Goal: Task Accomplishment & Management: Use online tool/utility

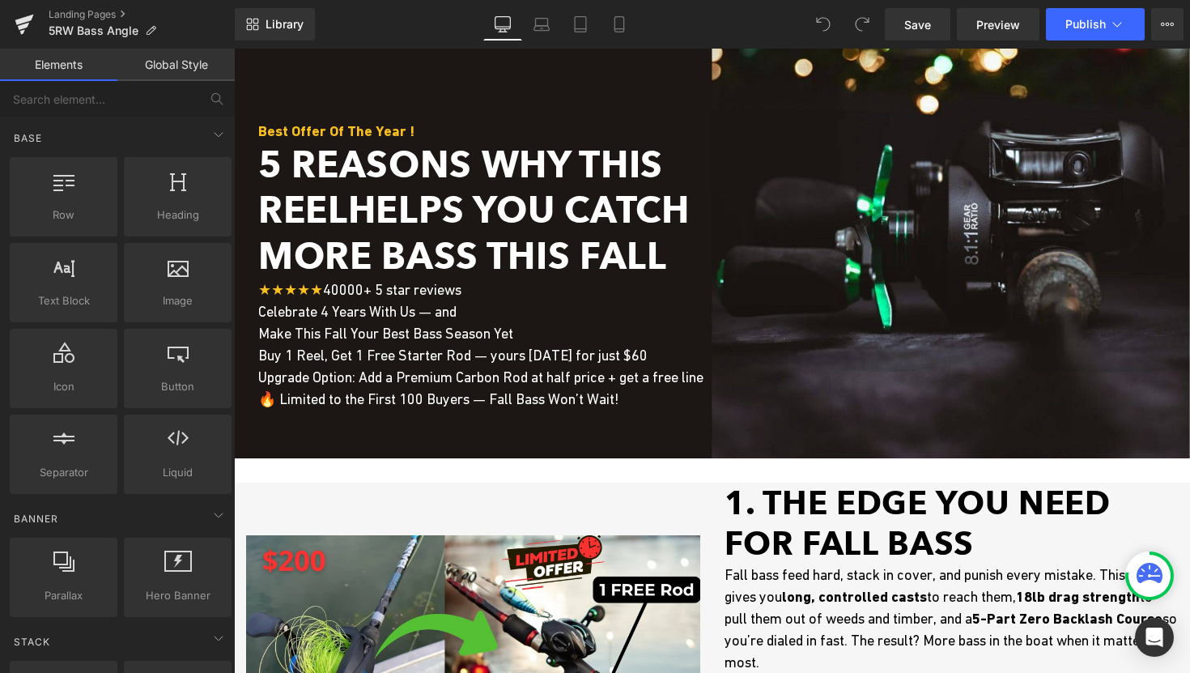
scroll to position [55, 0]
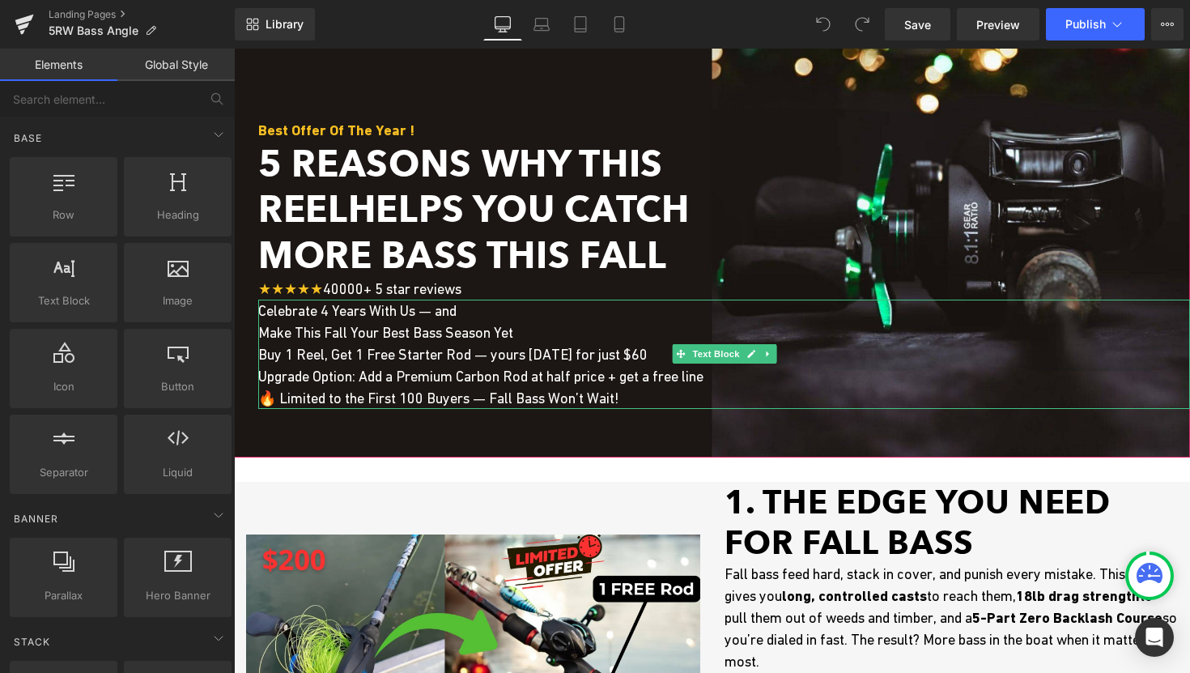
click at [441, 357] on span "Make This Fall Your Best Bass Season Yet Buy 1 Reel, Get 1 Free Starter Rod — y…" at bounding box center [452, 343] width 389 height 39
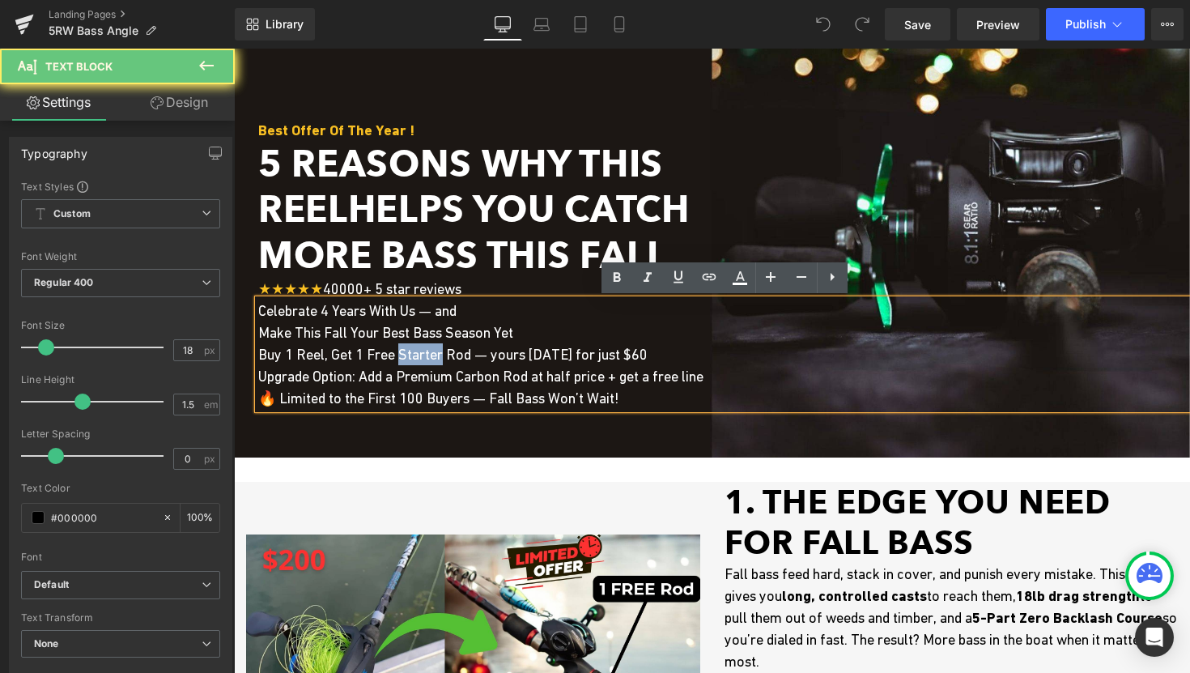
click at [441, 357] on span "Make This Fall Your Best Bass Season Yet Buy 1 Reel, Get 1 Free Starter Rod — y…" at bounding box center [452, 343] width 389 height 39
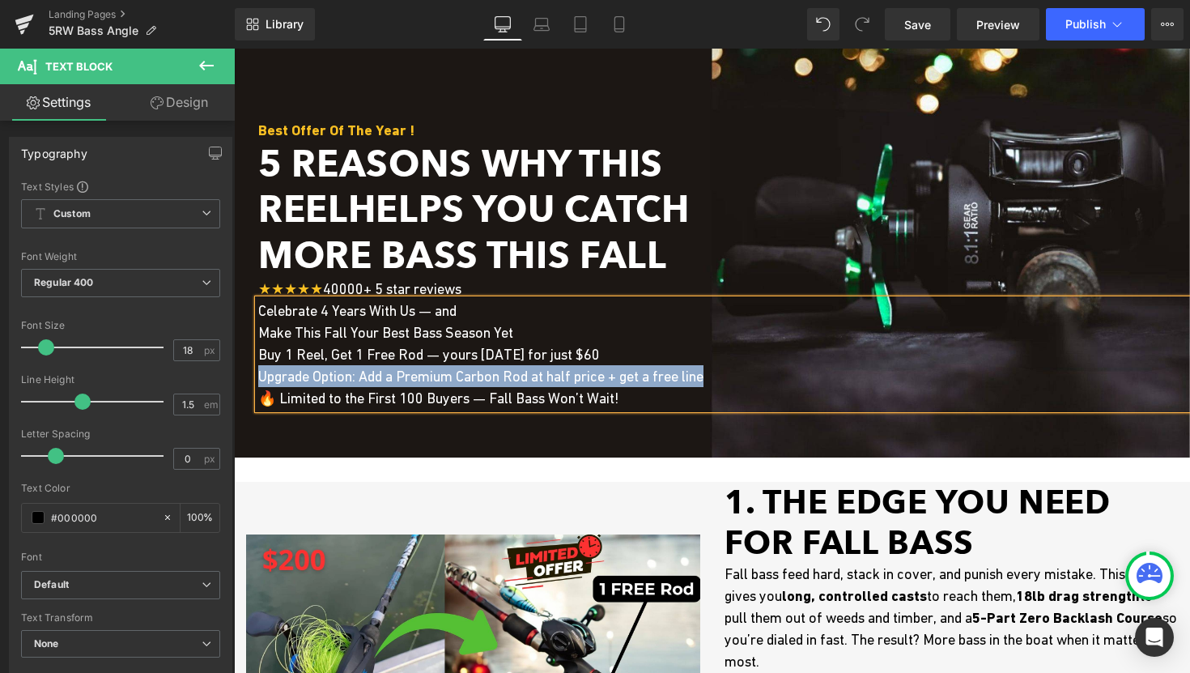
drag, startPoint x: 261, startPoint y: 377, endPoint x: 785, endPoint y: 382, distance: 523.9
click at [785, 382] on p "Upgrade Option: Add a Premium Carbon Rod at half price + get a free line" at bounding box center [724, 376] width 932 height 22
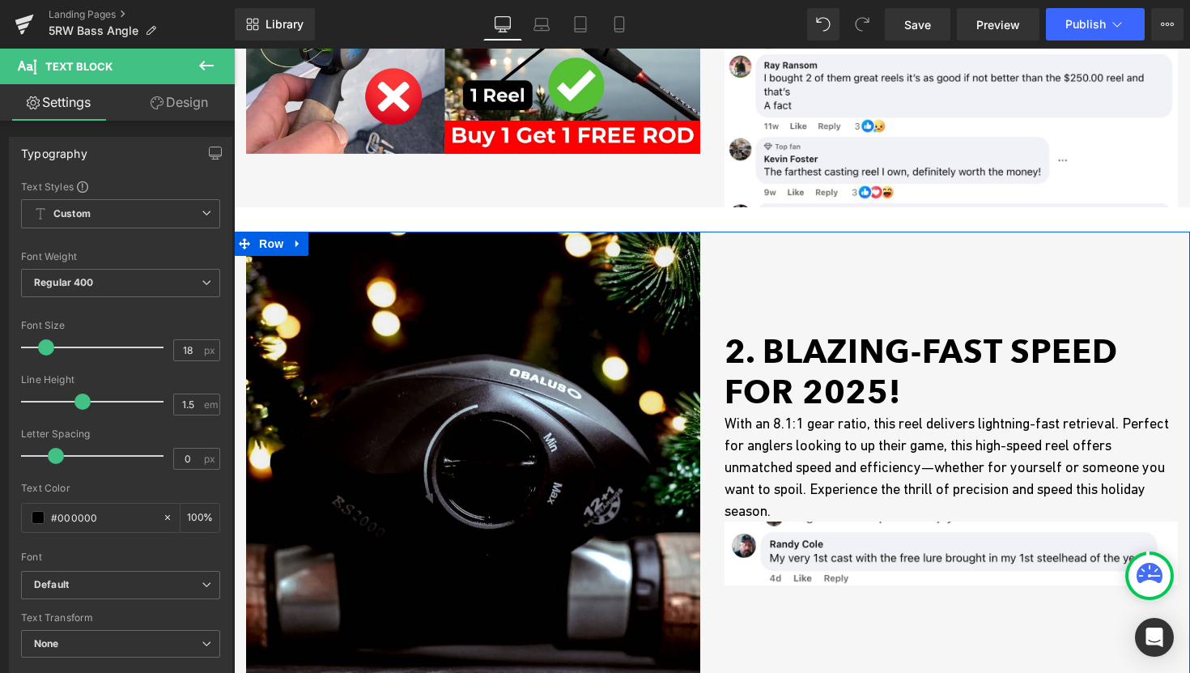
scroll to position [675, 0]
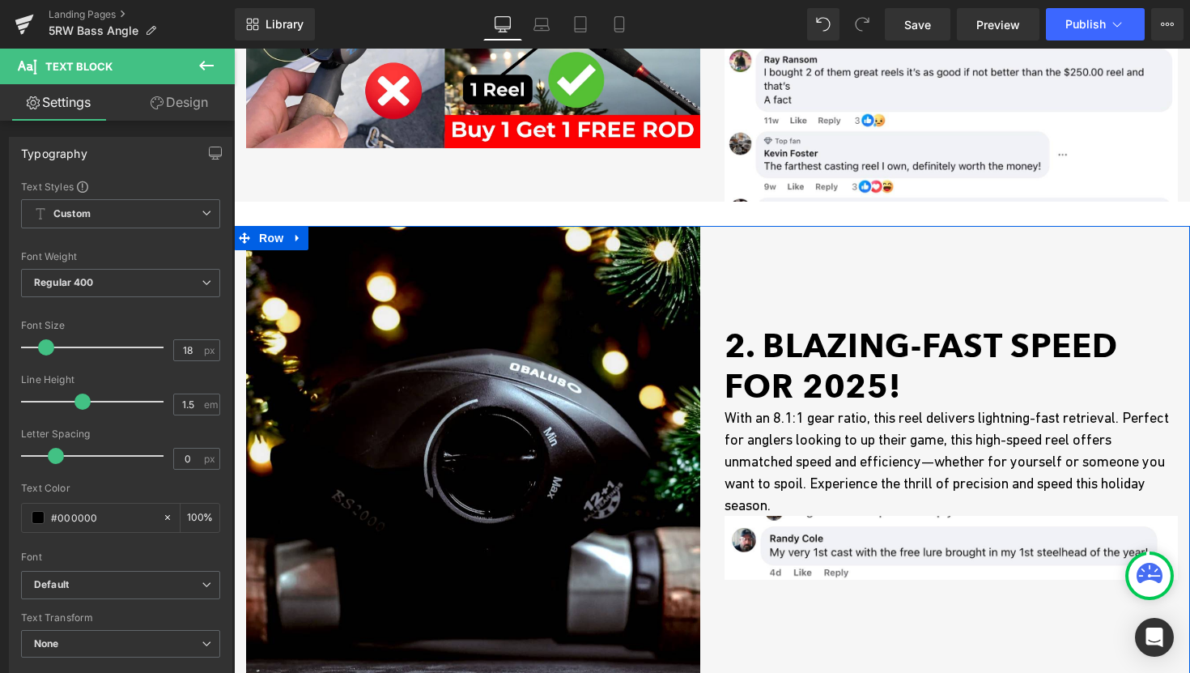
click at [799, 358] on h1 "2. BLAZING-FAST SPEED for 2025!" at bounding box center [952, 366] width 454 height 81
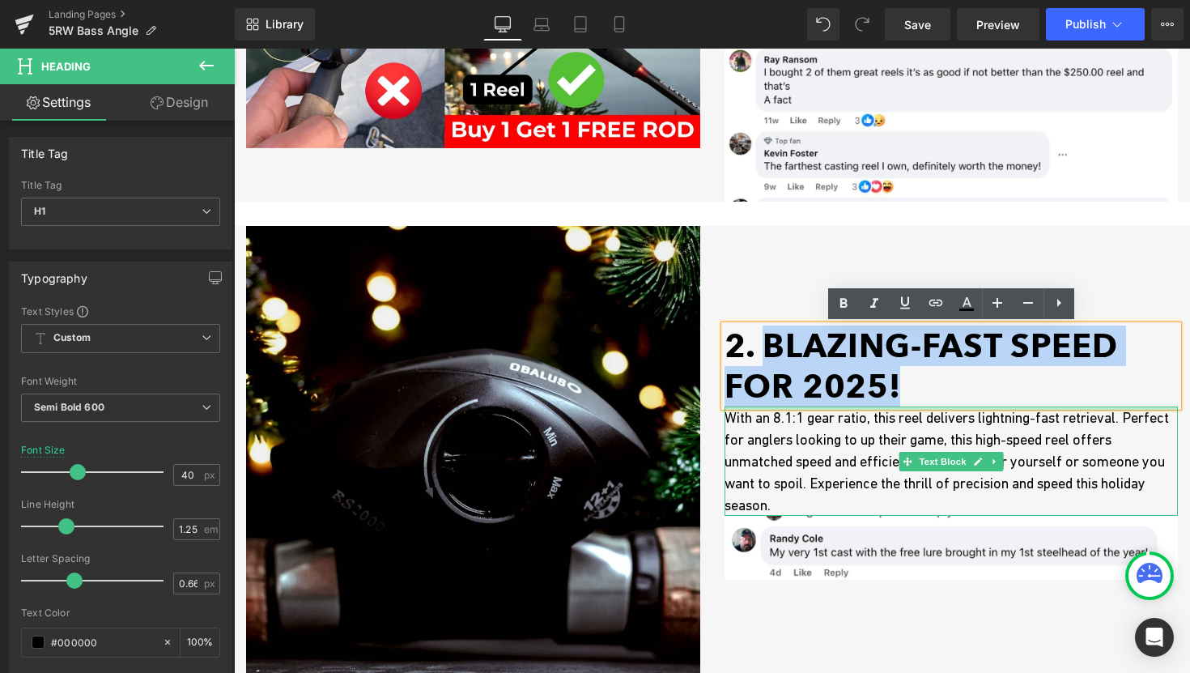
drag, startPoint x: 764, startPoint y: 342, endPoint x: 928, endPoint y: 406, distance: 176.7
click at [928, 406] on div "2. BLAZING-FAST SPEED for 2025! Heading Image With an 8.1:1 gear ratio, this re…" at bounding box center [952, 453] width 479 height 454
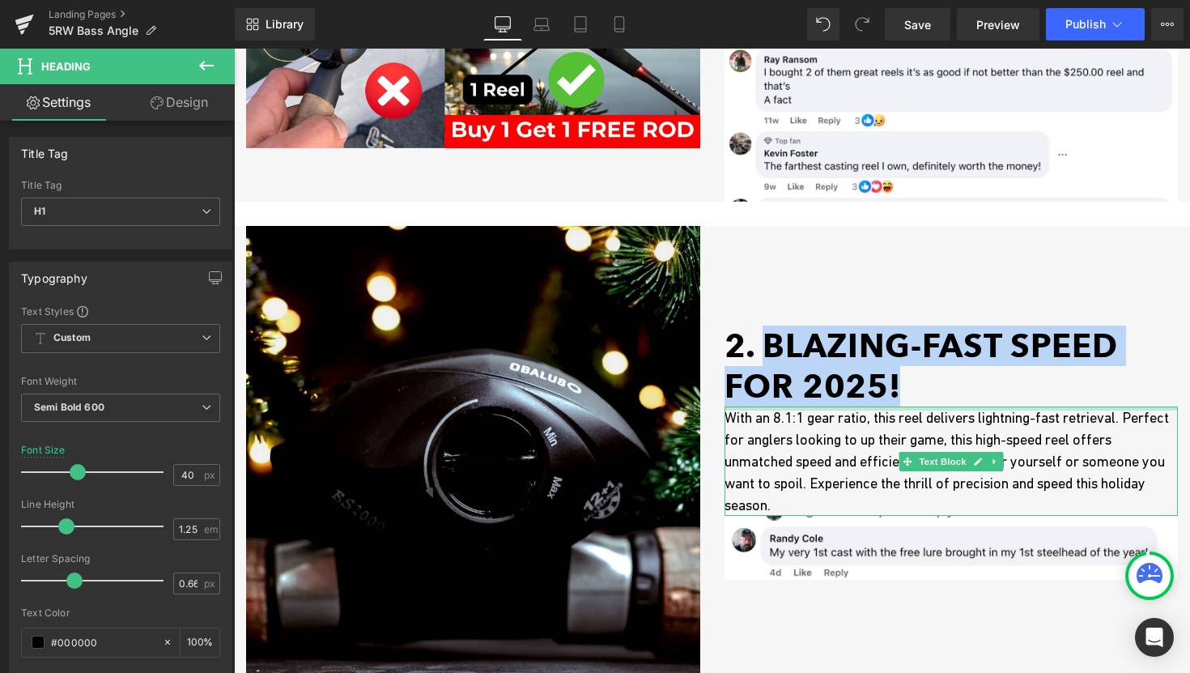
paste div
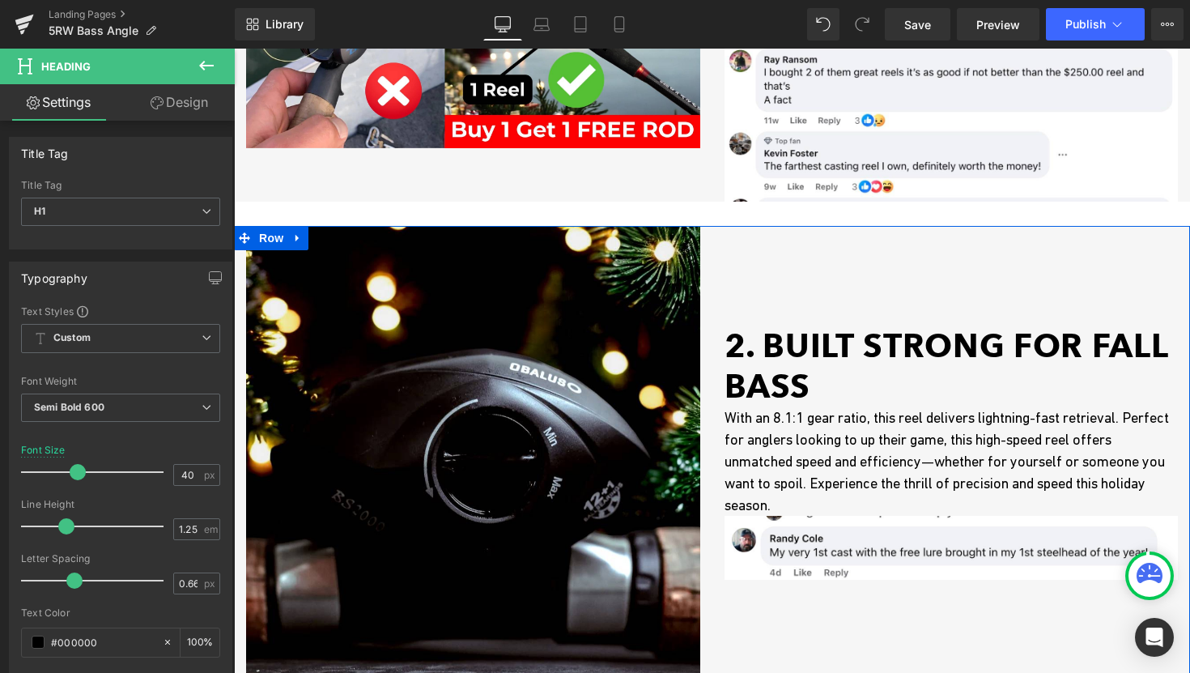
click at [797, 451] on p "With an 8.1:1 gear ratio, this reel delivers lightning-fast retrieval. Perfect …" at bounding box center [952, 460] width 454 height 109
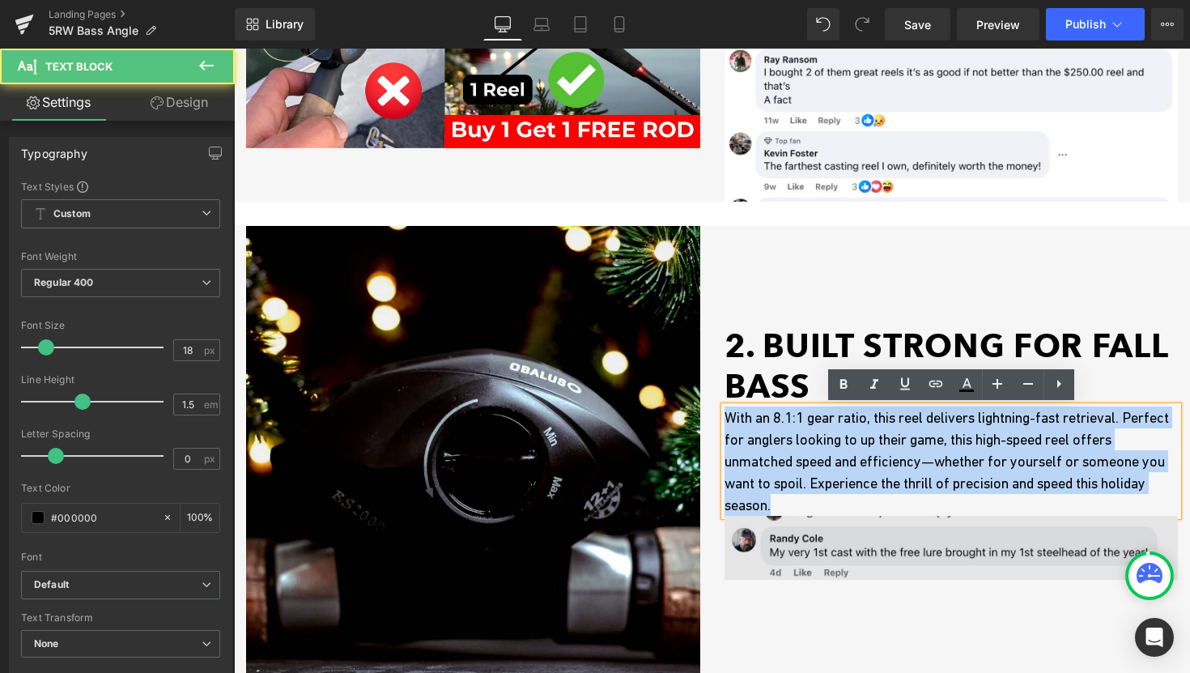
drag, startPoint x: 727, startPoint y: 419, endPoint x: 912, endPoint y: 517, distance: 209.0
click at [912, 517] on div "2. Built Strong for Fall Bass Heading Image With an 8.1:1 gear ratio, this reel…" at bounding box center [952, 453] width 479 height 454
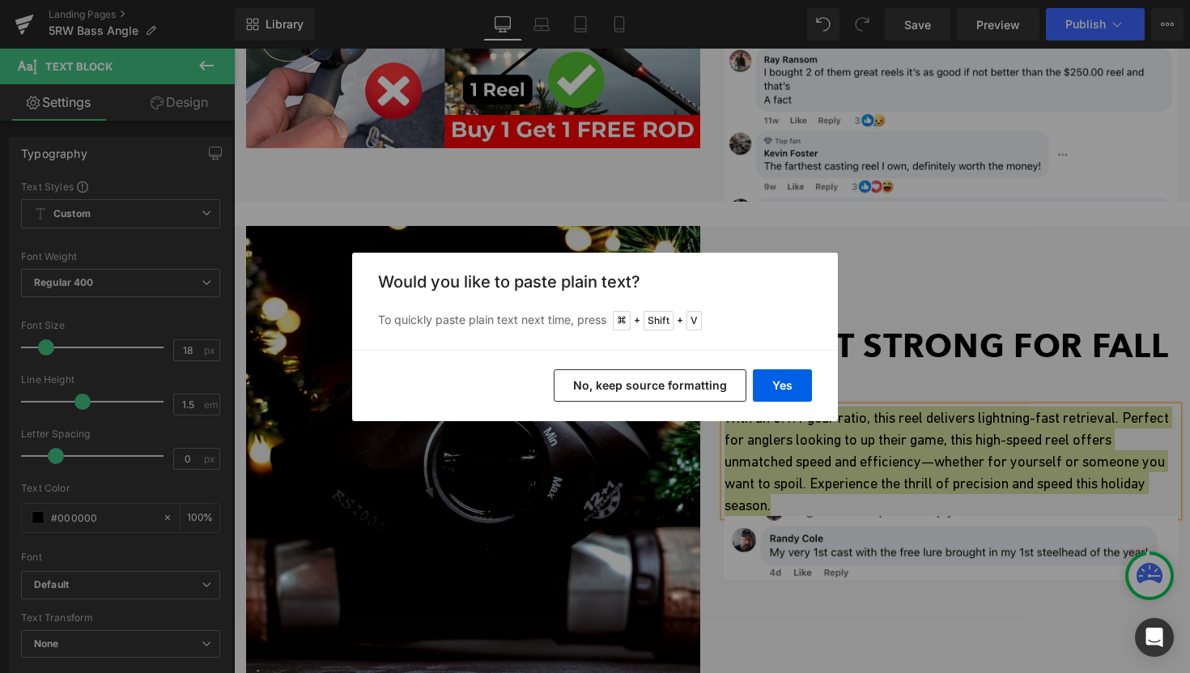
click at [695, 379] on button "No, keep source formatting" at bounding box center [650, 385] width 193 height 32
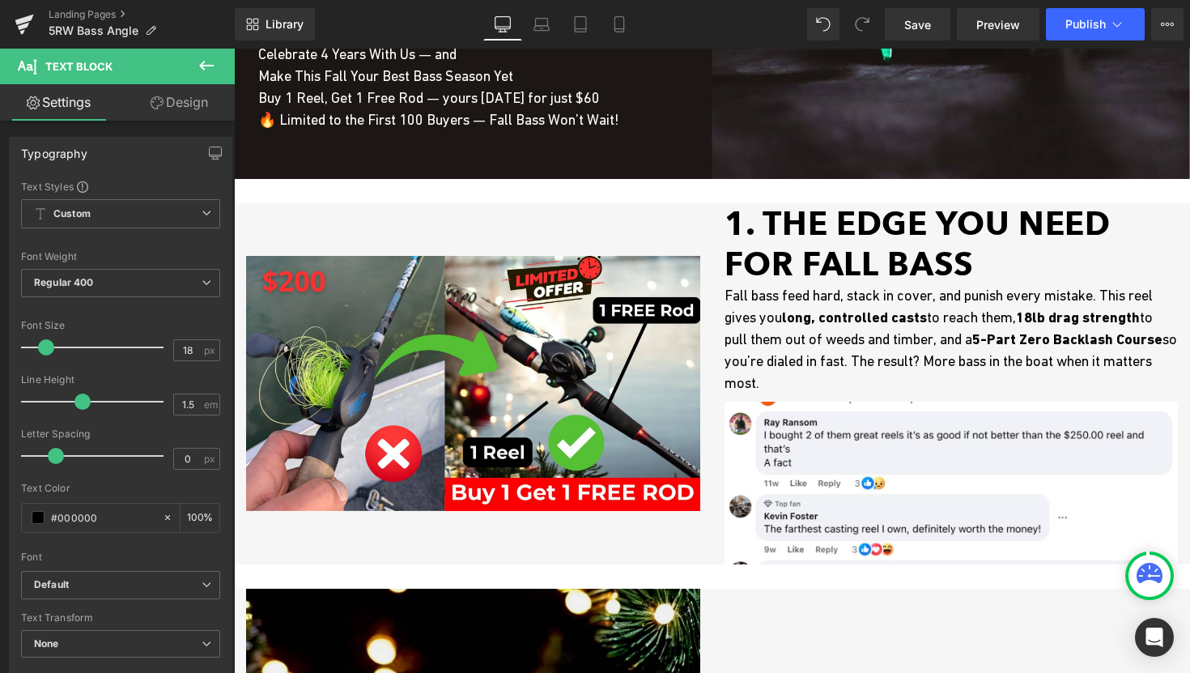
scroll to position [317, 0]
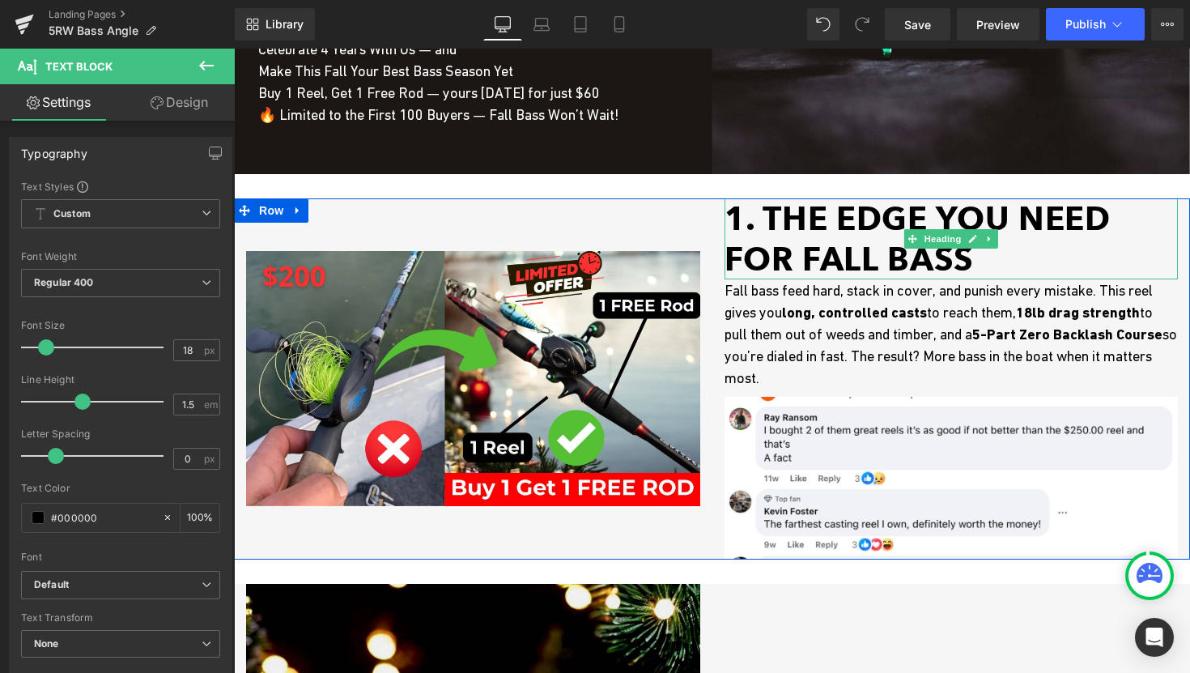
click at [841, 245] on h1 "1. The Edge You Need for Fall Bass" at bounding box center [952, 238] width 454 height 81
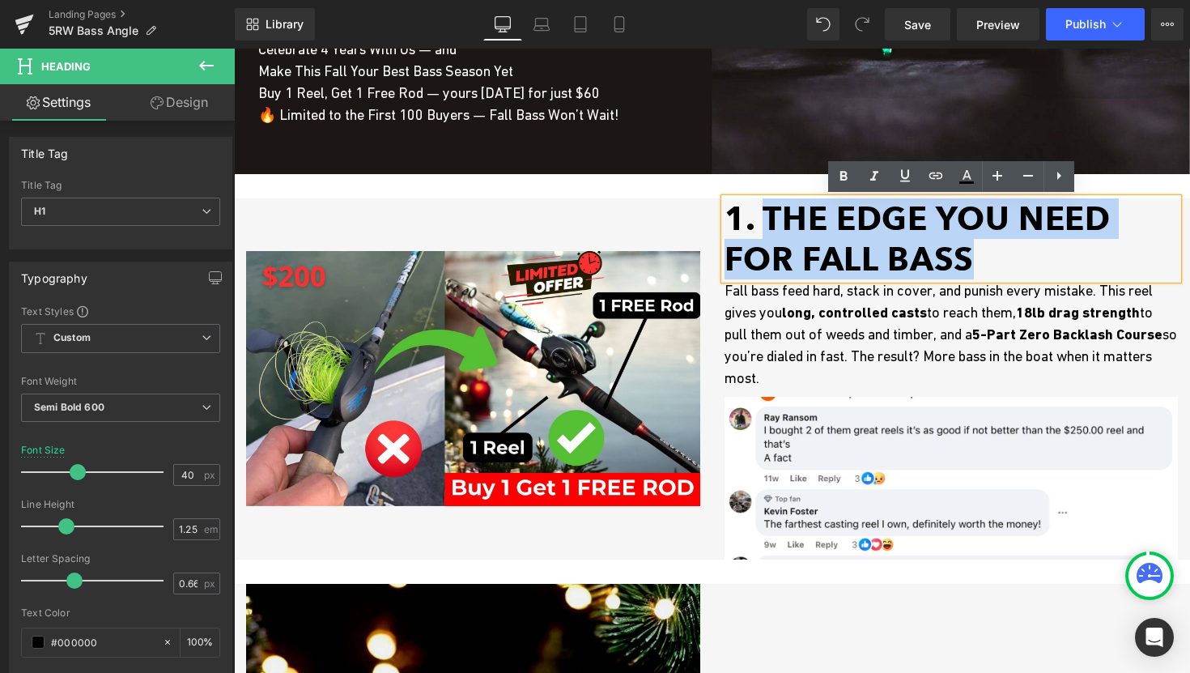
drag, startPoint x: 769, startPoint y: 226, endPoint x: 1049, endPoint y: 275, distance: 283.6
click at [1049, 275] on h1 "1. The Edge You Need for Fall Bass" at bounding box center [952, 238] width 454 height 81
paste div
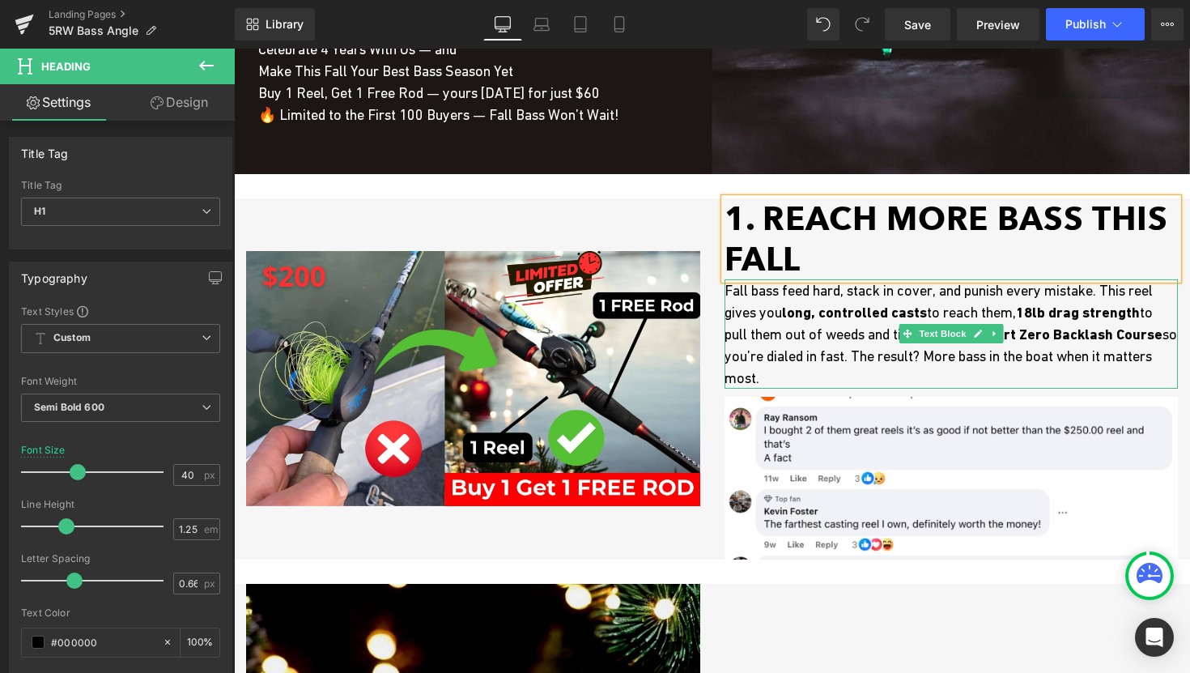
click at [973, 343] on strong "5-Part Zero Backlash Course" at bounding box center [1068, 334] width 190 height 17
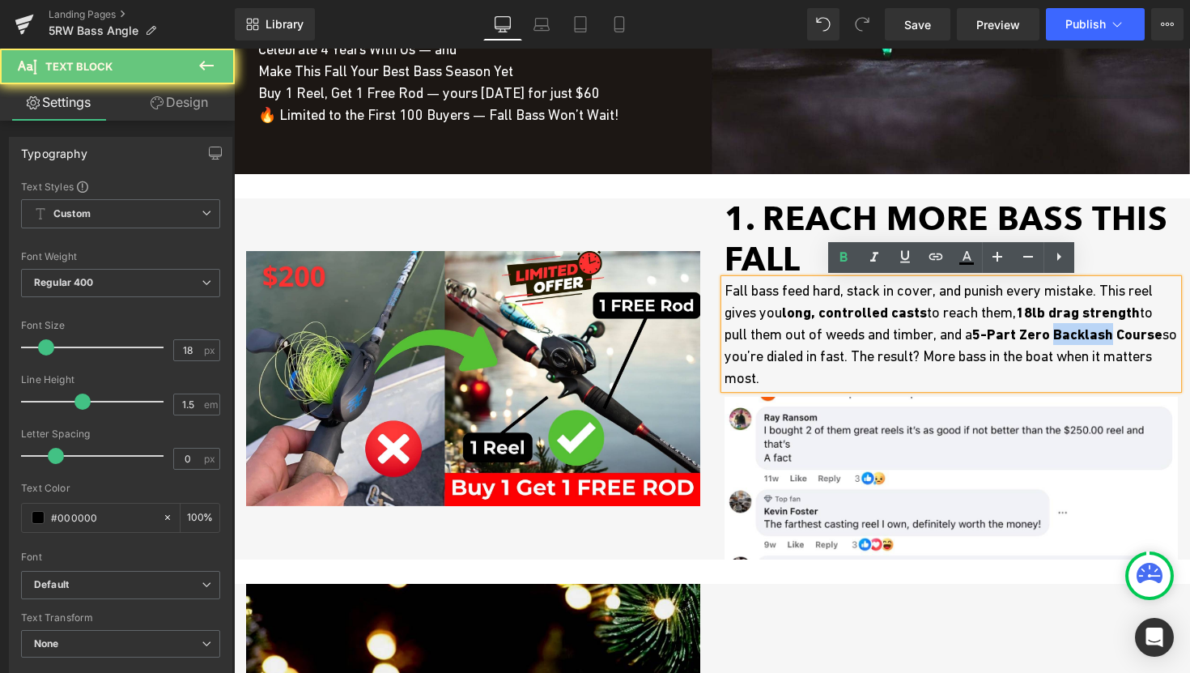
click at [973, 343] on strong "5-Part Zero Backlash Course" at bounding box center [1068, 334] width 190 height 17
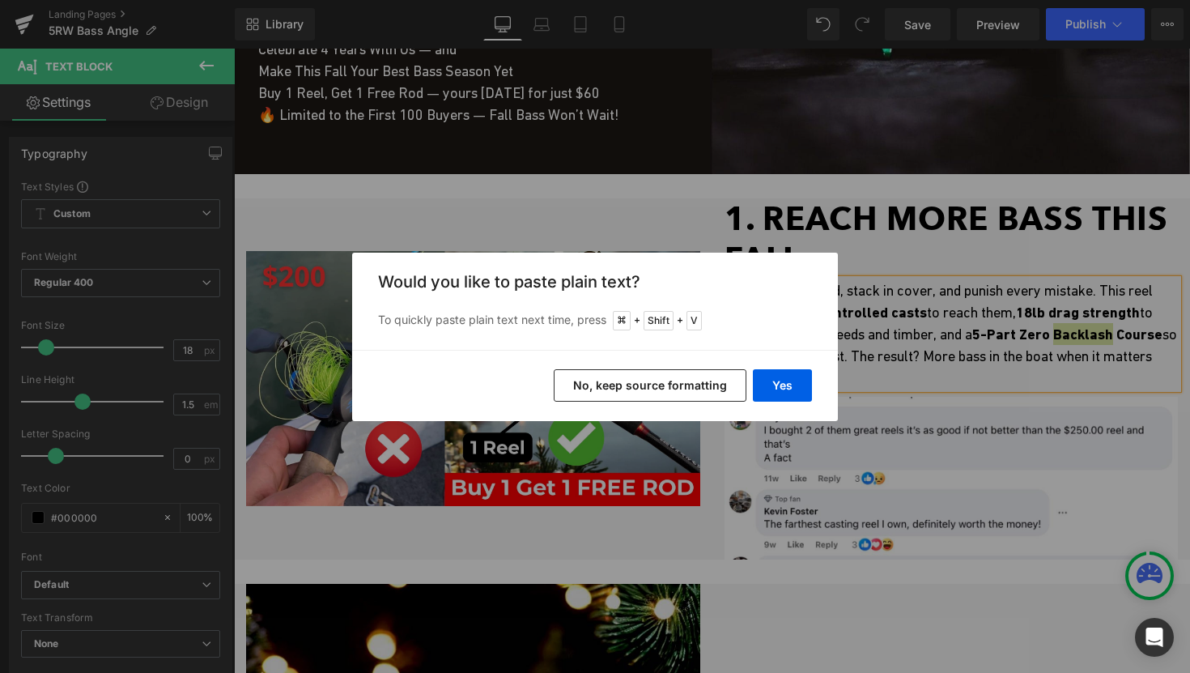
click at [594, 376] on button "No, keep source formatting" at bounding box center [650, 385] width 193 height 32
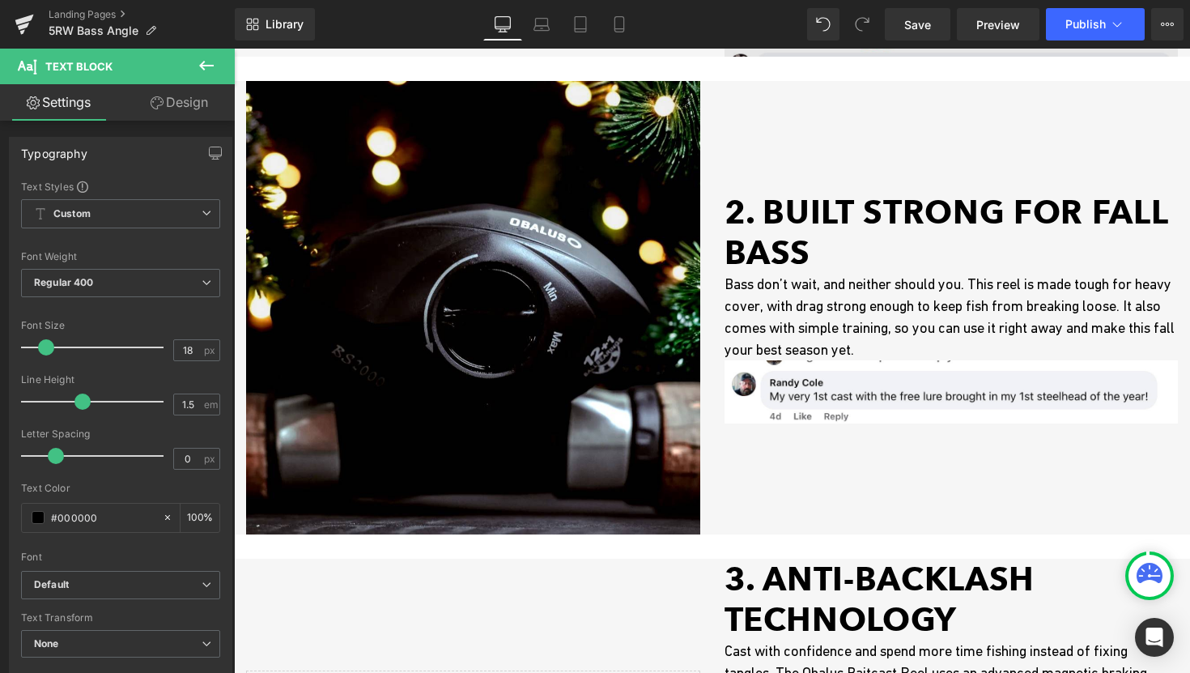
scroll to position [801, 0]
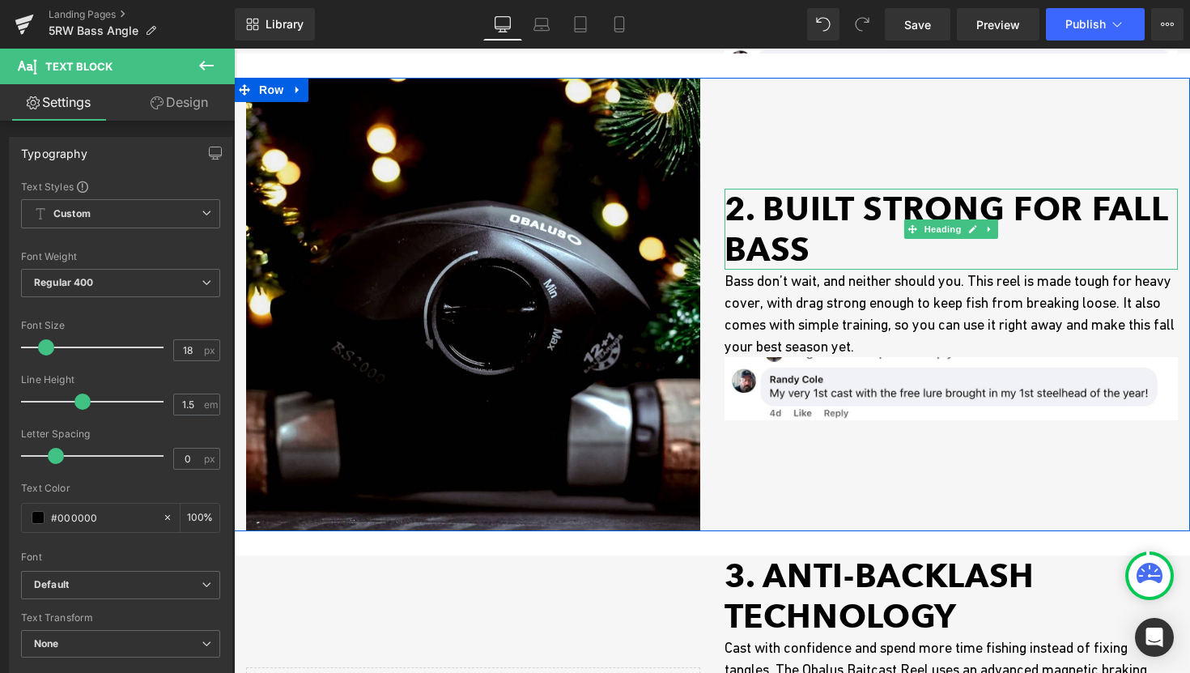
click at [782, 208] on h1 "2. Built Strong for Fall Bass" at bounding box center [952, 229] width 454 height 81
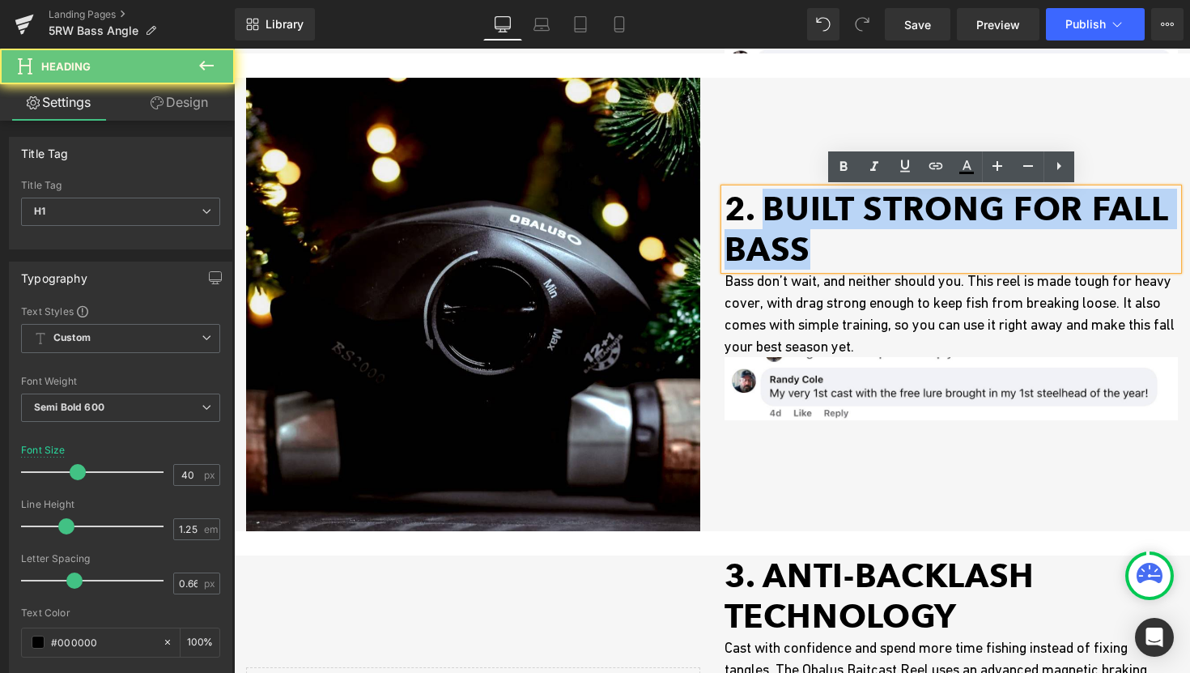
drag, startPoint x: 766, startPoint y: 206, endPoint x: 858, endPoint y: 254, distance: 103.9
click at [858, 254] on h1 "2. Built Strong for Fall Bass" at bounding box center [952, 229] width 454 height 81
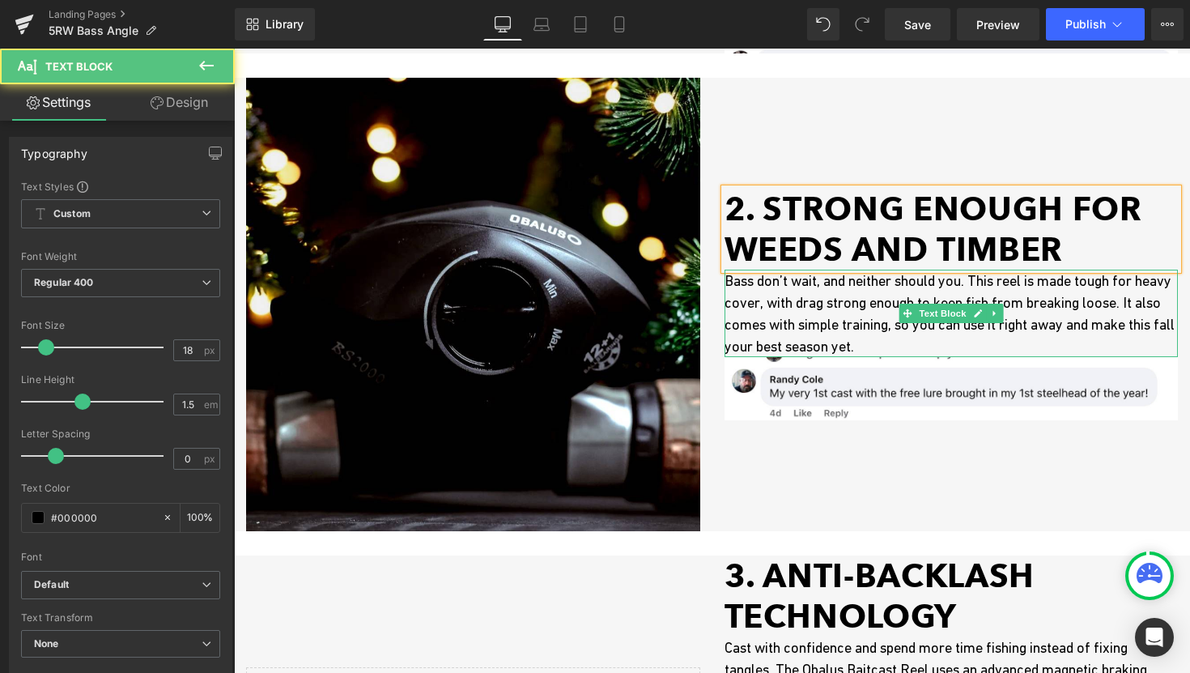
click at [779, 331] on p "Bass don’t wait, and neither should you. This reel is made tough for heavy cove…" at bounding box center [952, 313] width 454 height 87
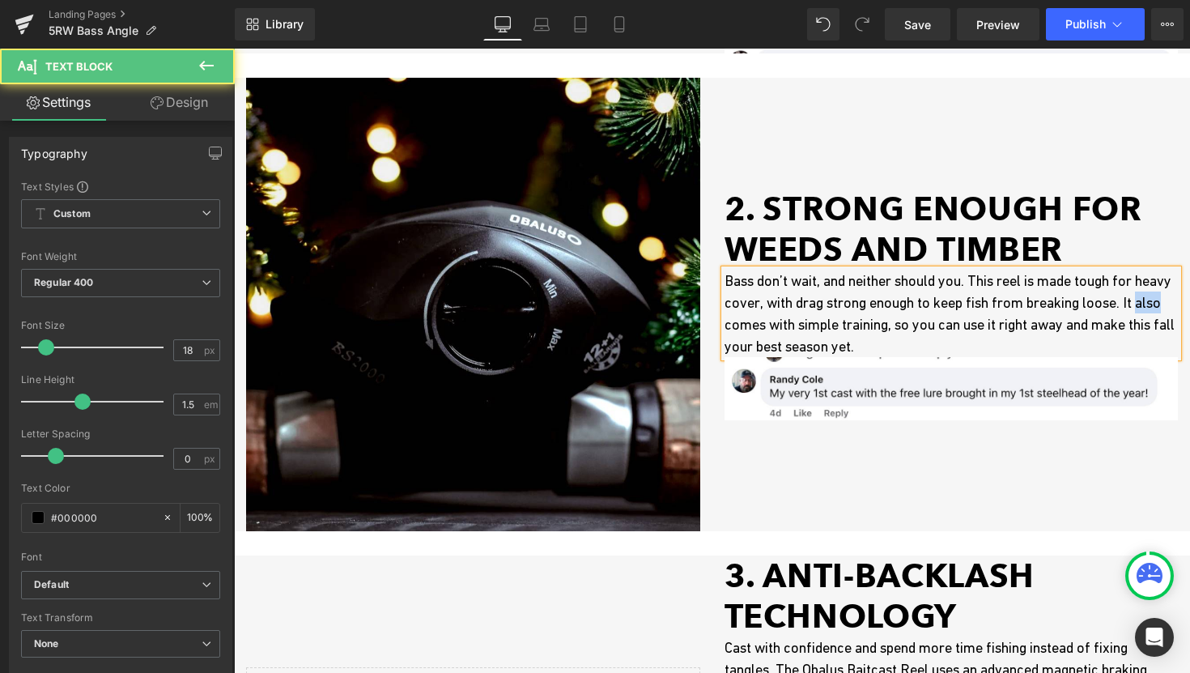
click at [779, 331] on p "Bass don’t wait, and neither should you. This reel is made tough for heavy cove…" at bounding box center [952, 313] width 454 height 87
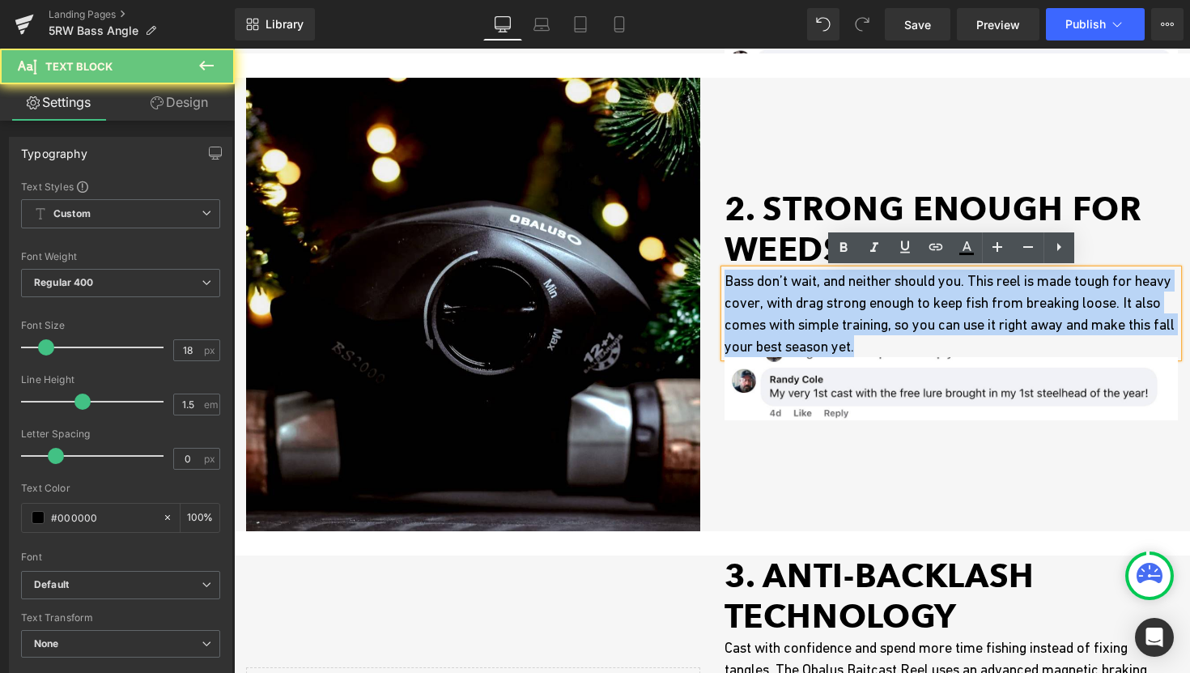
click at [779, 331] on p "Bass don’t wait, and neither should you. This reel is made tough for heavy cove…" at bounding box center [952, 313] width 454 height 87
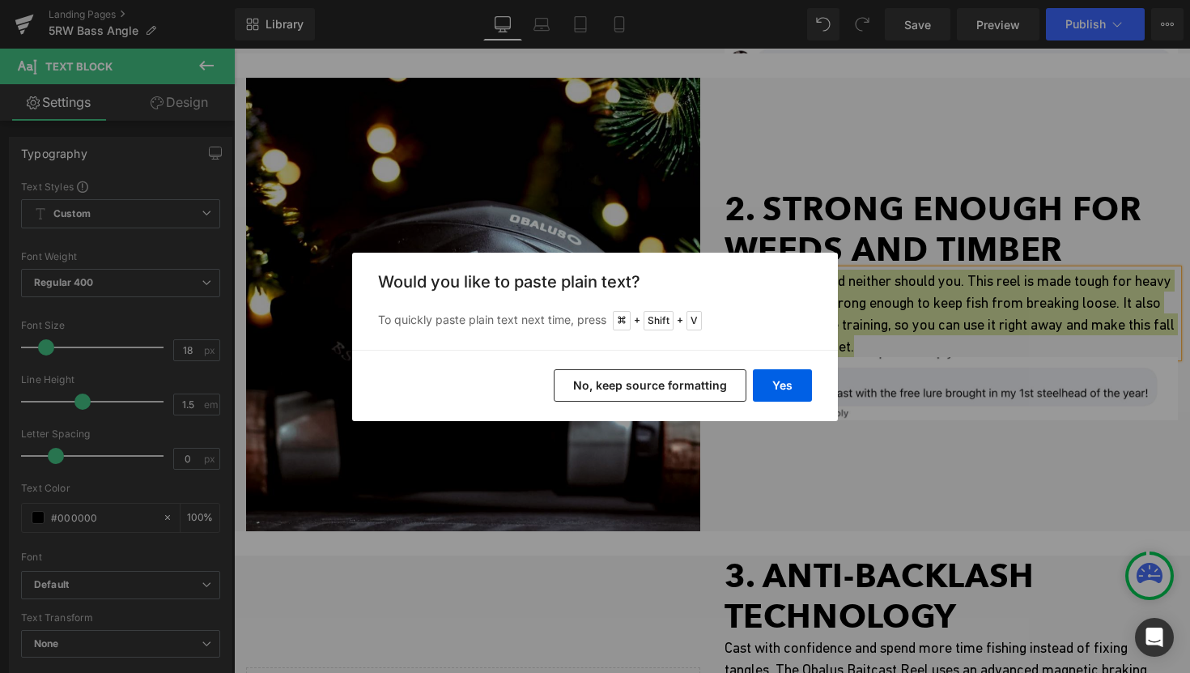
click at [677, 393] on button "No, keep source formatting" at bounding box center [650, 385] width 193 height 32
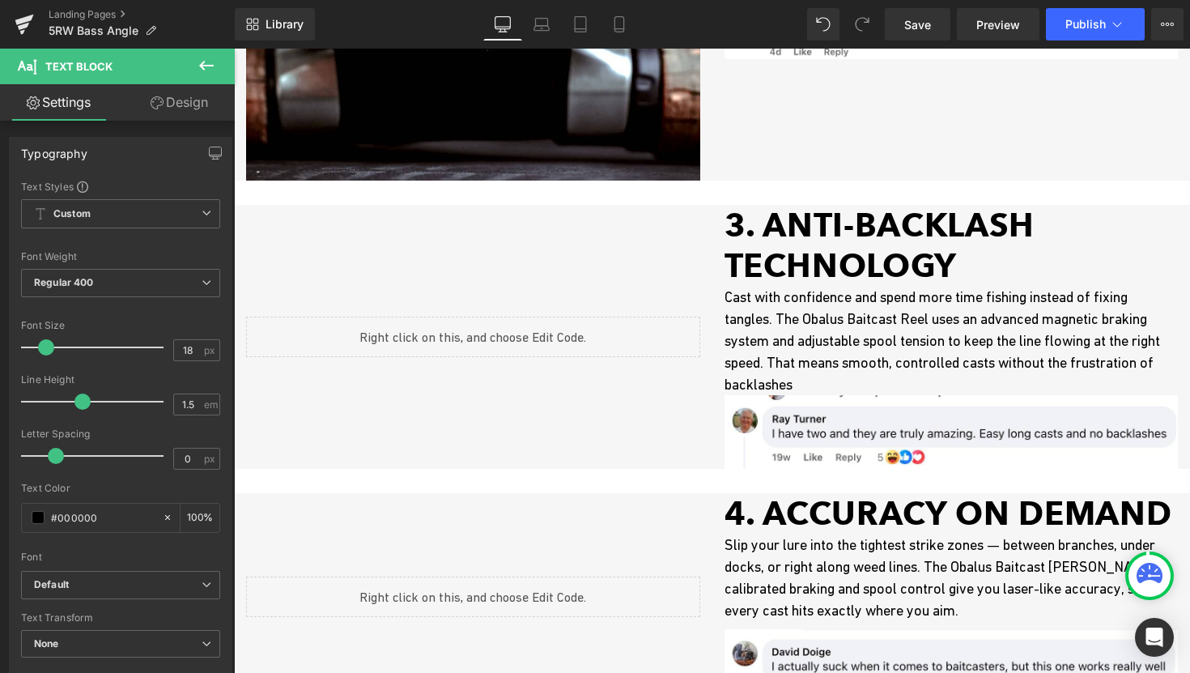
scroll to position [1121, 0]
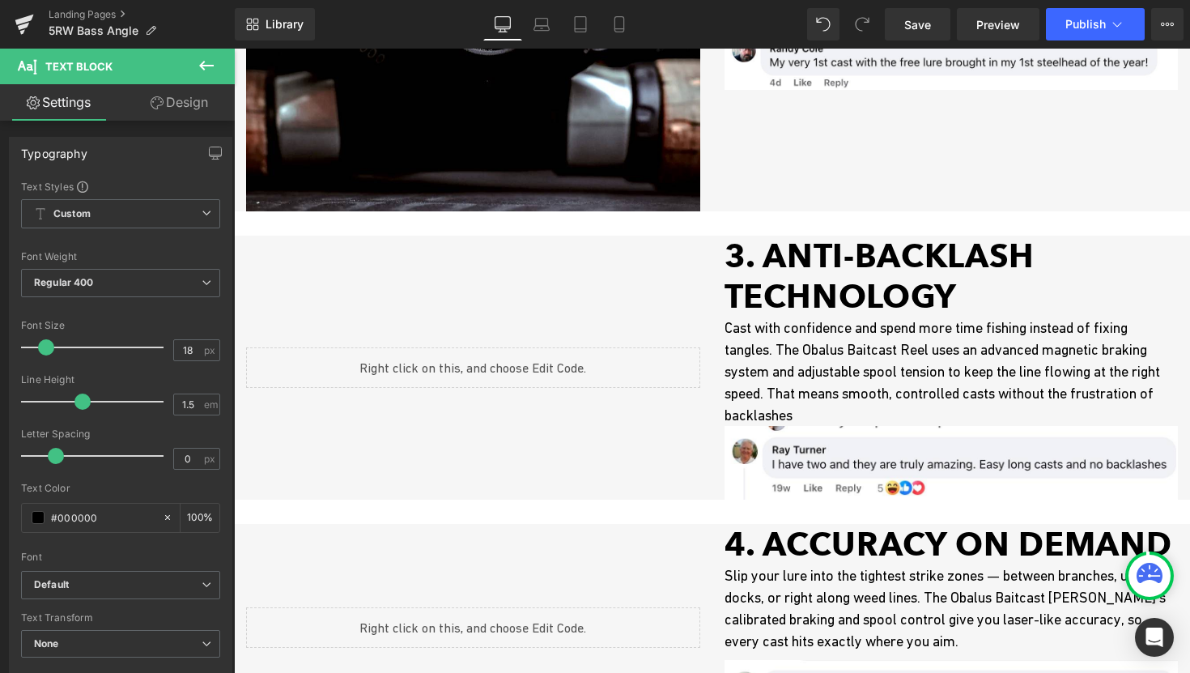
click at [763, 260] on h1 "3. ANTI-BACKLASH TECHNOLOGY" at bounding box center [952, 276] width 454 height 81
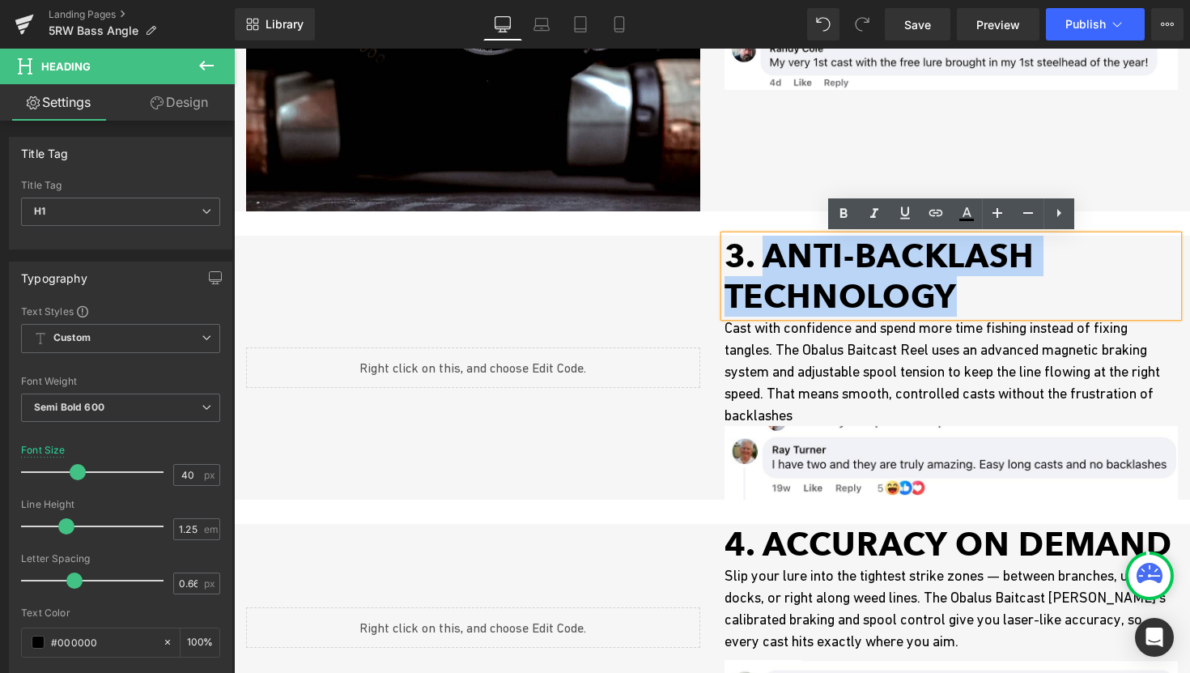
drag, startPoint x: 763, startPoint y: 260, endPoint x: 967, endPoint y: 288, distance: 206.0
click at [967, 289] on h1 "3. ANTI-BACKLASH TECHNOLOGY" at bounding box center [952, 276] width 454 height 81
paste div
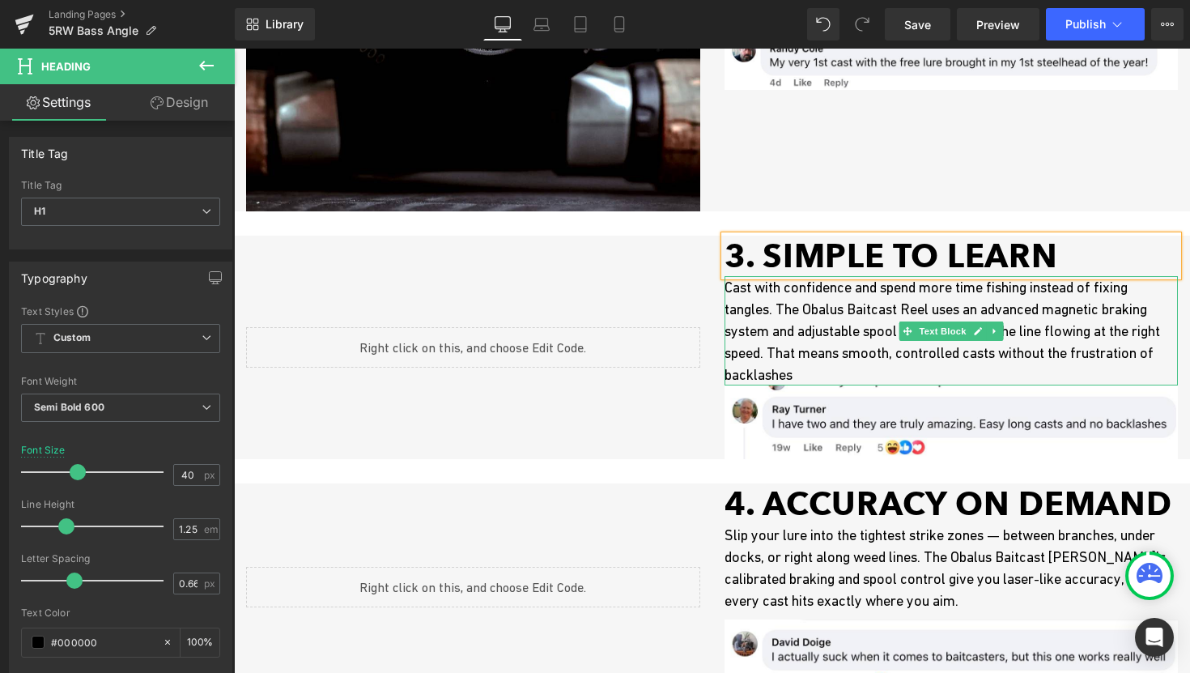
click at [853, 320] on p "Cast with confidence and spend more time fishing instead of fixing tangles. The…" at bounding box center [952, 330] width 454 height 109
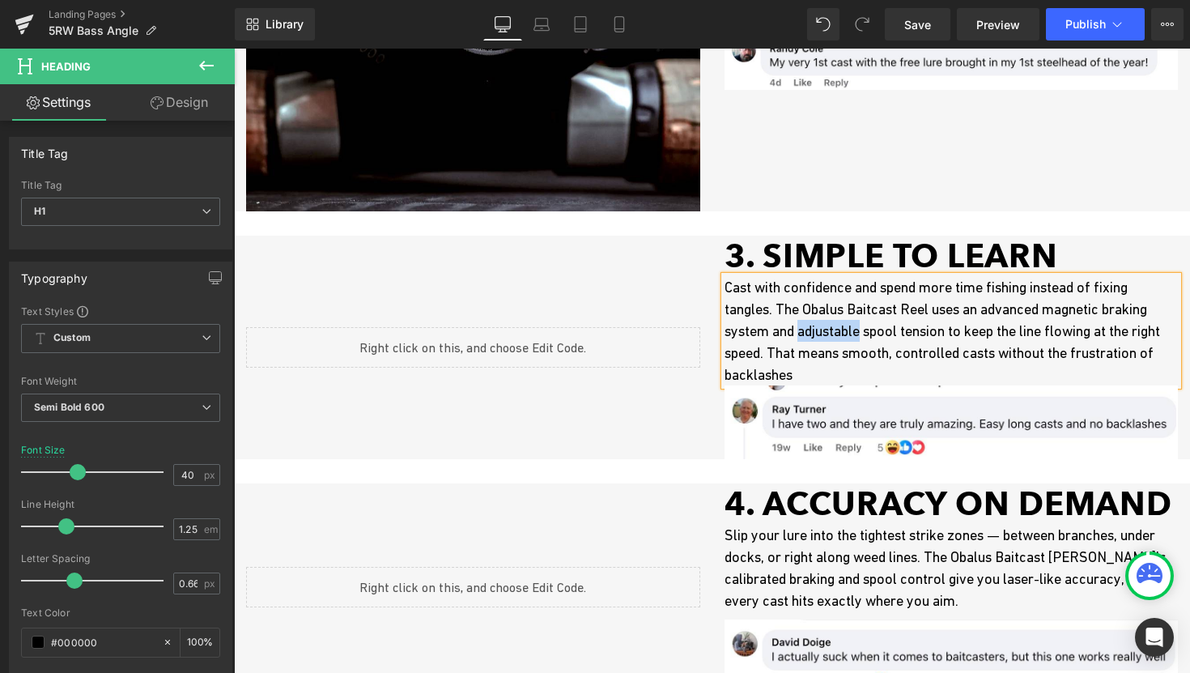
click at [853, 320] on p "Cast with confidence and spend more time fishing instead of fixing tangles. The…" at bounding box center [952, 330] width 454 height 109
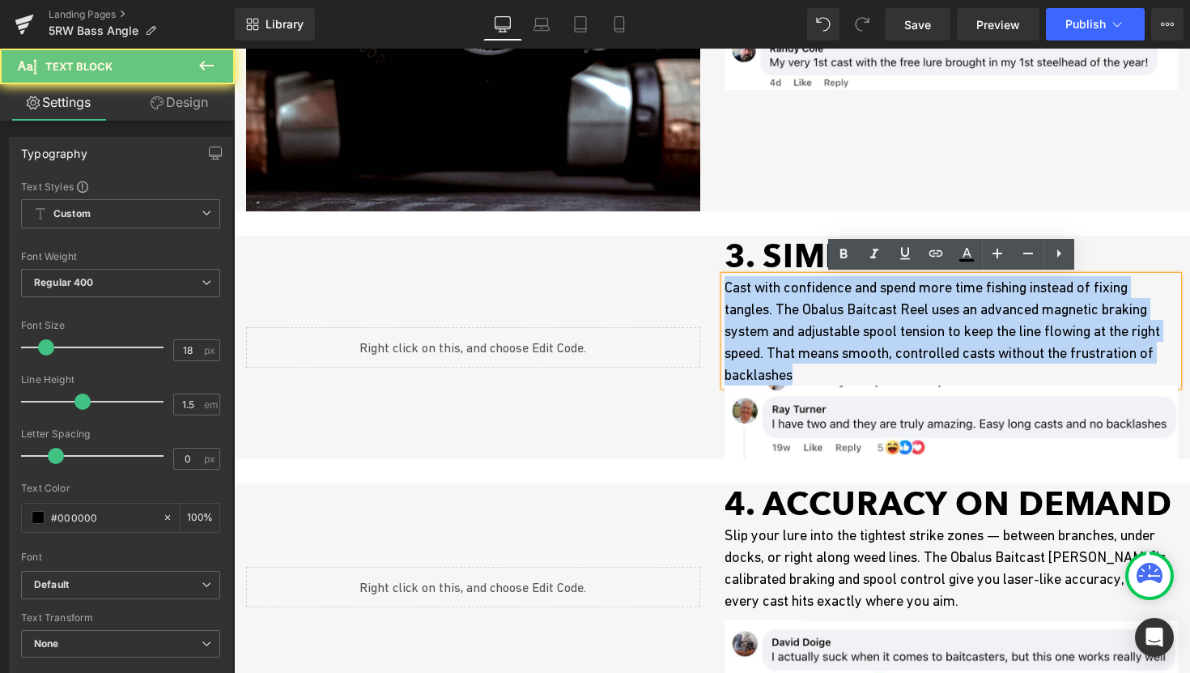
click at [853, 320] on p "Cast with confidence and spend more time fishing instead of fixing tangles. The…" at bounding box center [952, 330] width 454 height 109
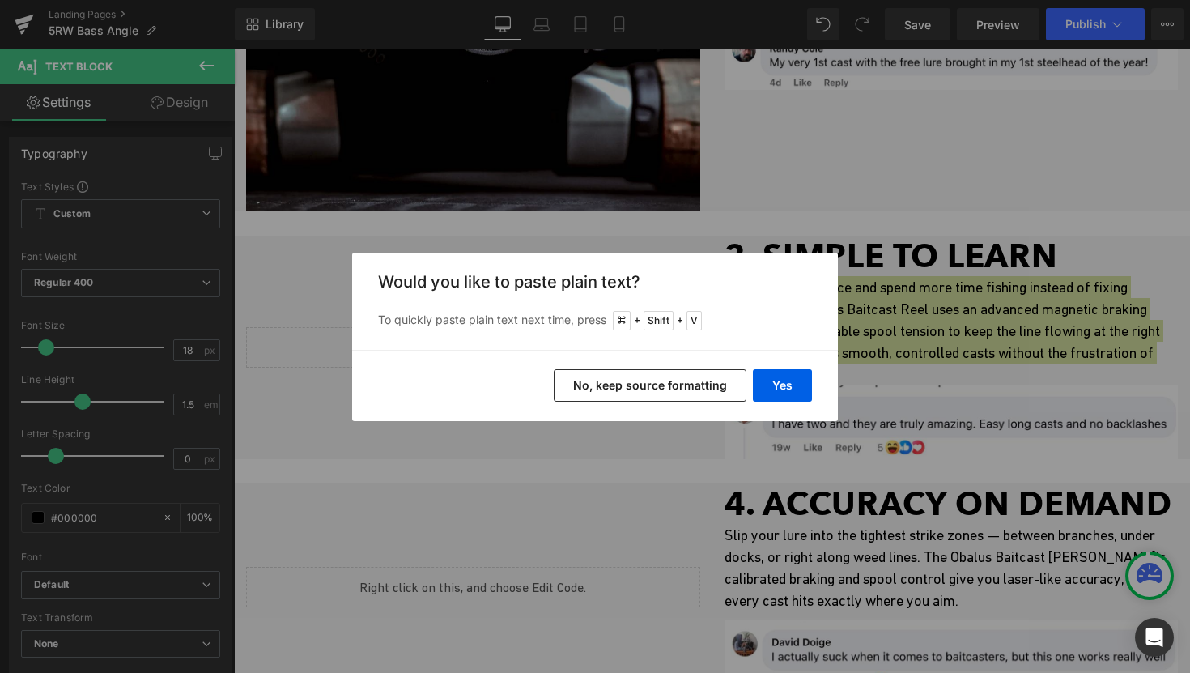
click at [677, 391] on button "No, keep source formatting" at bounding box center [650, 385] width 193 height 32
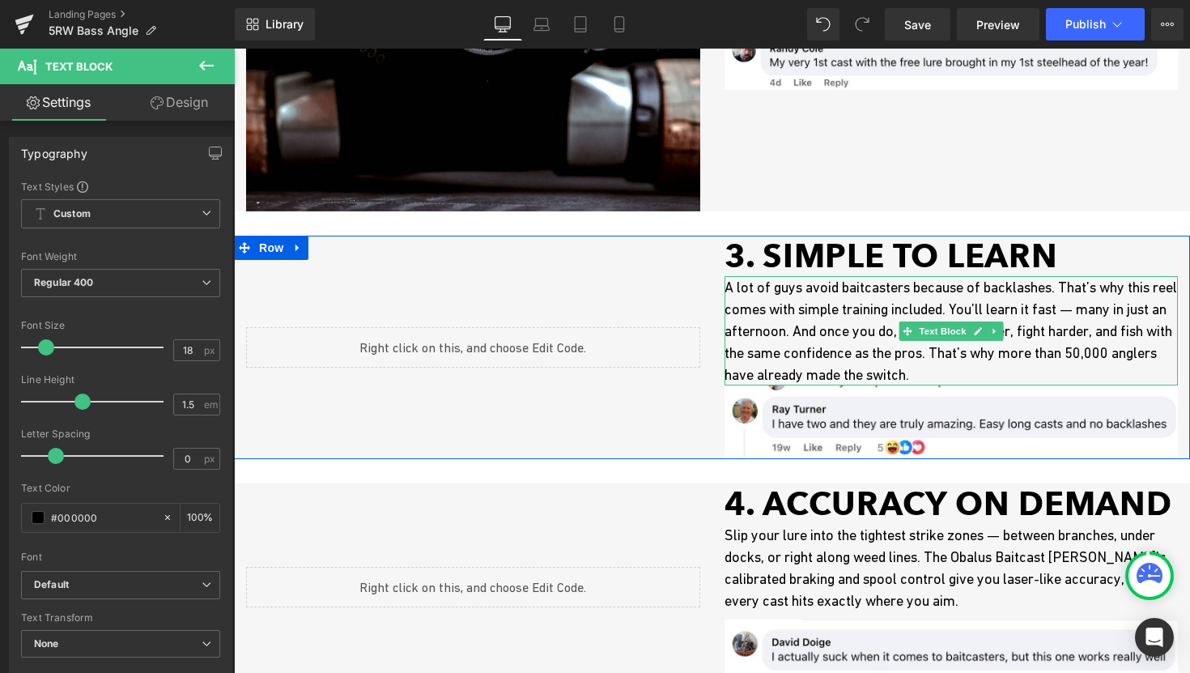
click at [786, 292] on p "A lot of guys avoid baitcasters because of backlashes. That’s why this reel com…" at bounding box center [952, 330] width 454 height 109
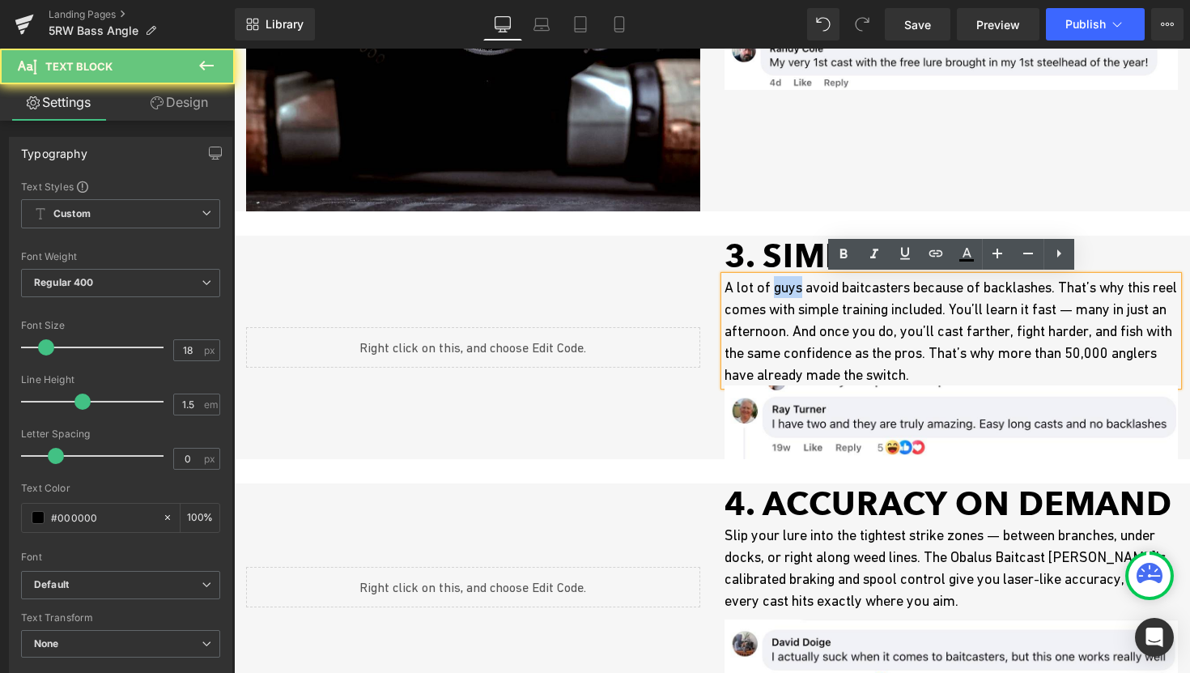
click at [786, 292] on p "A lot of guys avoid baitcasters because of backlashes. That’s why this reel com…" at bounding box center [952, 330] width 454 height 109
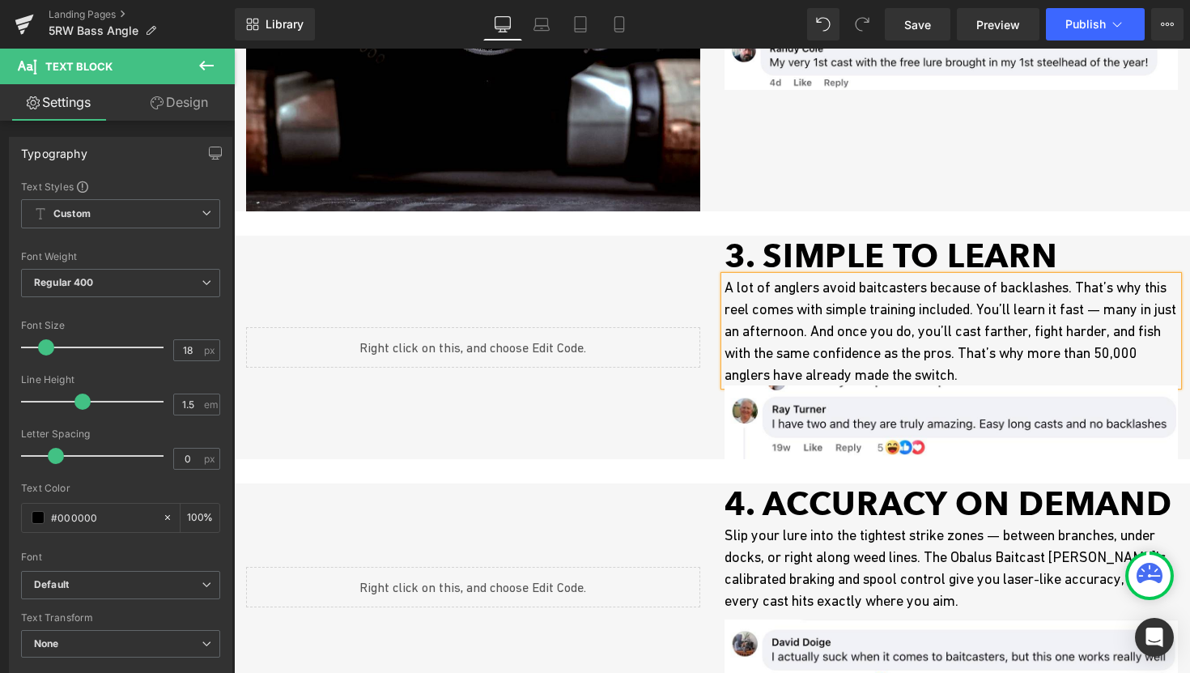
click at [802, 289] on p "A lot of anglers avoid baitcasters because of backlashes. That’s why this reel …" at bounding box center [952, 330] width 454 height 109
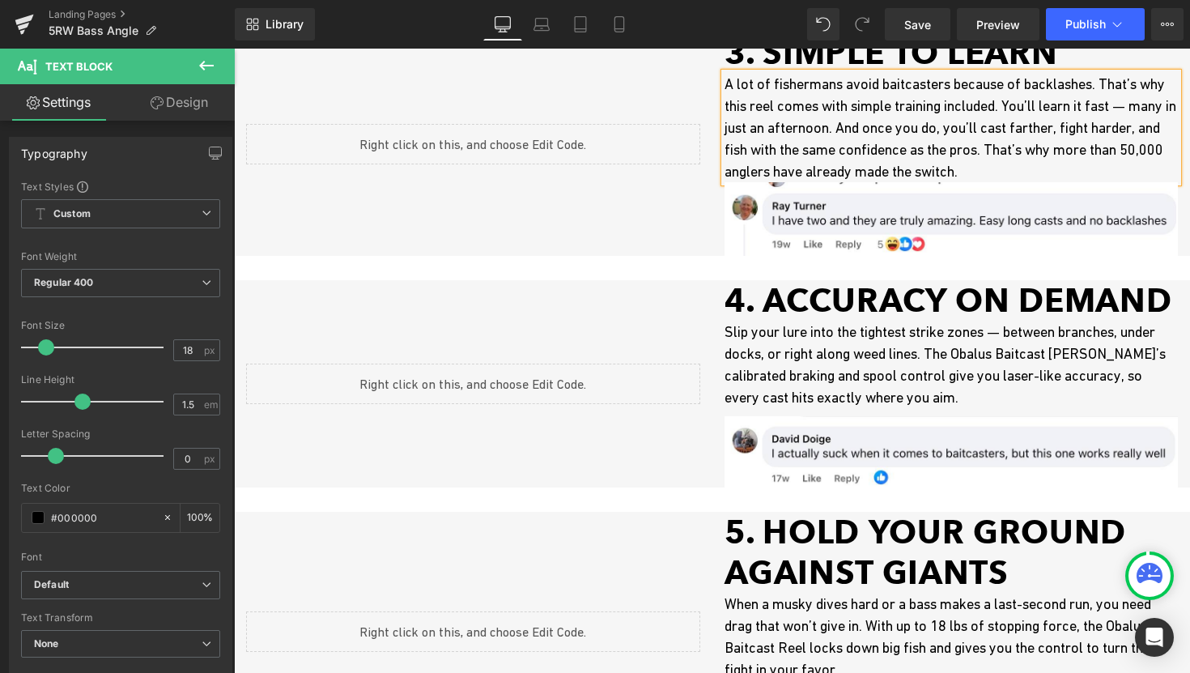
scroll to position [1368, 0]
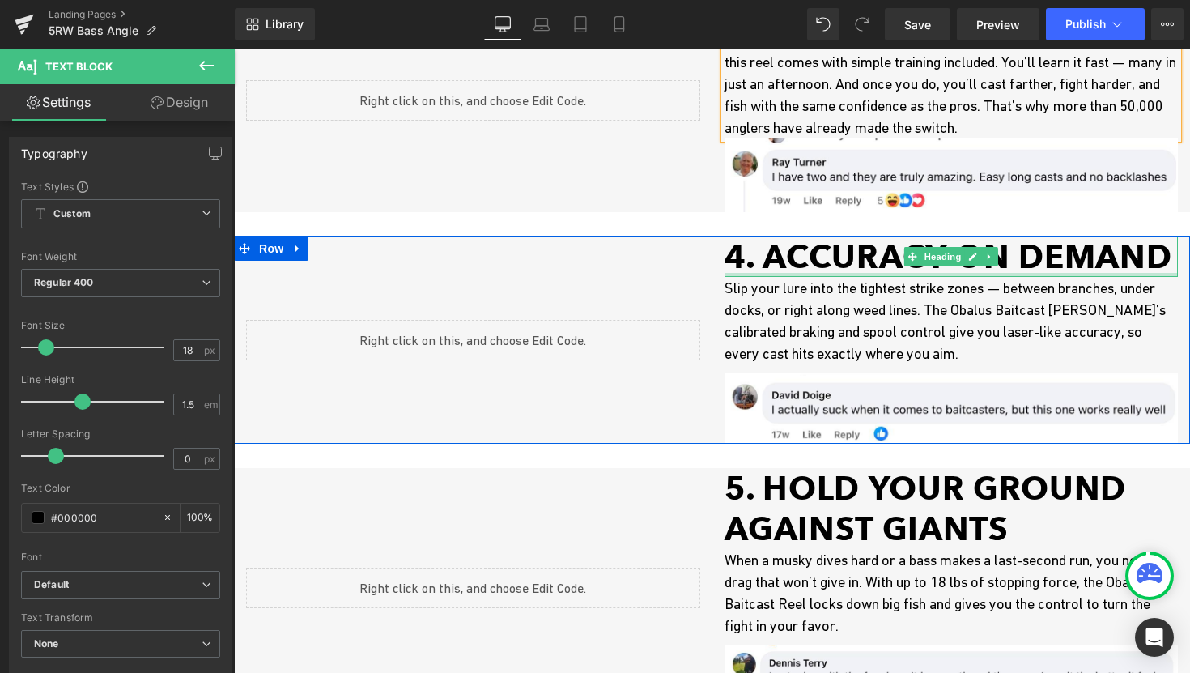
click at [791, 270] on h1 "4. Accuracy on Demand" at bounding box center [952, 256] width 454 height 40
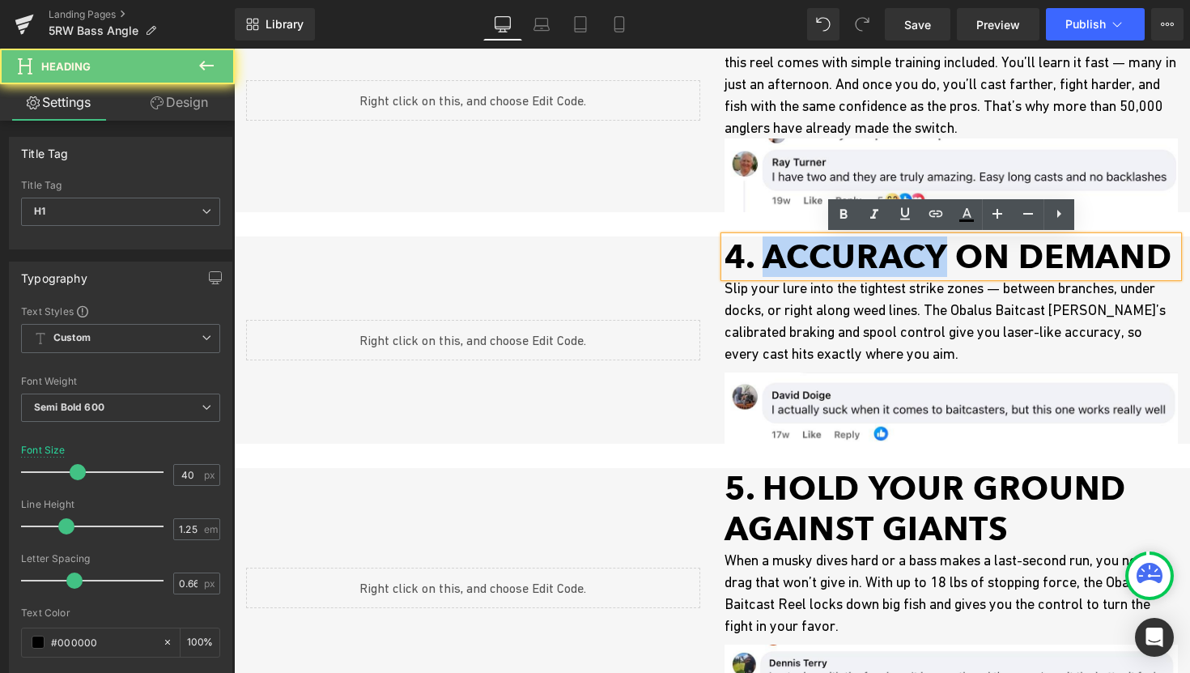
click at [791, 270] on h1 "4. Accuracy on Demand" at bounding box center [952, 256] width 454 height 40
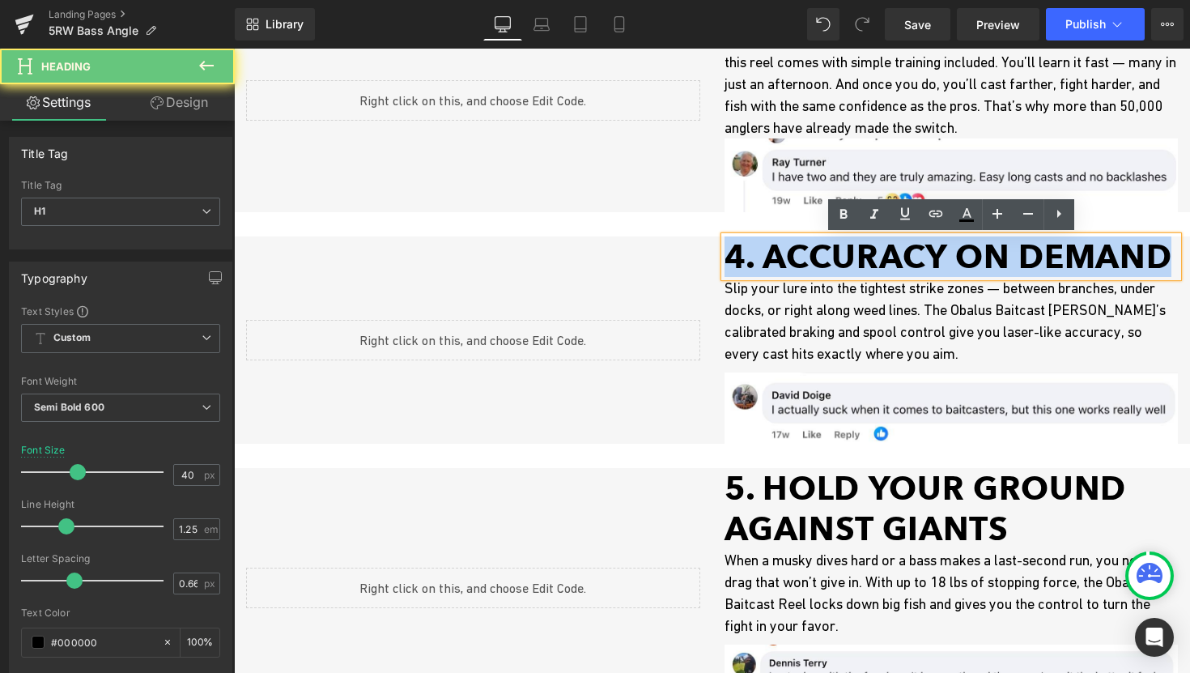
click at [791, 270] on h1 "4. Accuracy on Demand" at bounding box center [952, 256] width 454 height 40
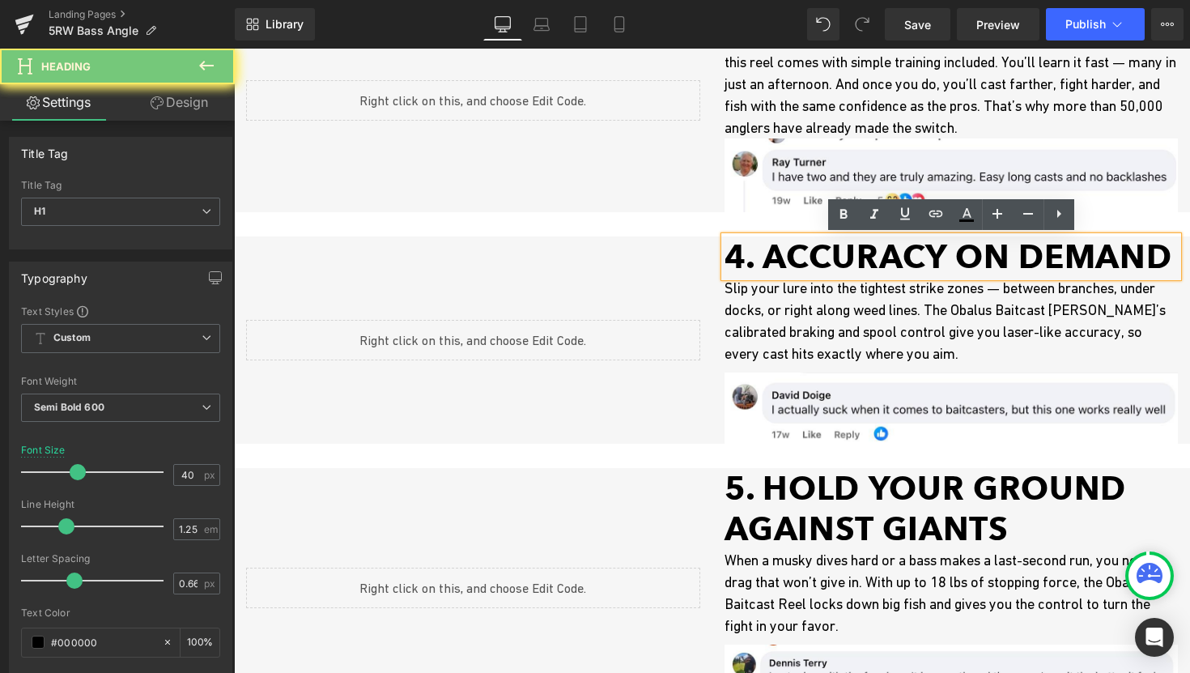
click at [764, 263] on h1 "4. Accuracy on Demand" at bounding box center [952, 256] width 454 height 40
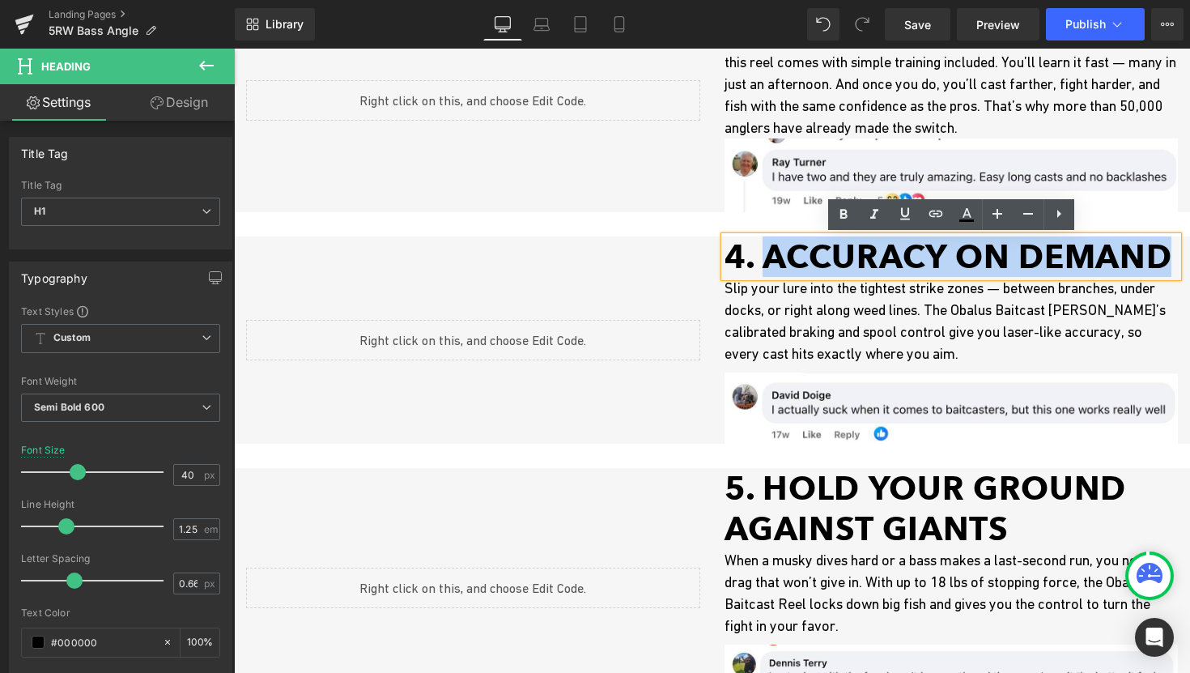
drag, startPoint x: 764, startPoint y: 263, endPoint x: 1087, endPoint y: 269, distance: 323.1
click at [1087, 269] on h1 "4. Accuracy on Demand" at bounding box center [952, 256] width 454 height 40
paste div
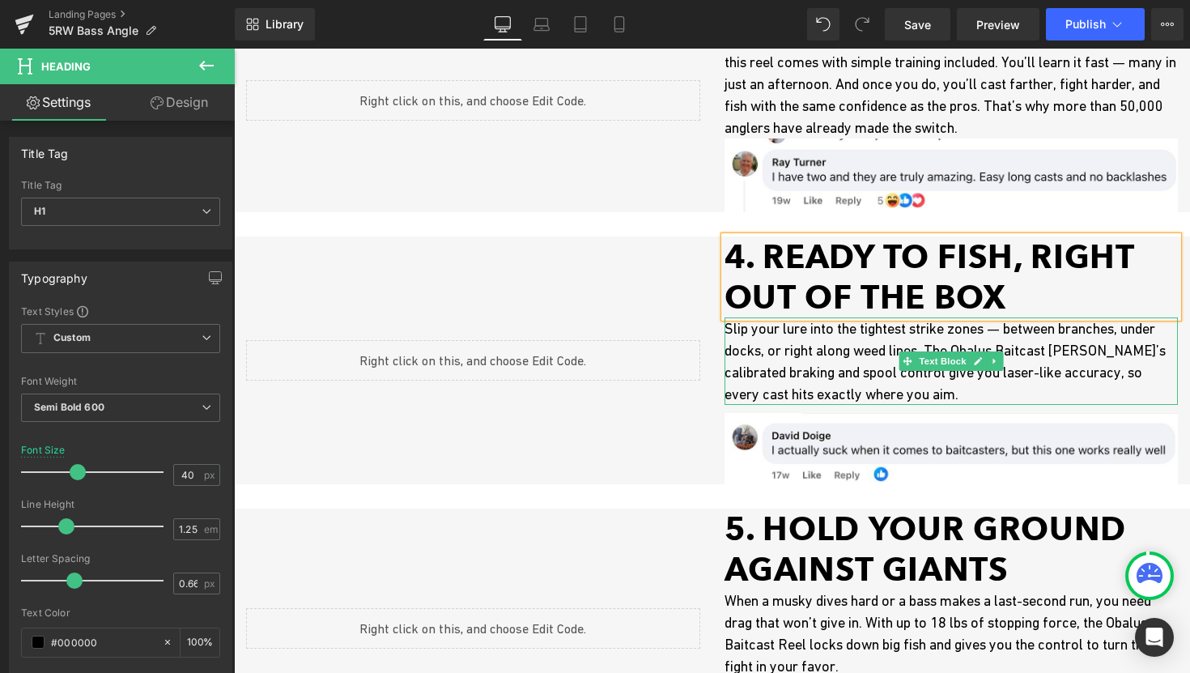
click at [775, 334] on p "Slip your lure into the tightest strike zones — between branches, under docks, …" at bounding box center [952, 360] width 454 height 87
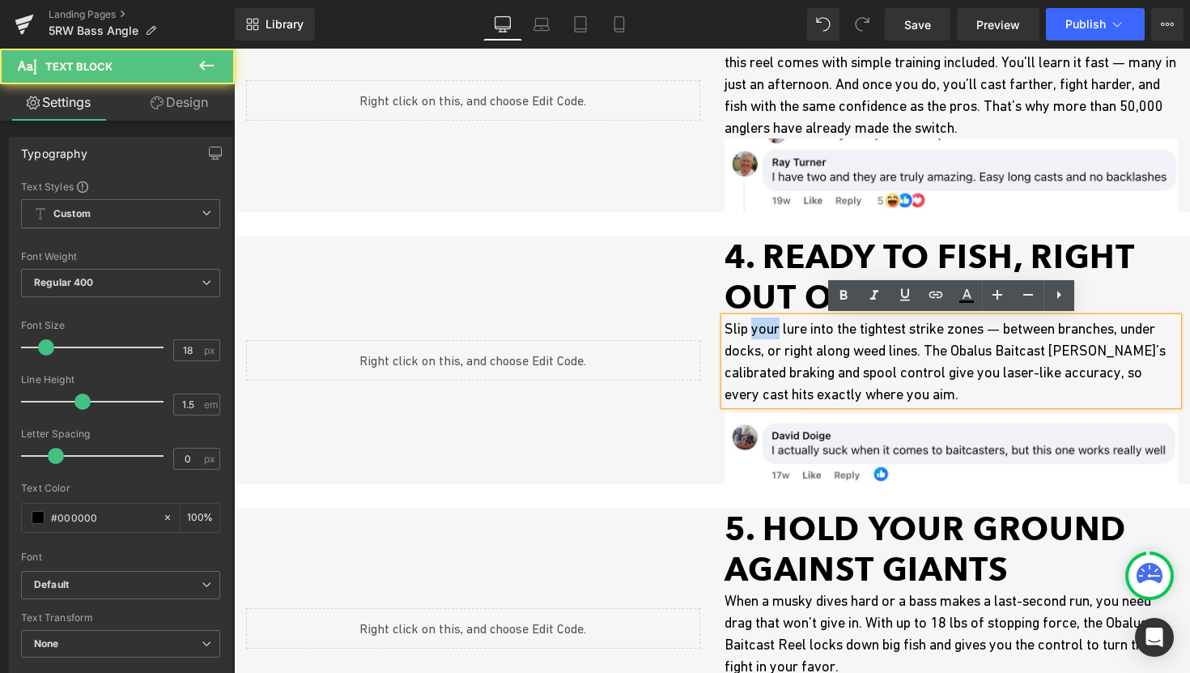
click at [775, 334] on p "Slip your lure into the tightest strike zones — between branches, under docks, …" at bounding box center [952, 360] width 454 height 87
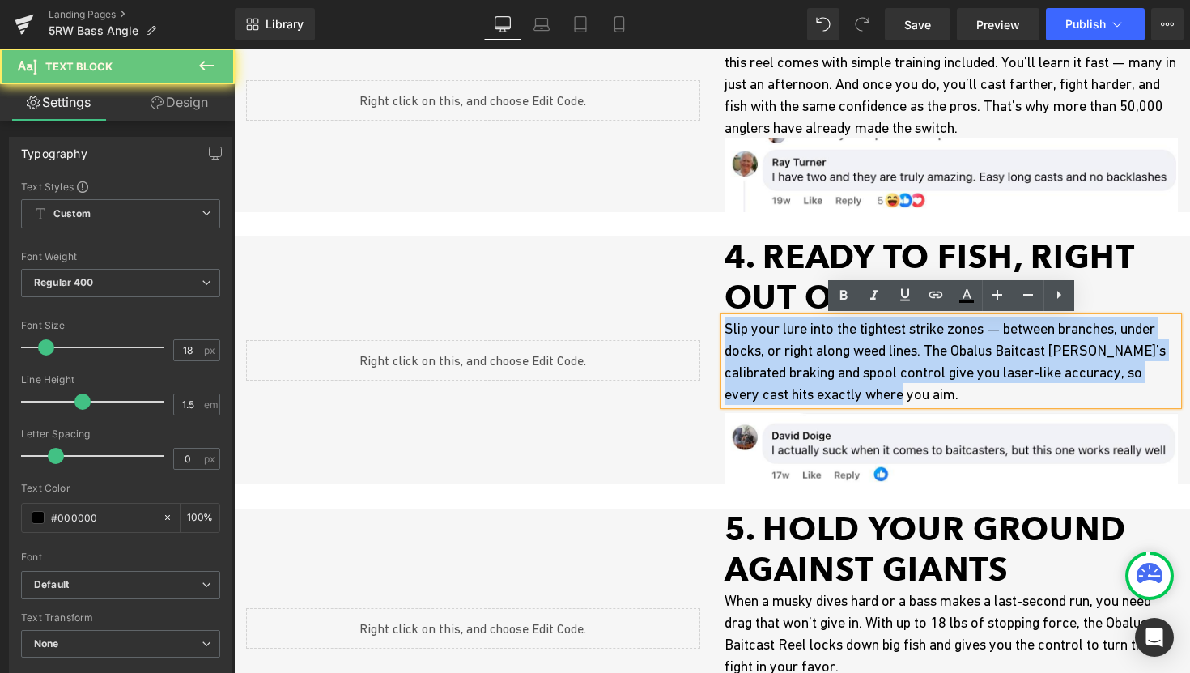
click at [775, 334] on p "Slip your lure into the tightest strike zones — between branches, under docks, …" at bounding box center [952, 360] width 454 height 87
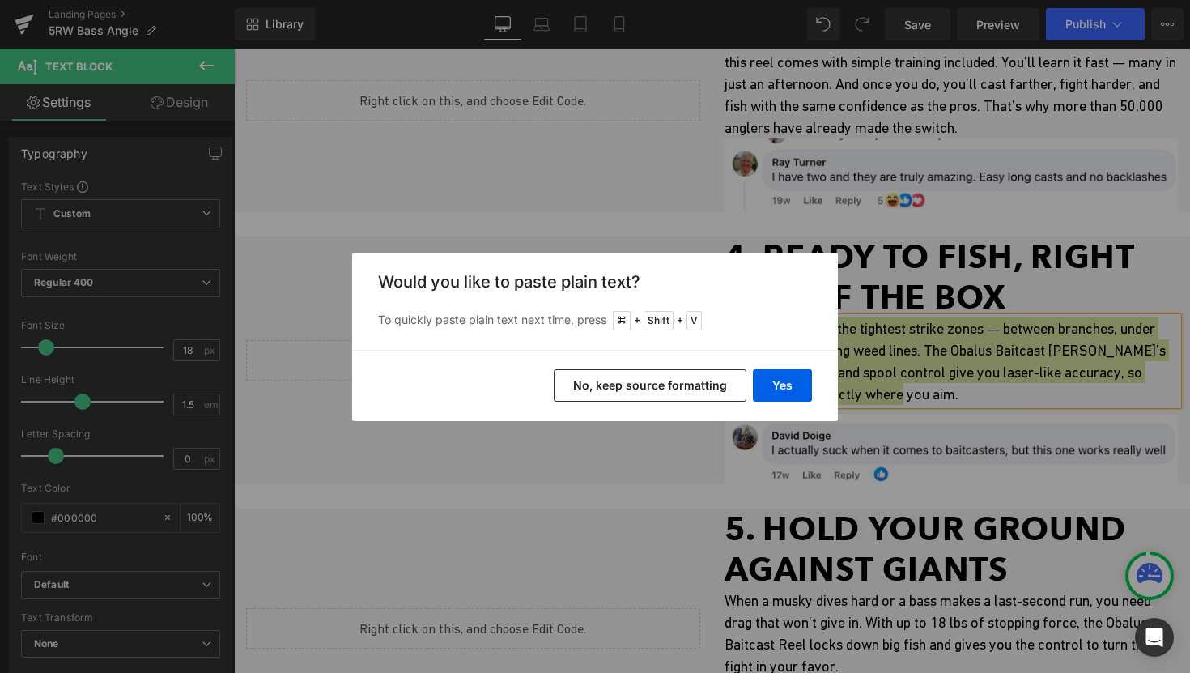
click at [636, 392] on button "No, keep source formatting" at bounding box center [650, 385] width 193 height 32
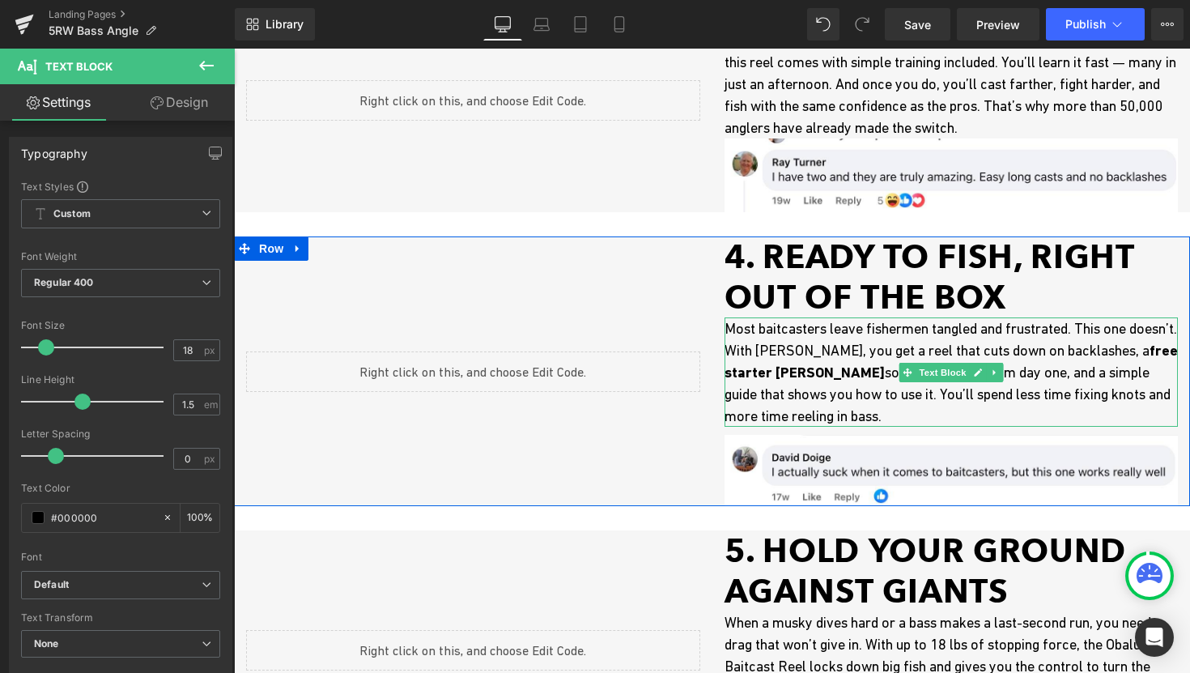
click at [769, 367] on strong "free starter [PERSON_NAME]" at bounding box center [951, 361] width 453 height 39
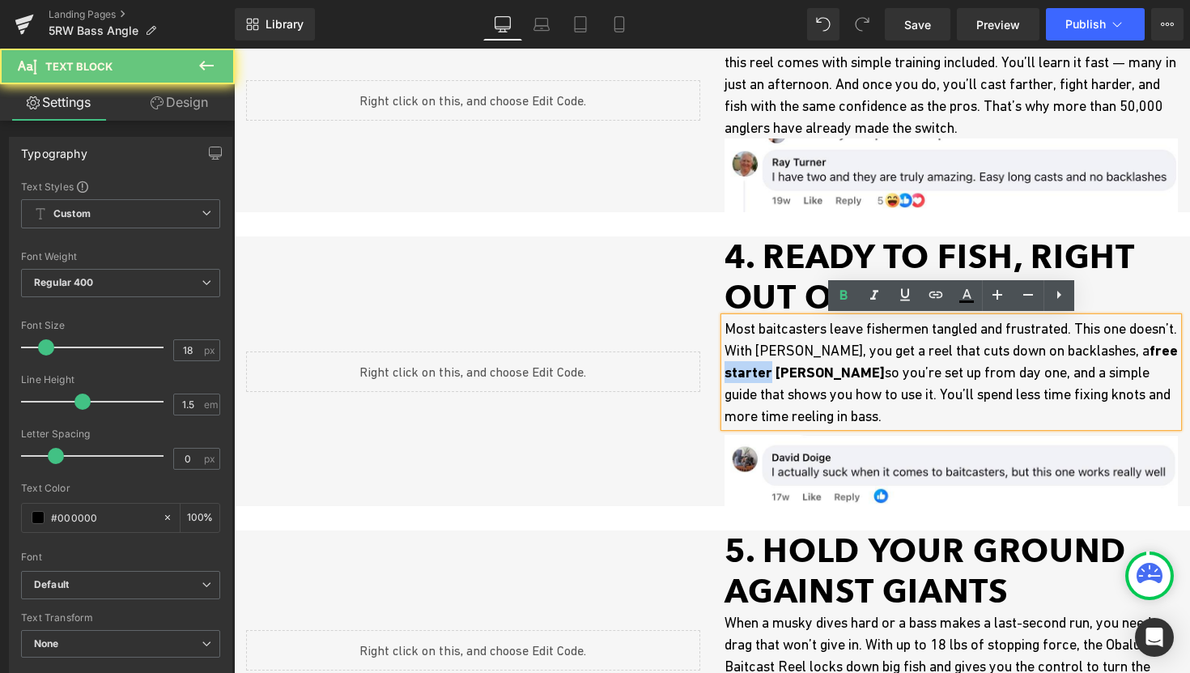
click at [769, 367] on strong "free starter [PERSON_NAME]" at bounding box center [951, 361] width 453 height 39
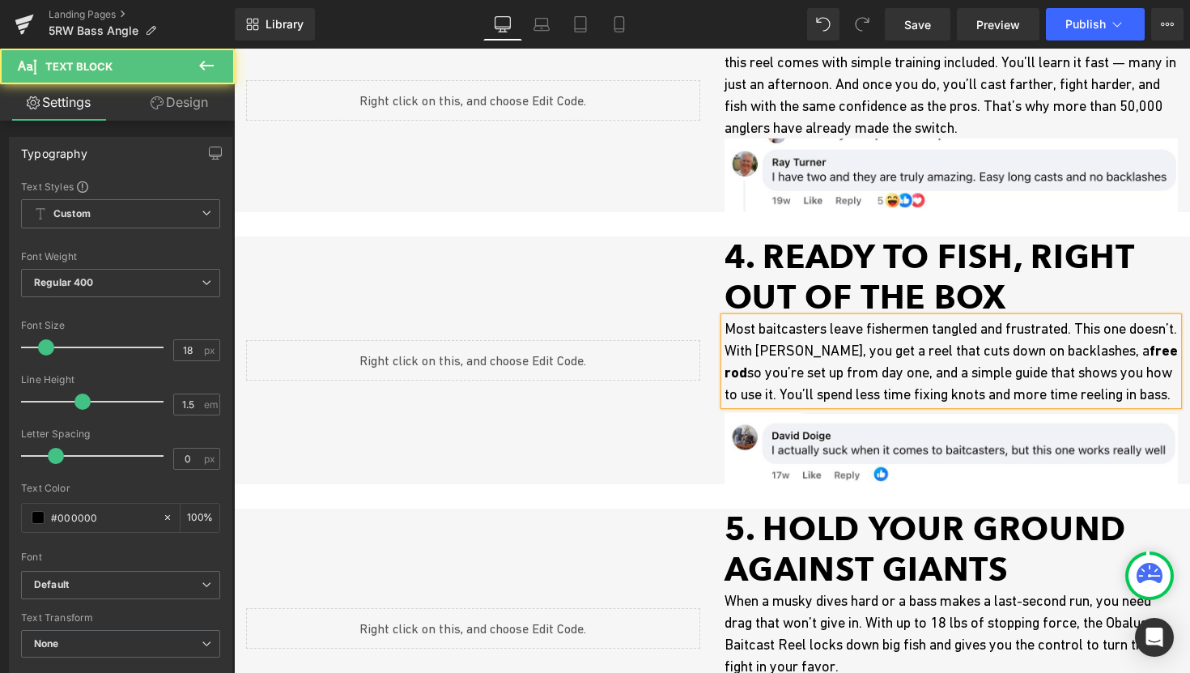
click at [923, 393] on p "Most baitcasters leave fishermen tangled and frustrated. This one doesn’t. With…" at bounding box center [952, 360] width 454 height 87
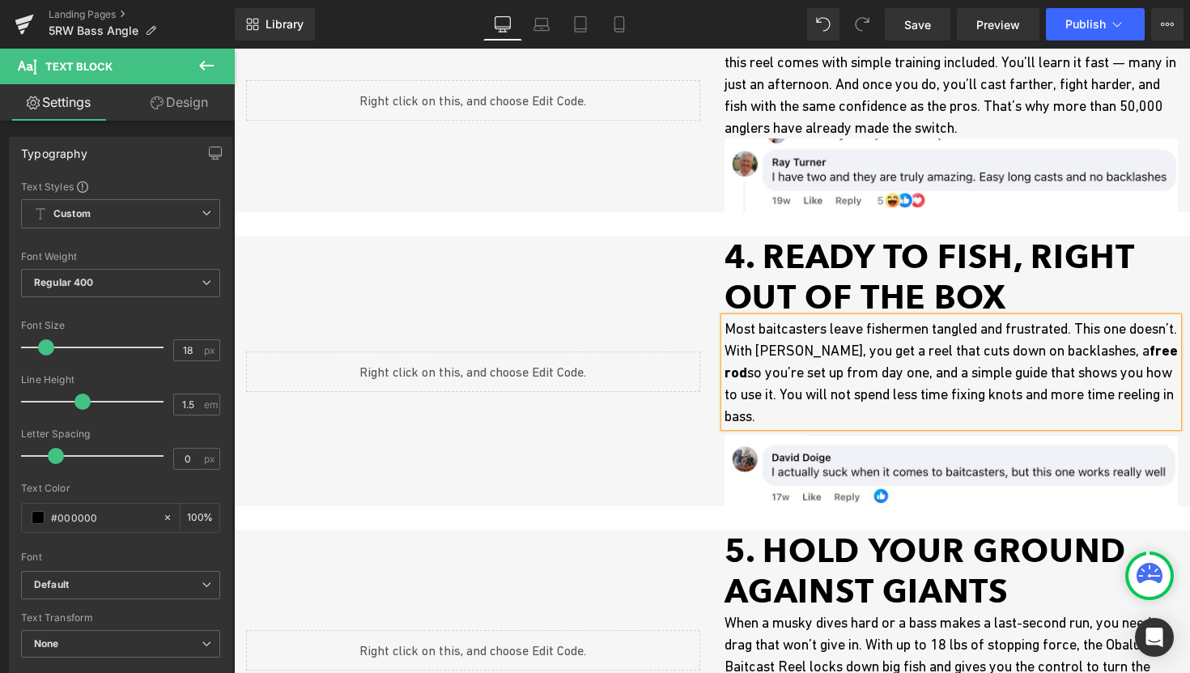
click at [1016, 389] on p "Most baitcasters leave fishermen tangled and frustrated. This one doesn’t. With…" at bounding box center [952, 371] width 454 height 109
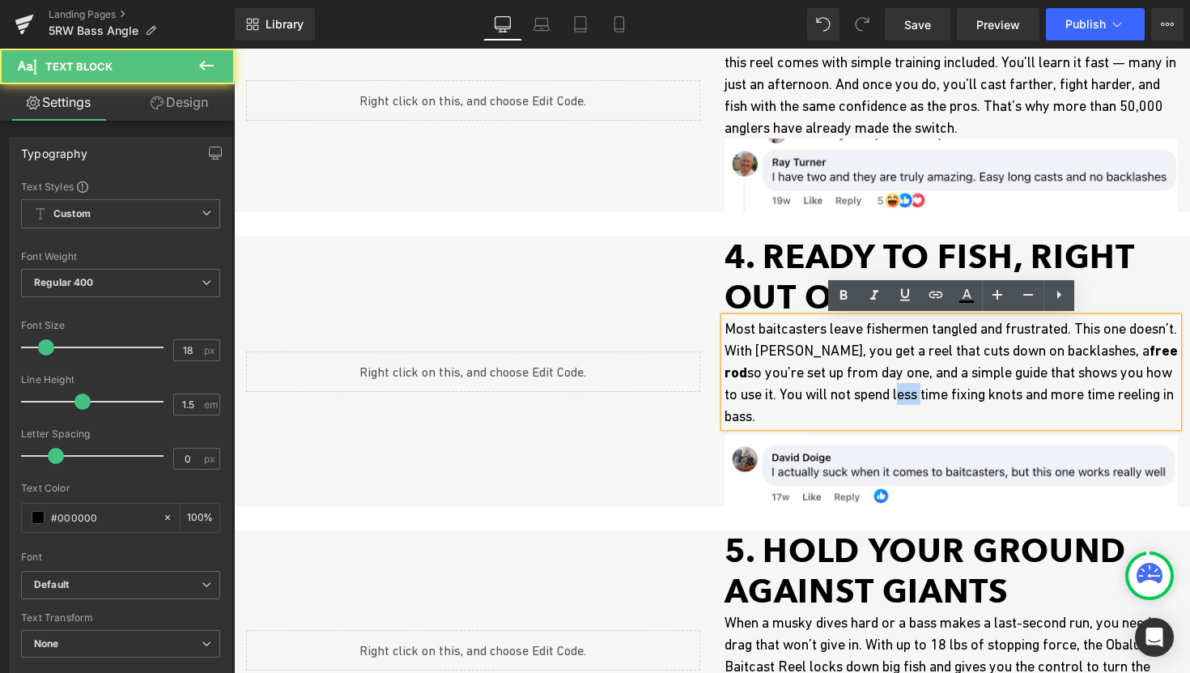
click at [1016, 389] on p "Most baitcasters leave fishermen tangled and frustrated. This one doesn’t. With…" at bounding box center [952, 371] width 454 height 109
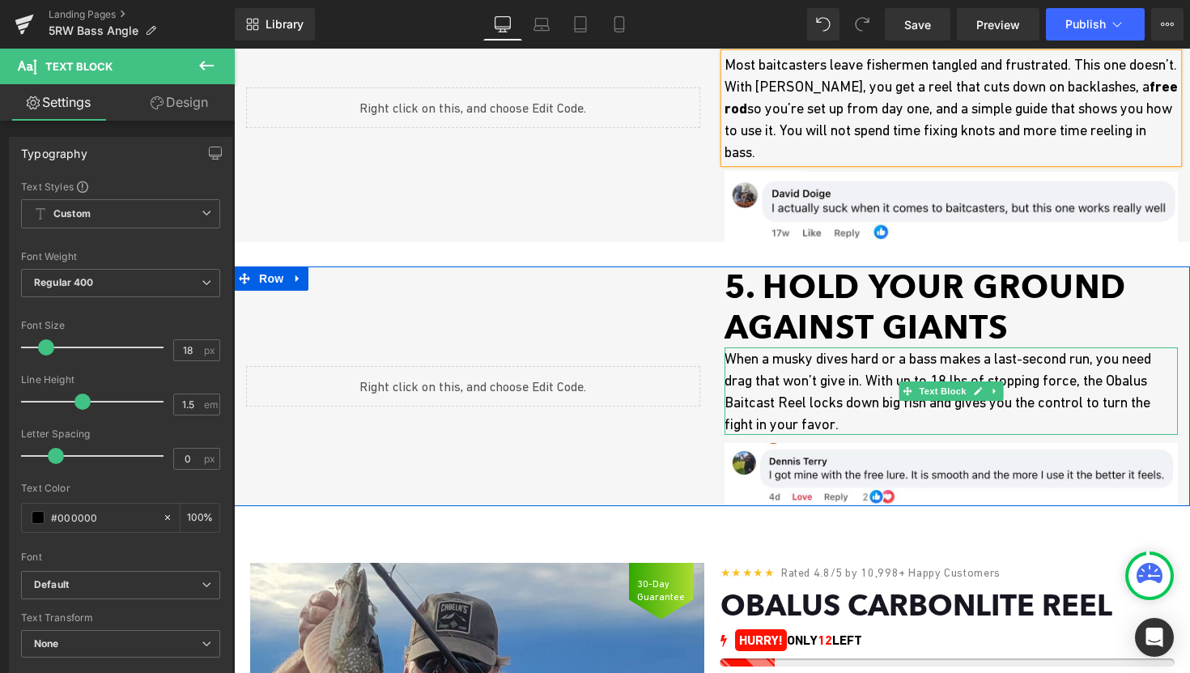
scroll to position [1632, 0]
click at [788, 417] on p "When a musky dives hard or a bass makes a last-second run, you need drag that w…" at bounding box center [952, 390] width 454 height 87
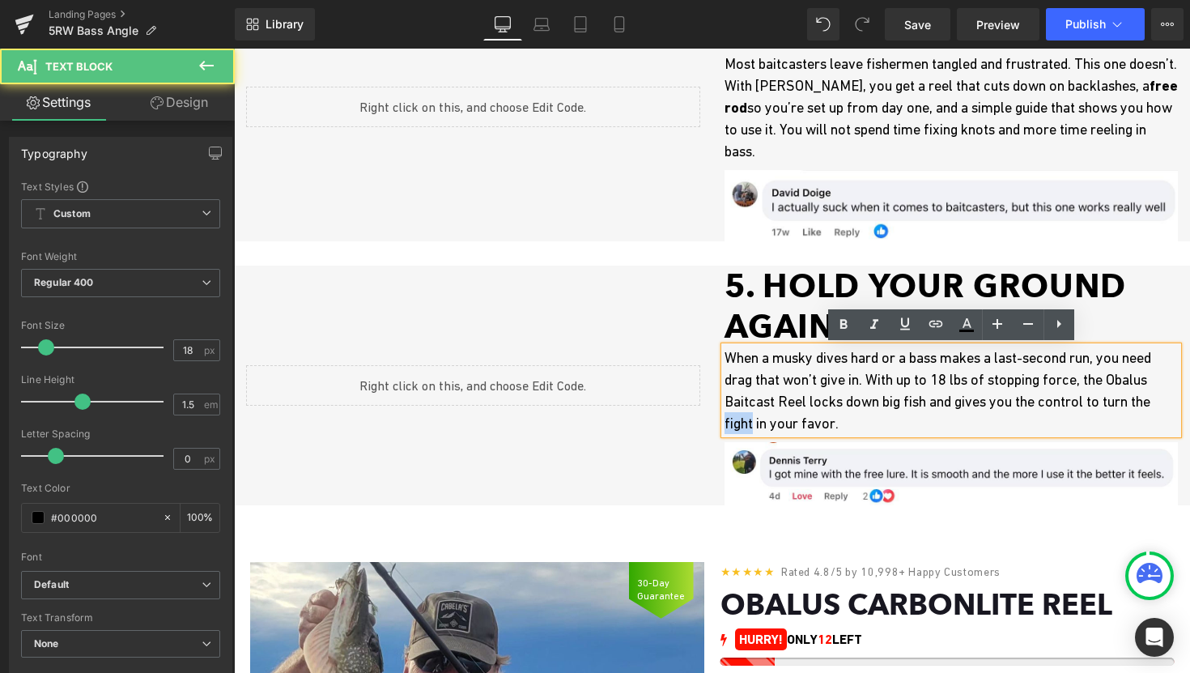
click at [788, 417] on p "When a musky dives hard or a bass makes a last-second run, you need drag that w…" at bounding box center [952, 390] width 454 height 87
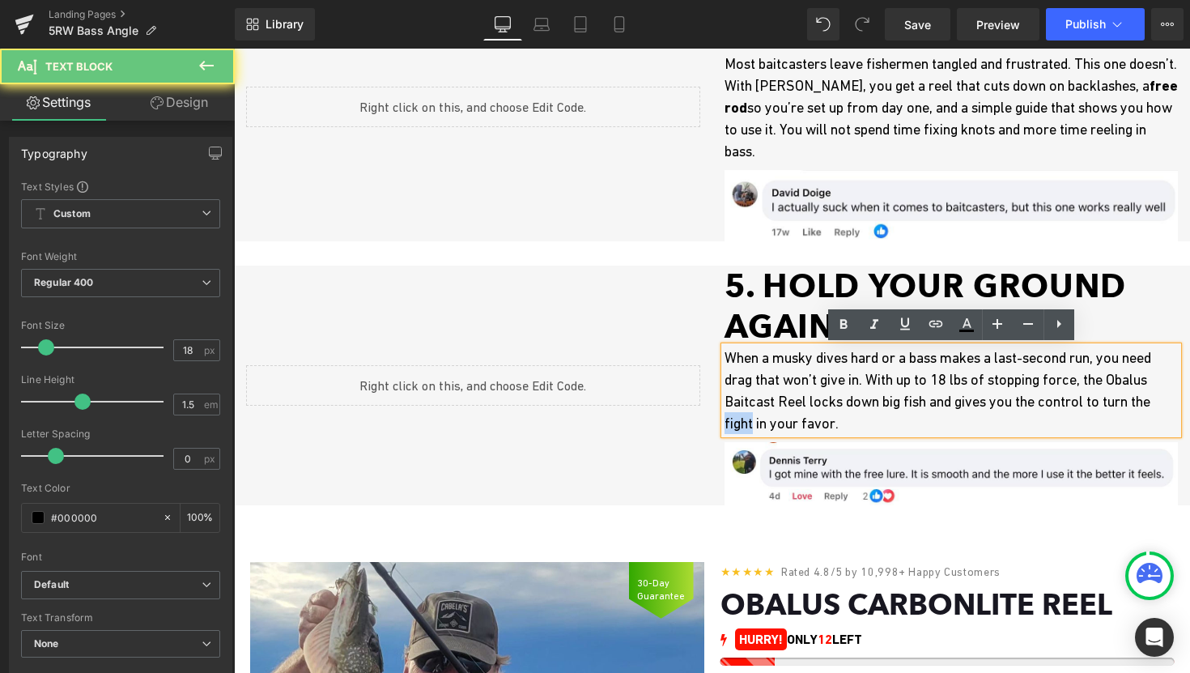
click at [788, 417] on p "When a musky dives hard or a bass makes a last-second run, you need drag that w…" at bounding box center [952, 390] width 454 height 87
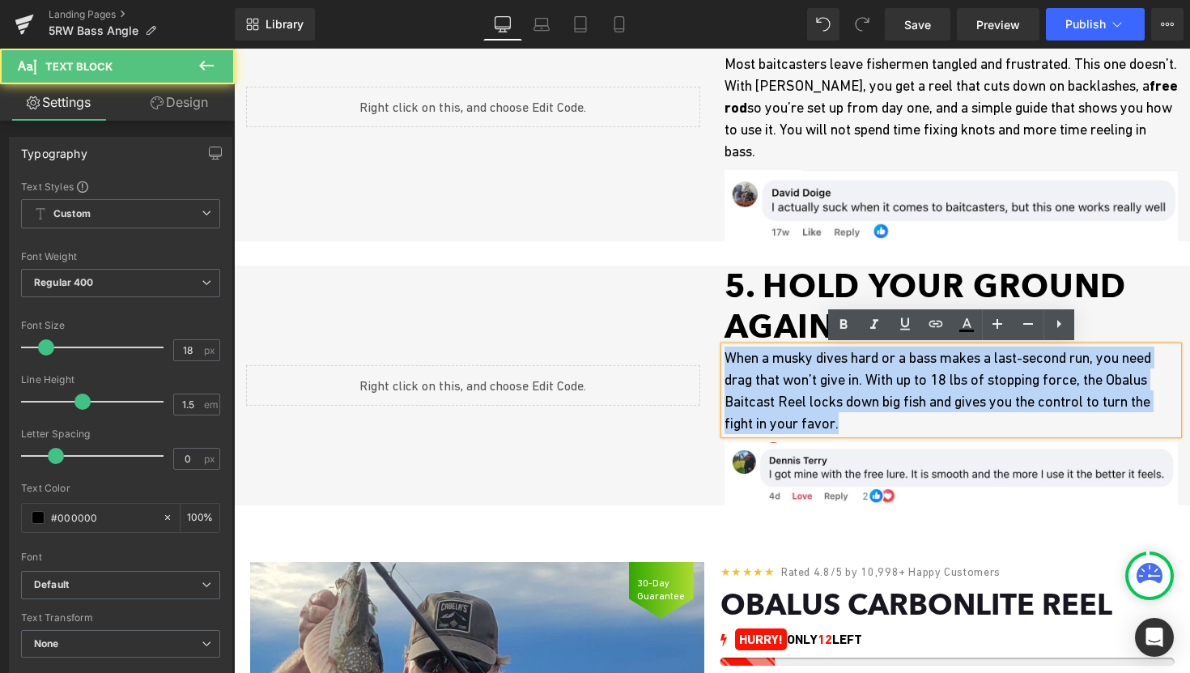
click at [788, 417] on p "When a musky dives hard or a bass makes a last-second run, you need drag that w…" at bounding box center [952, 390] width 454 height 87
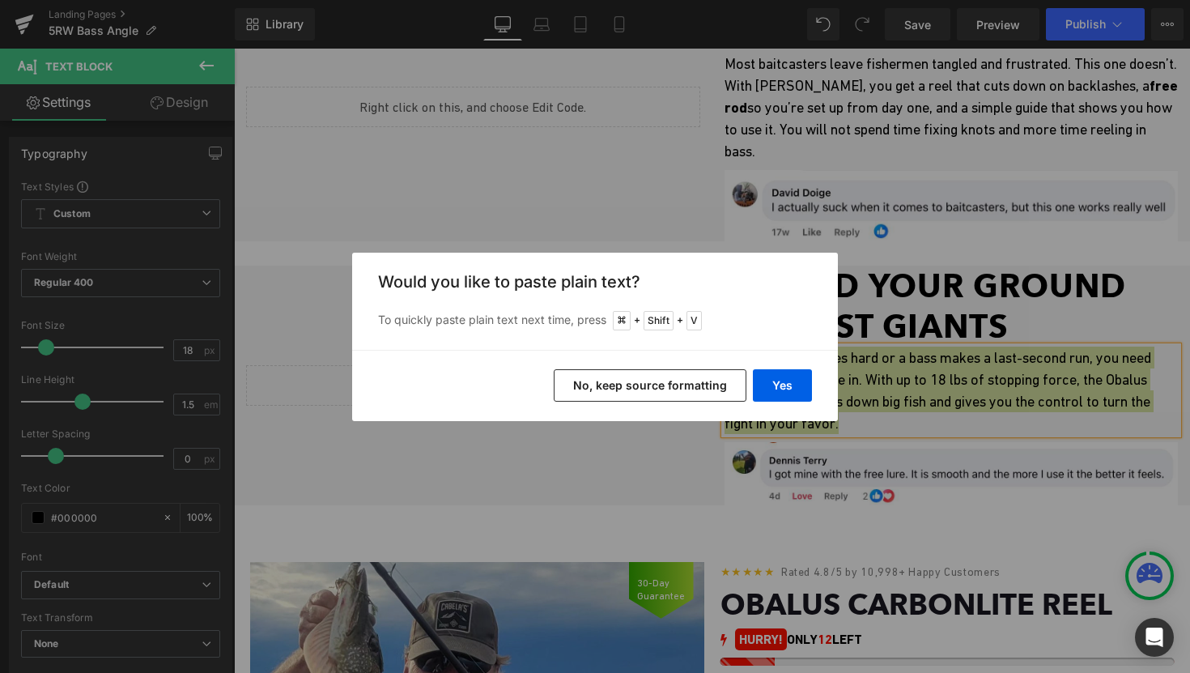
click at [704, 382] on button "No, keep source formatting" at bounding box center [650, 385] width 193 height 32
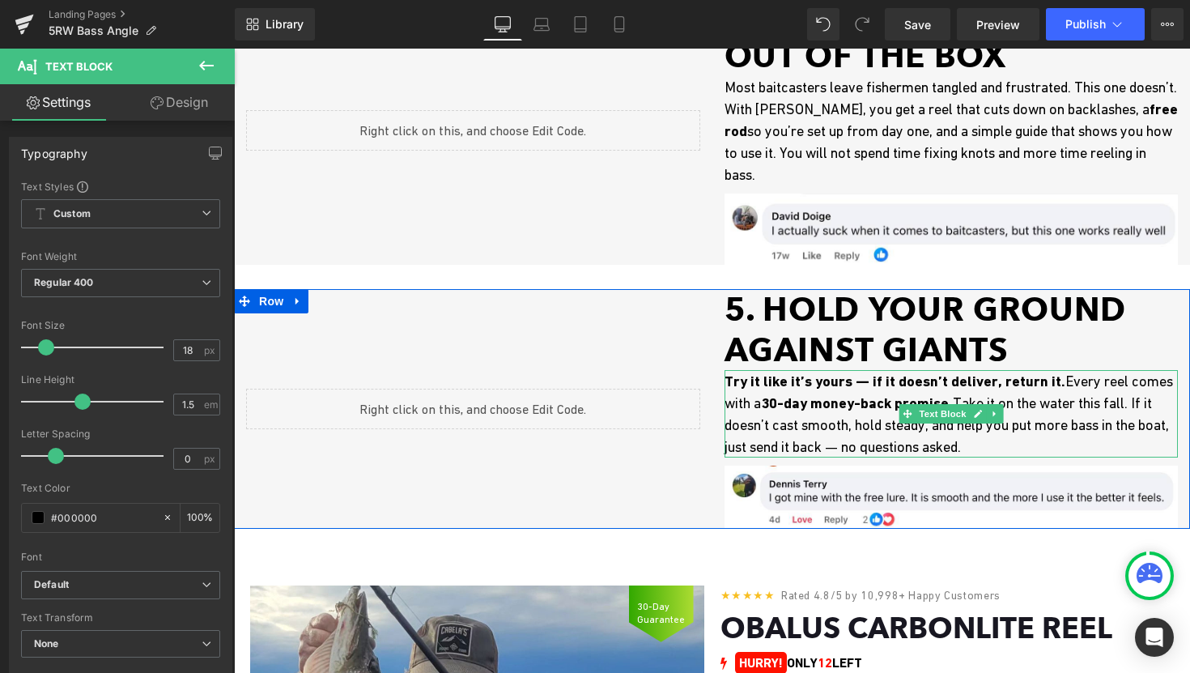
scroll to position [1606, 0]
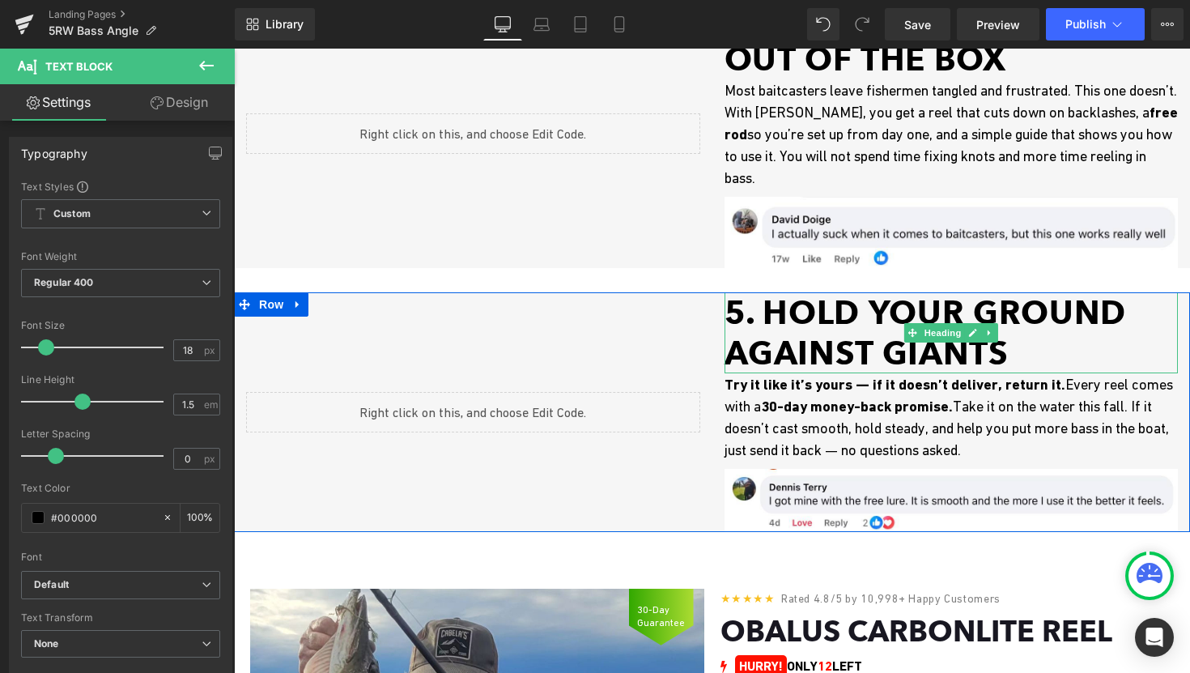
click at [836, 336] on h1 "5. Hold Your Ground Against Giants" at bounding box center [952, 332] width 454 height 81
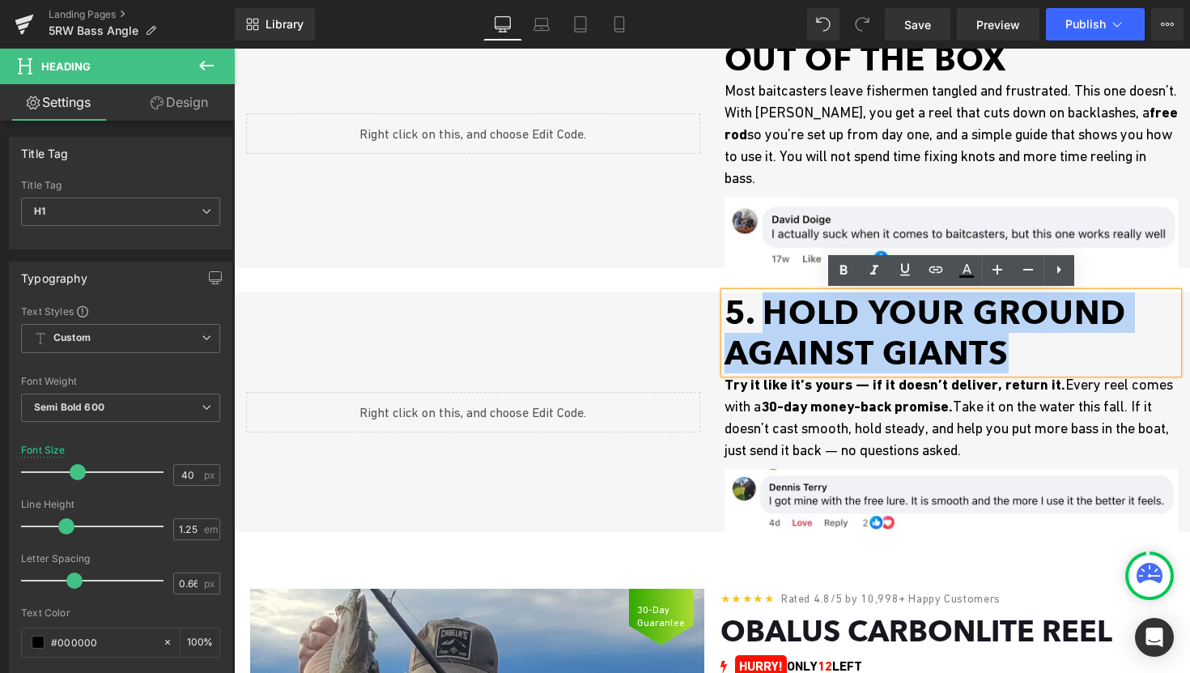
drag, startPoint x: 764, startPoint y: 317, endPoint x: 1011, endPoint y: 346, distance: 249.5
click at [1011, 346] on h1 "5. Hold Your Ground Against Giants" at bounding box center [952, 332] width 454 height 81
paste div
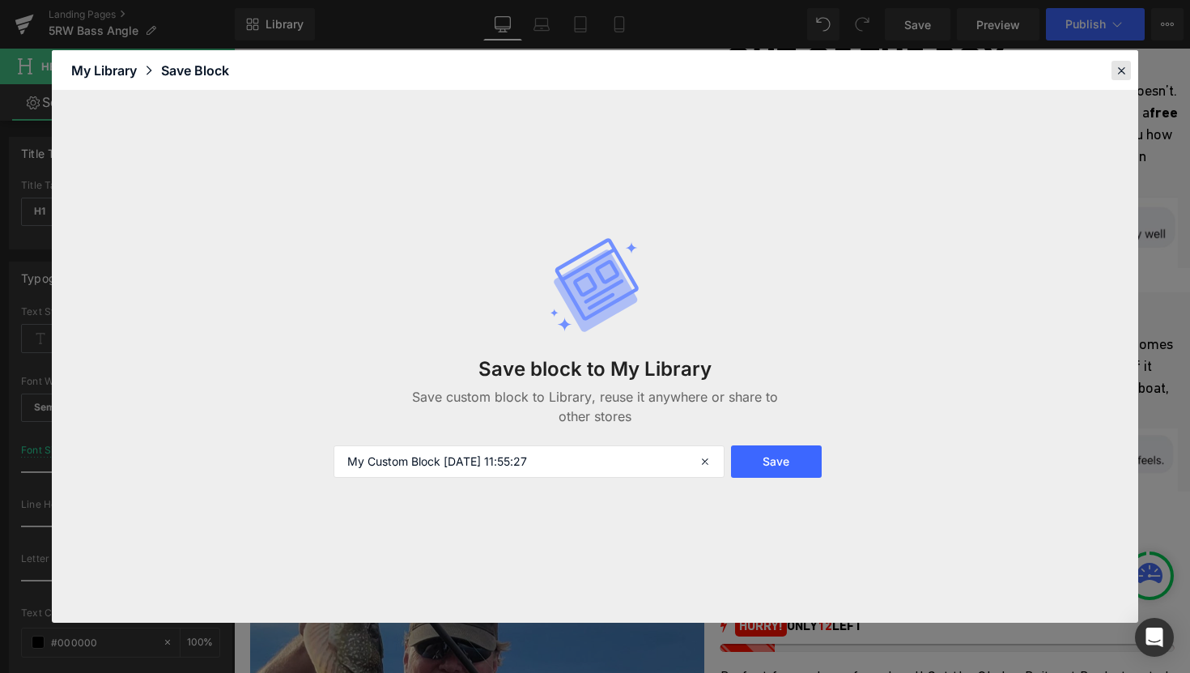
click at [1114, 66] on icon at bounding box center [1121, 70] width 15 height 15
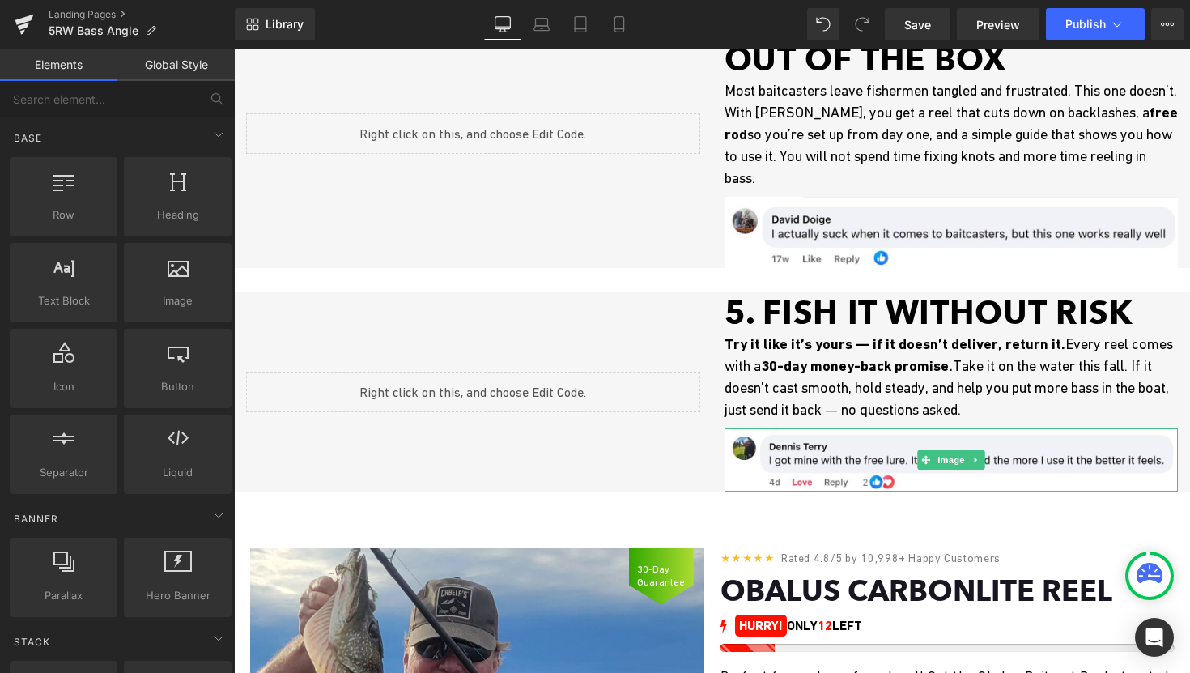
click at [1015, 511] on div "Best Offer Of The Year ! Text Block 5 REASONS WHY this REEL SOLD OUT twice THIS…" at bounding box center [712, 374] width 956 height 3862
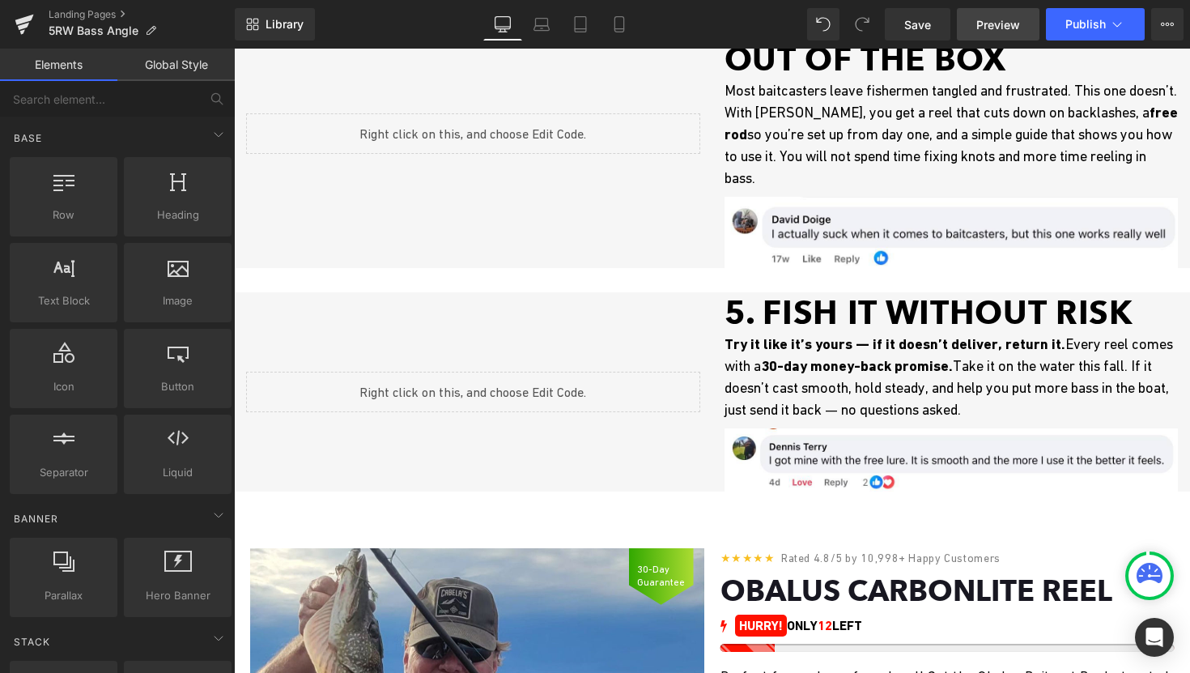
click at [990, 32] on span "Preview" at bounding box center [999, 24] width 44 height 17
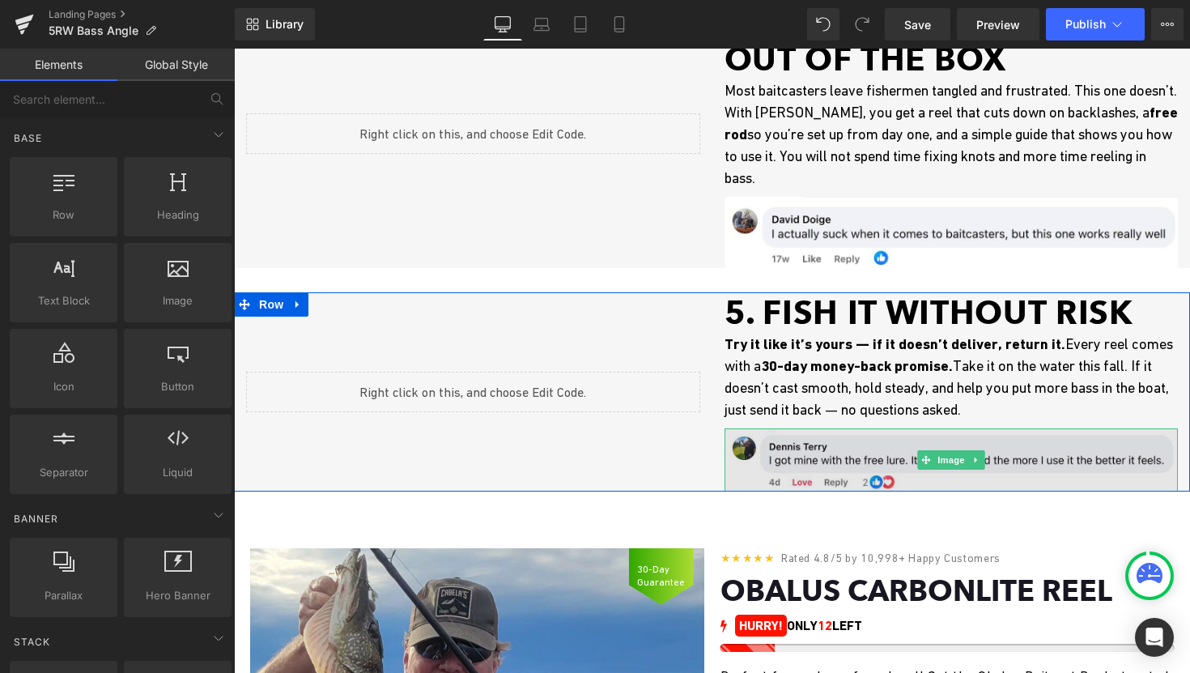
click at [846, 479] on img at bounding box center [952, 459] width 454 height 62
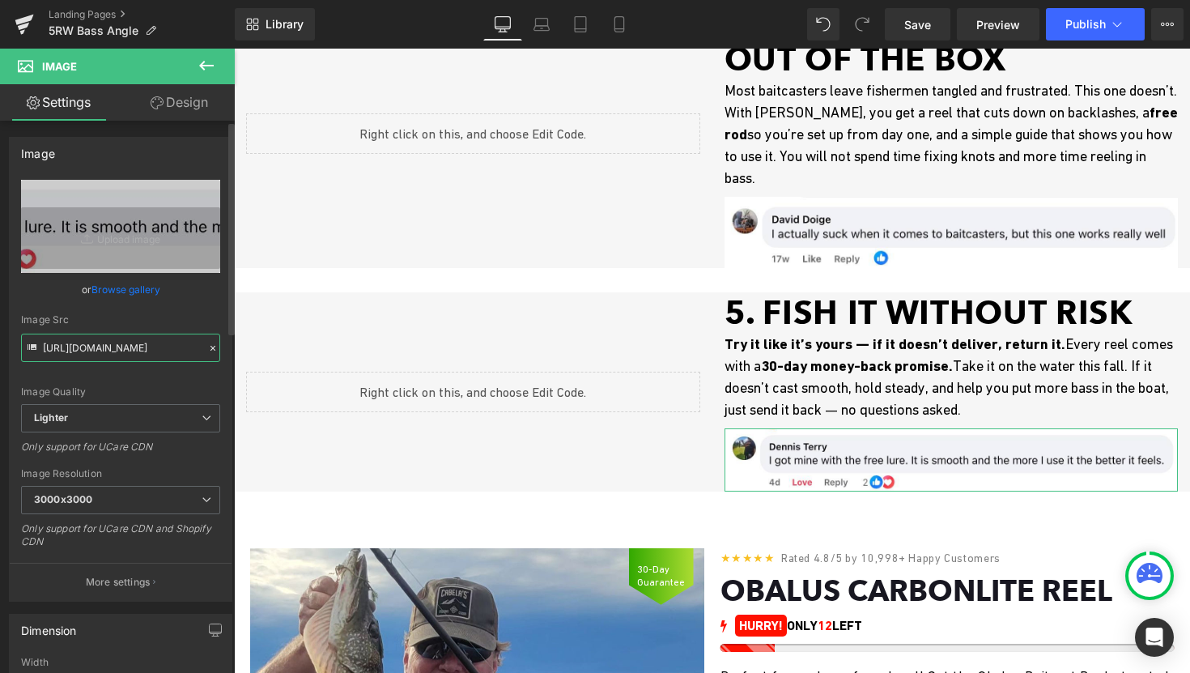
click at [144, 347] on input "[URL][DOMAIN_NAME]" at bounding box center [120, 348] width 199 height 28
paste input "[DOMAIN_NAME][URL]"
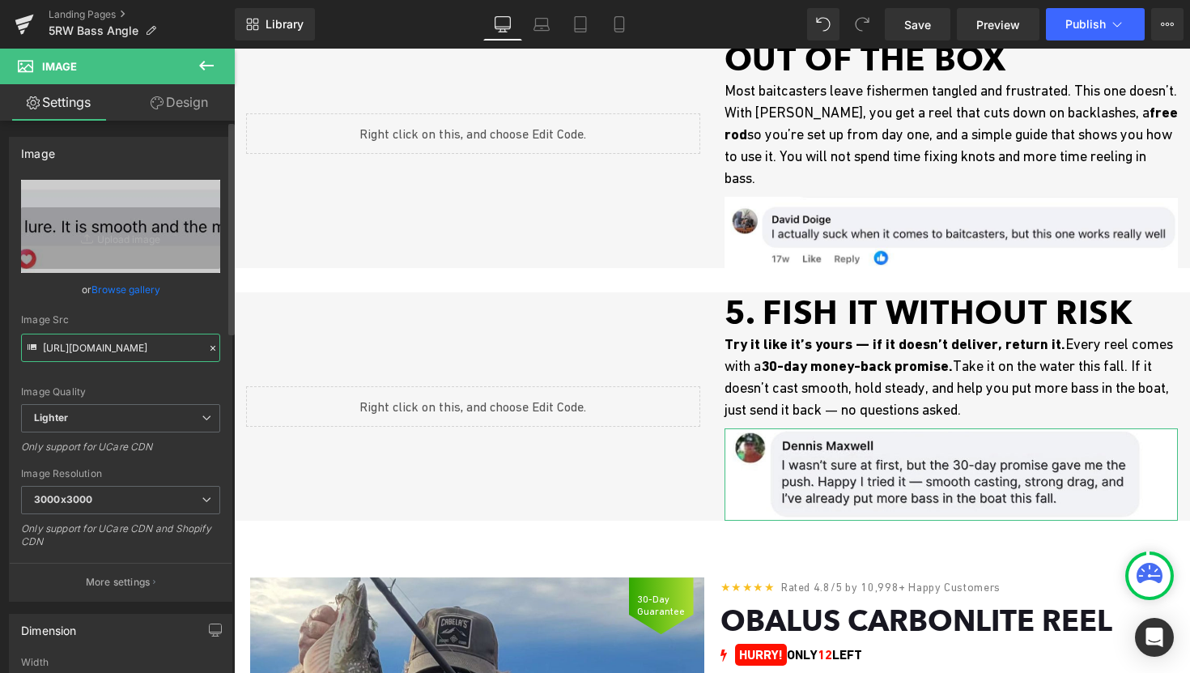
type input "[URL][DOMAIN_NAME]"
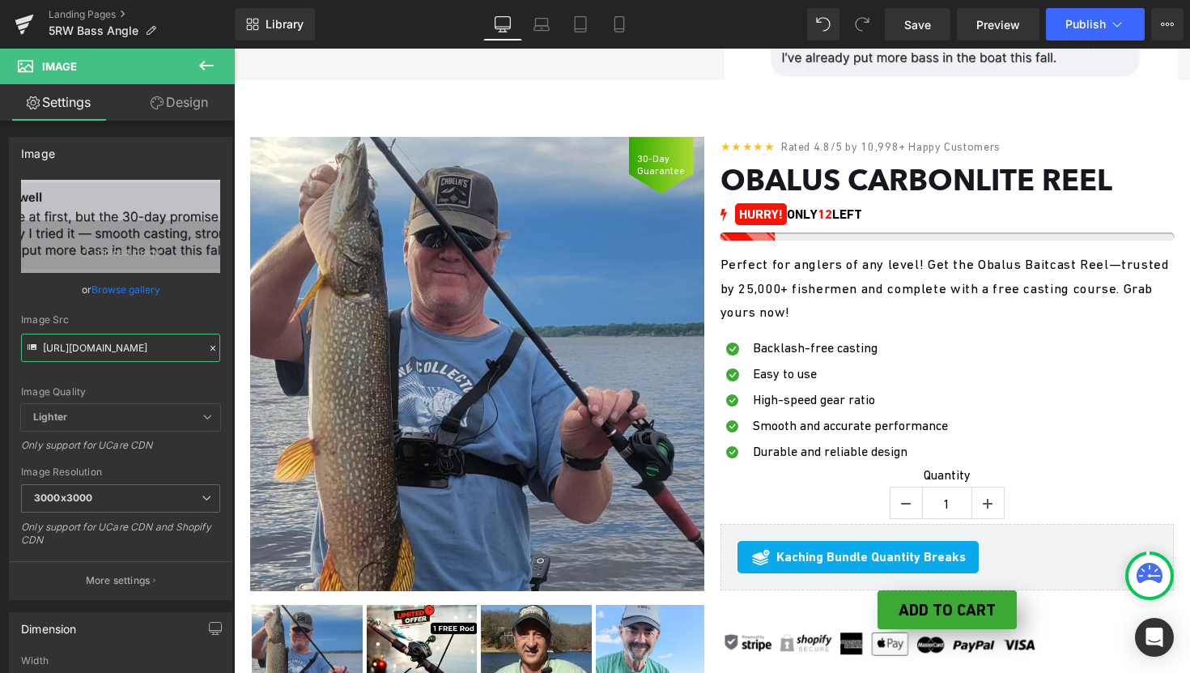
scroll to position [1973, 0]
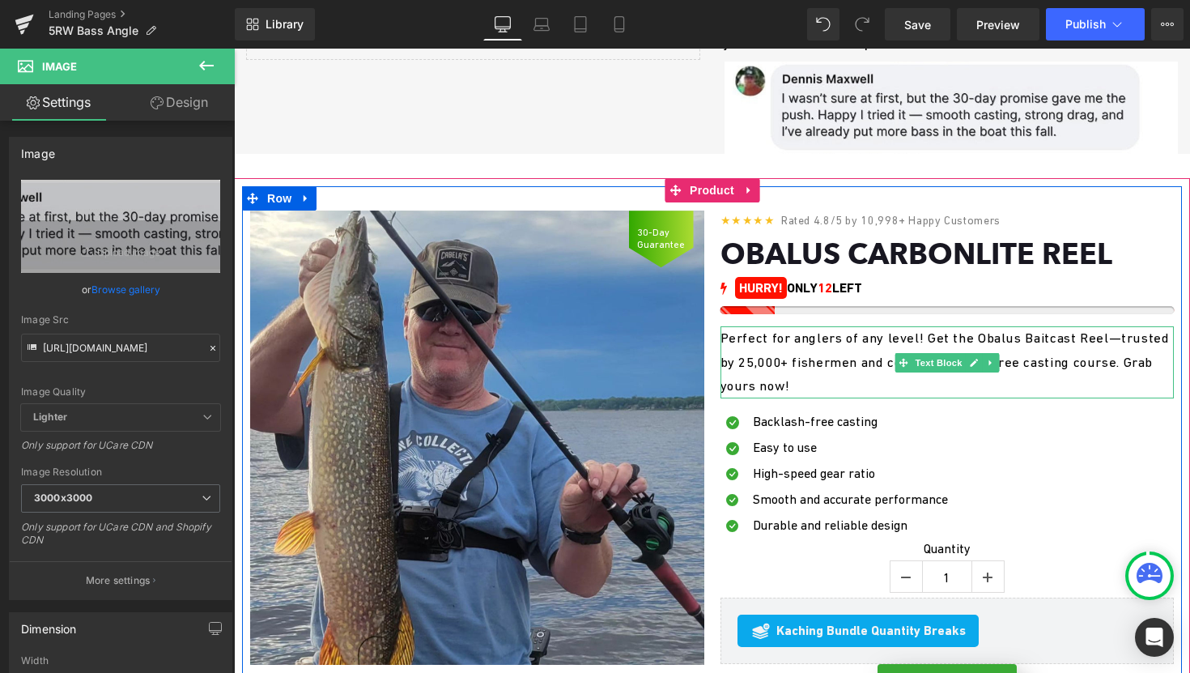
click at [789, 370] on font "Perfect for anglers of any level! Get the Obalus Baitcast Reel—trusted by 25,00…" at bounding box center [945, 361] width 449 height 63
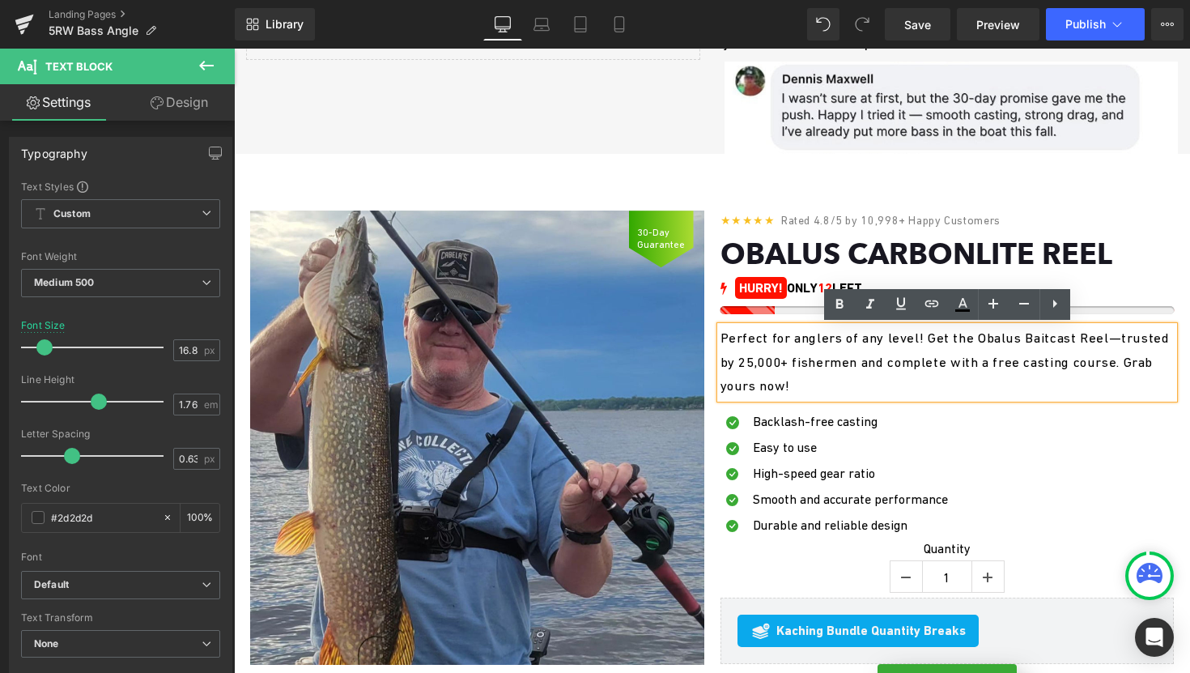
click at [878, 217] on span "Rated 4.8/5 by 10,998+ Happy Customers" at bounding box center [890, 220] width 219 height 13
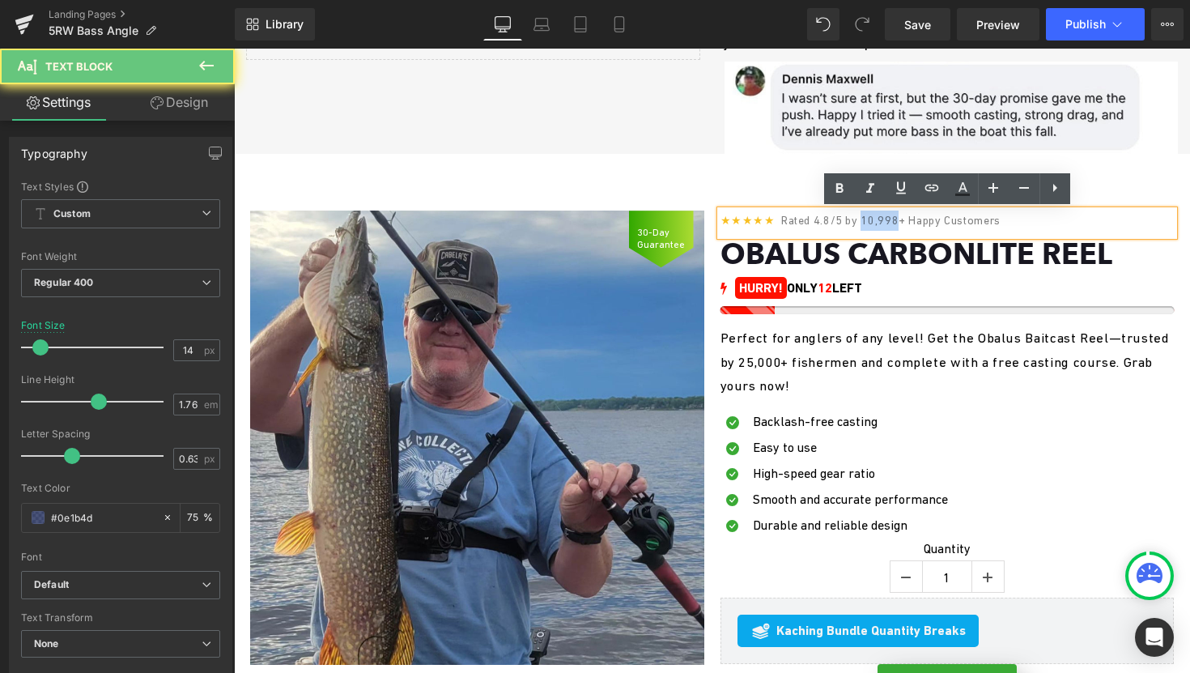
click at [878, 217] on span "Rated 4.8/5 by 10,998+ Happy Customers" at bounding box center [890, 220] width 219 height 13
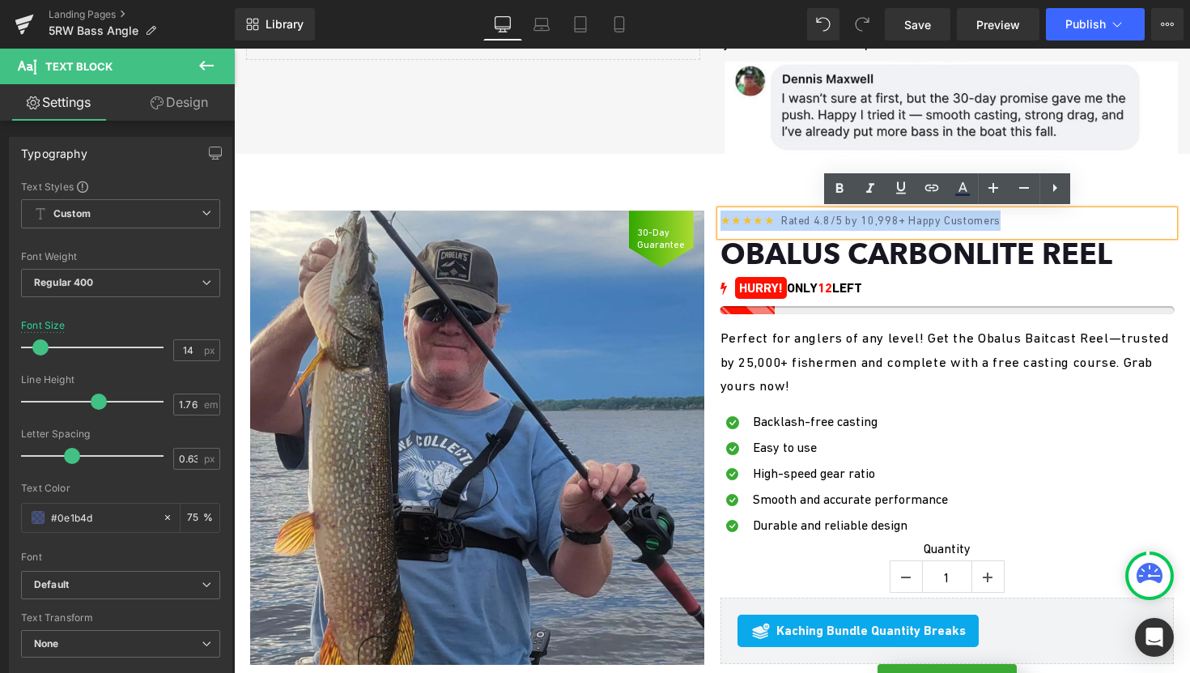
click at [882, 224] on span "Rated 4.8/5 by 10,998+ Happy Customers" at bounding box center [890, 220] width 219 height 13
click at [878, 224] on span "Rated 4.8/5 by 10,998+ Happy Customers" at bounding box center [890, 220] width 219 height 13
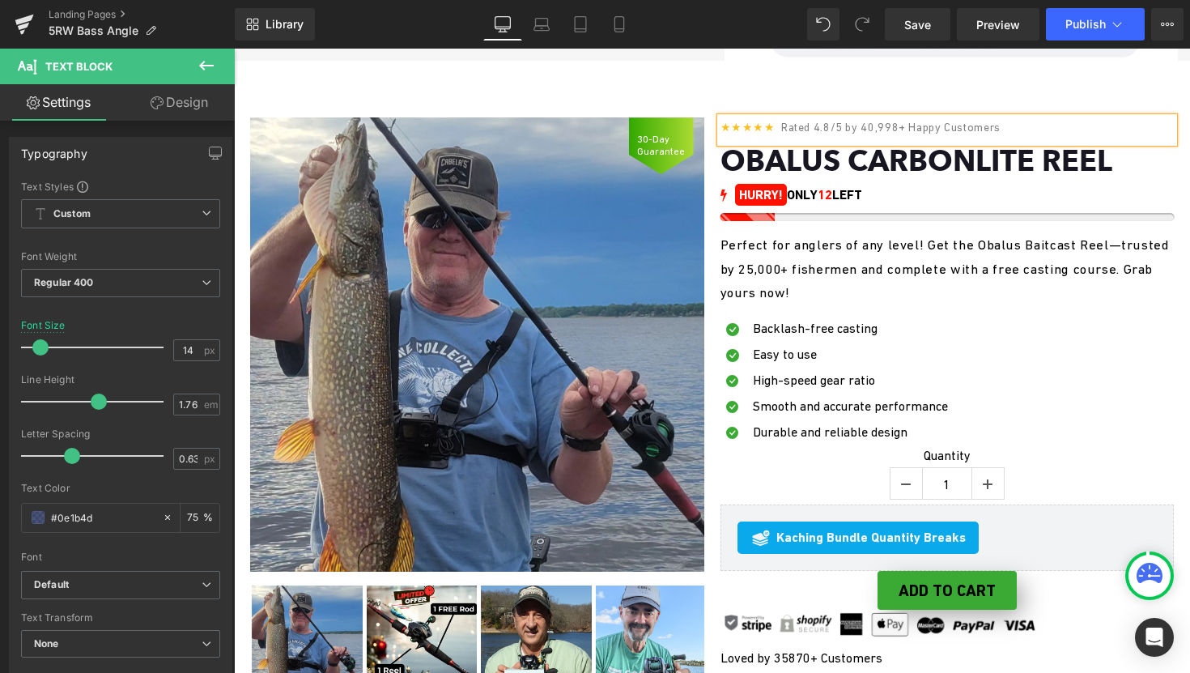
scroll to position [2088, 0]
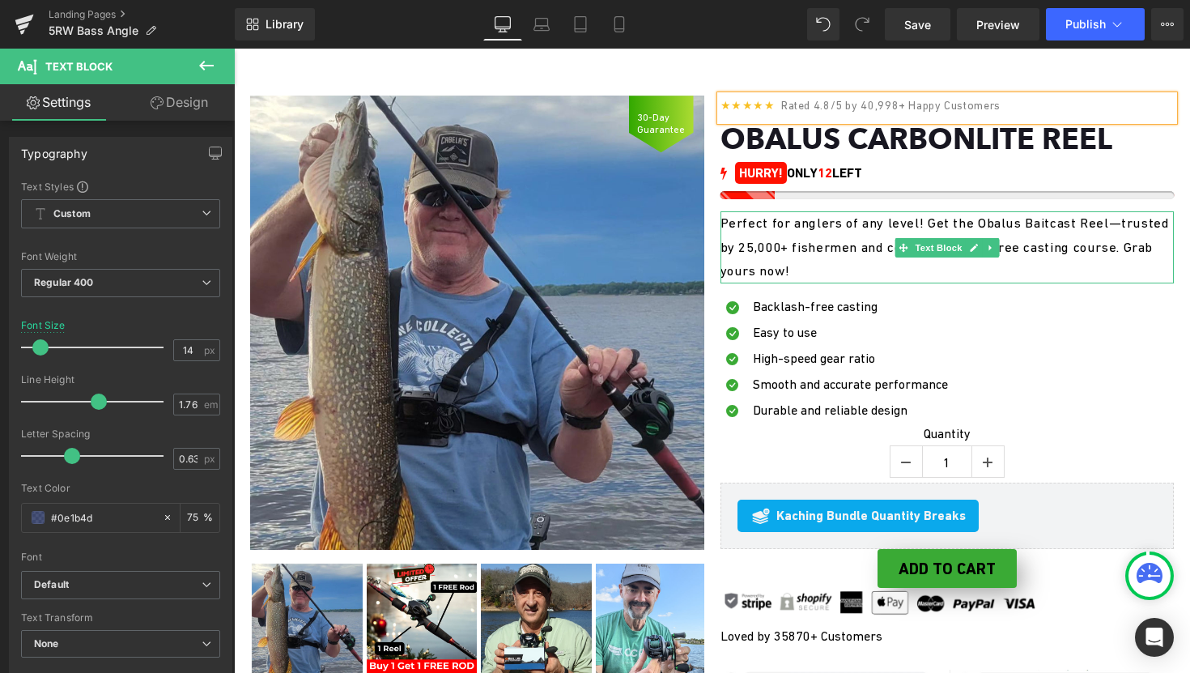
click at [797, 245] on font "Perfect for anglers of any level! Get the Obalus Baitcast Reel—trusted by 25,00…" at bounding box center [945, 246] width 449 height 63
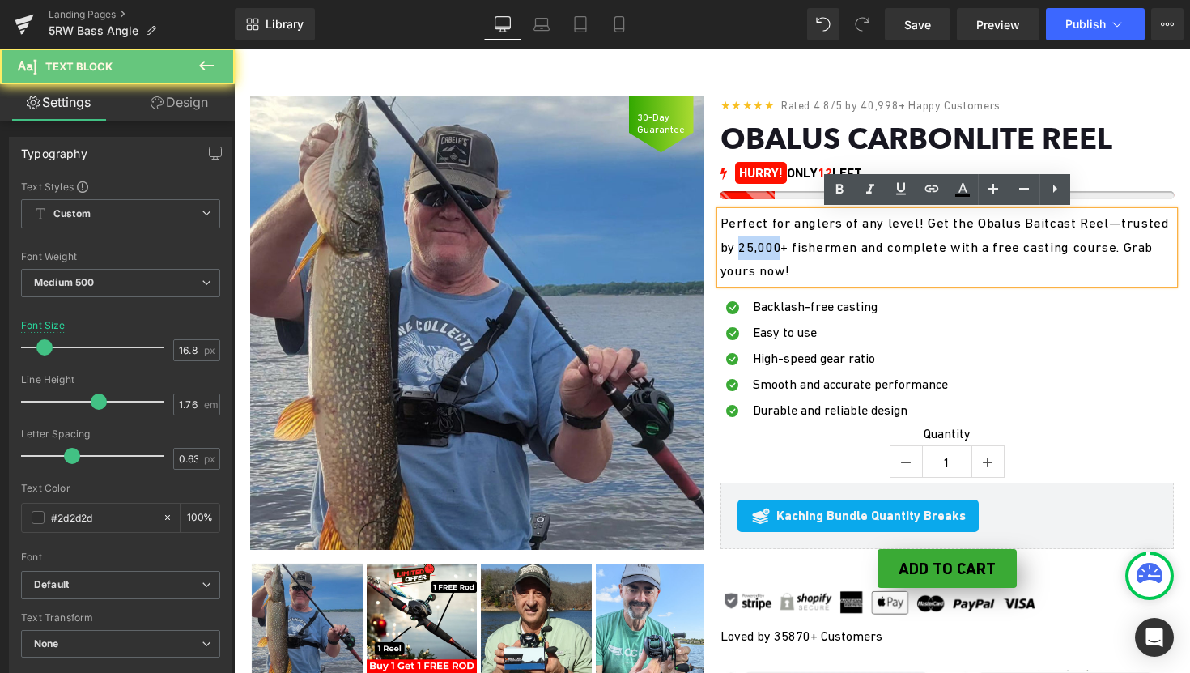
click at [797, 245] on font "Perfect for anglers of any level! Get the Obalus Baitcast Reel—trusted by 25,00…" at bounding box center [945, 246] width 449 height 63
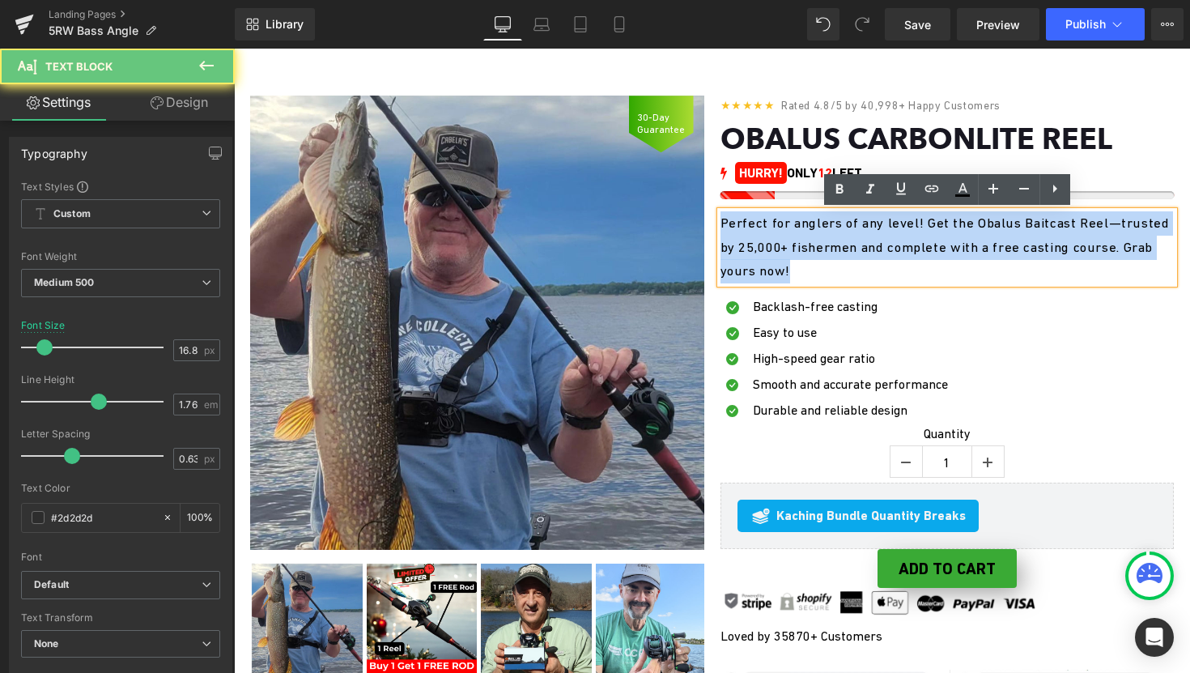
click at [797, 245] on font "Perfect for anglers of any level! Get the Obalus Baitcast Reel—trusted by 25,00…" at bounding box center [945, 246] width 449 height 63
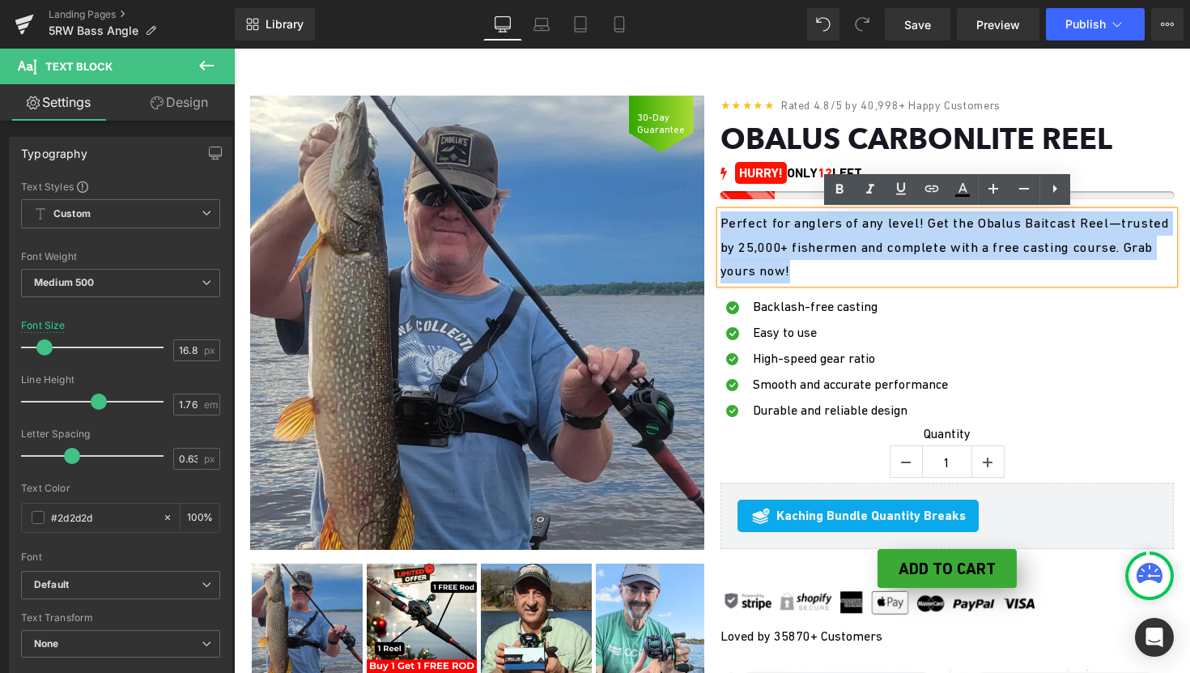
copy font "Perfect for anglers of any level! Get the Obalus Baitcast Reel—trusted by 25,00…"
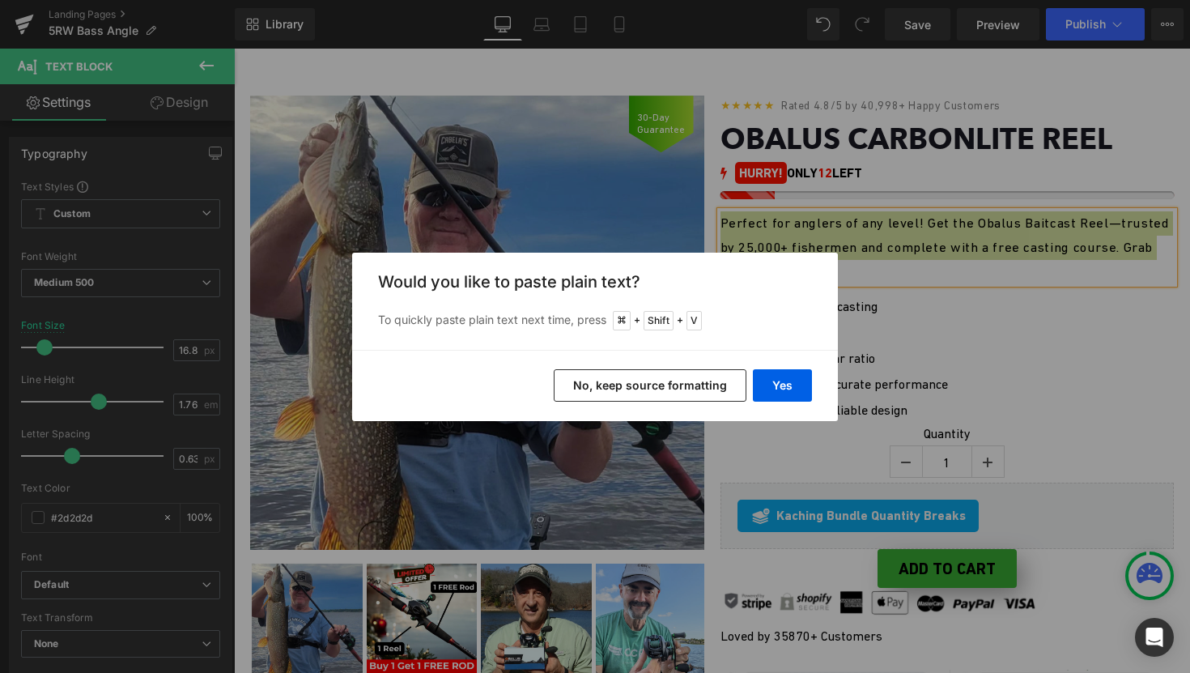
click at [637, 385] on button "No, keep source formatting" at bounding box center [650, 385] width 193 height 32
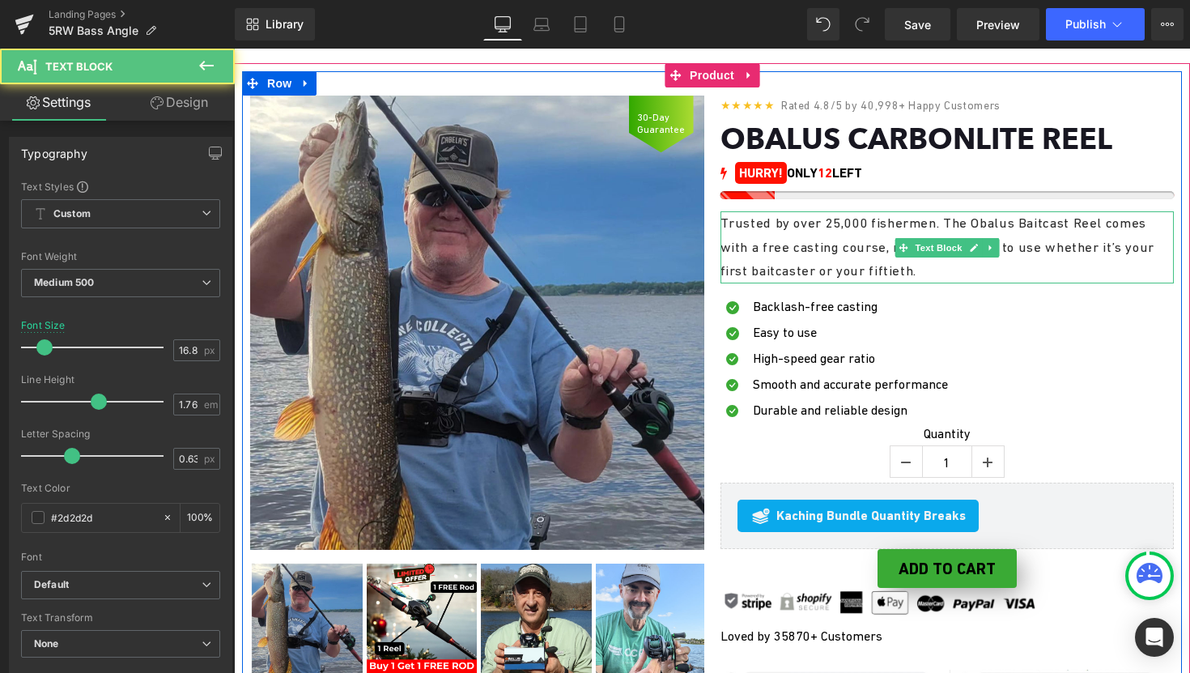
click at [835, 227] on p "Trusted by over 25,000 fishermen. The Obalus Baitcast Reel comes with a free ca…" at bounding box center [948, 247] width 454 height 72
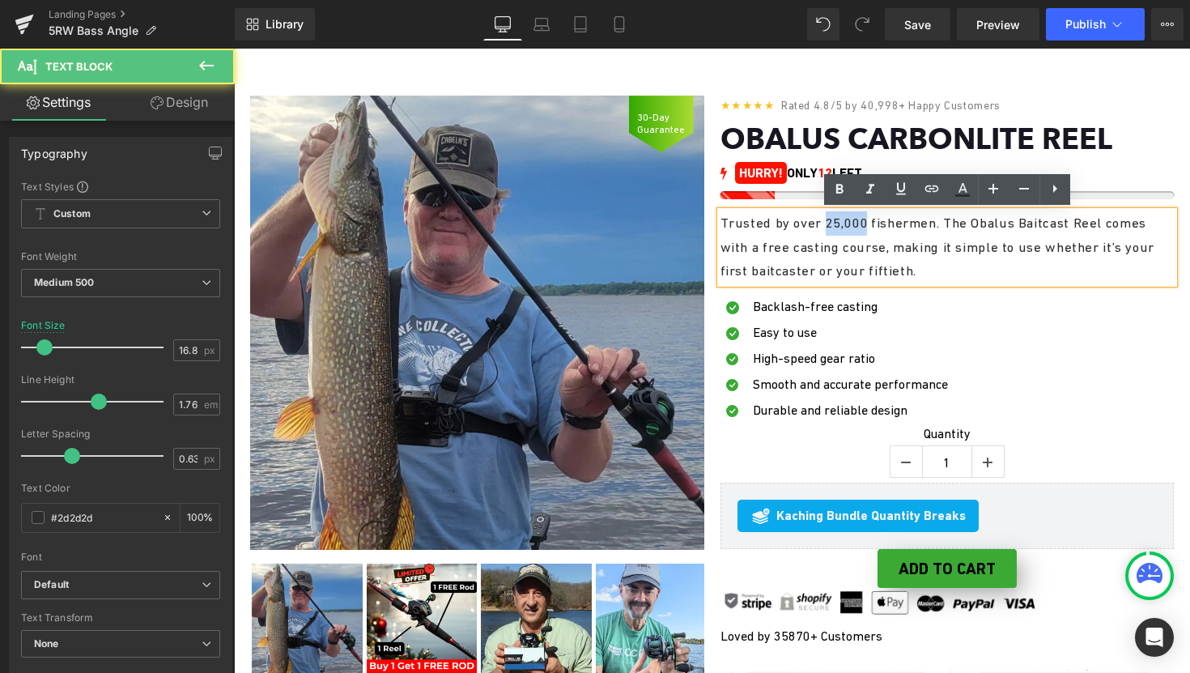
click at [835, 227] on p "Trusted by over 25,000 fishermen. The Obalus Baitcast Reel comes with a free ca…" at bounding box center [948, 247] width 454 height 72
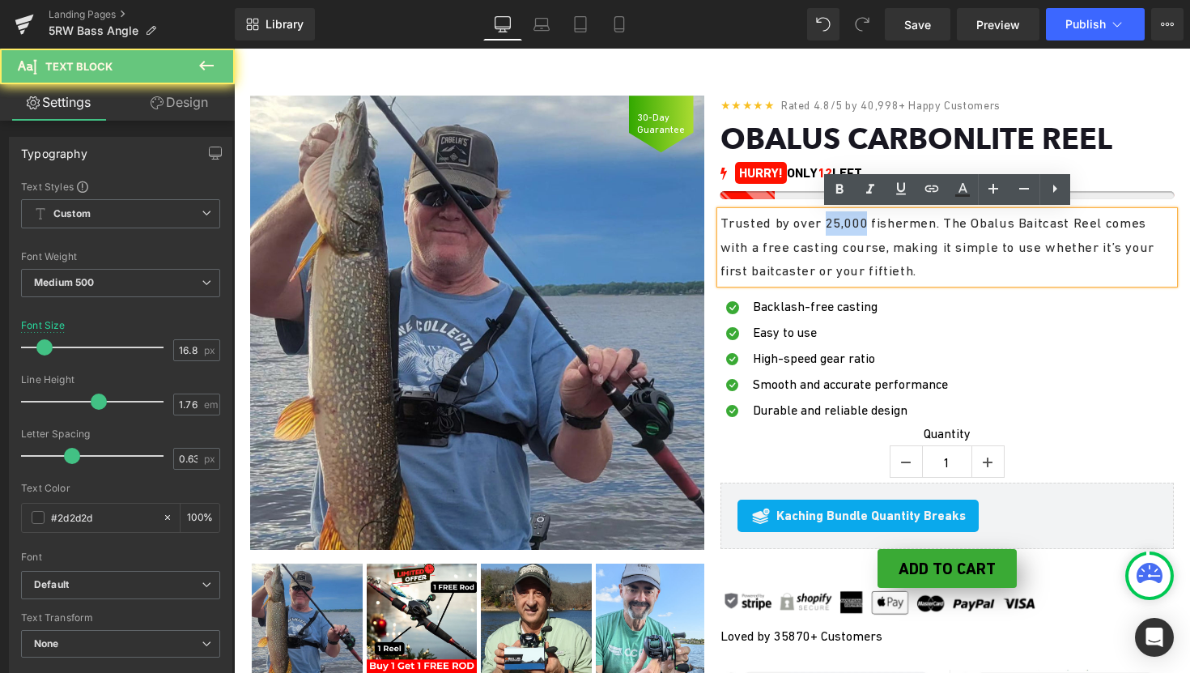
click at [835, 227] on p "Trusted by over 25,000 fishermen. The Obalus Baitcast Reel comes with a free ca…" at bounding box center [948, 247] width 454 height 72
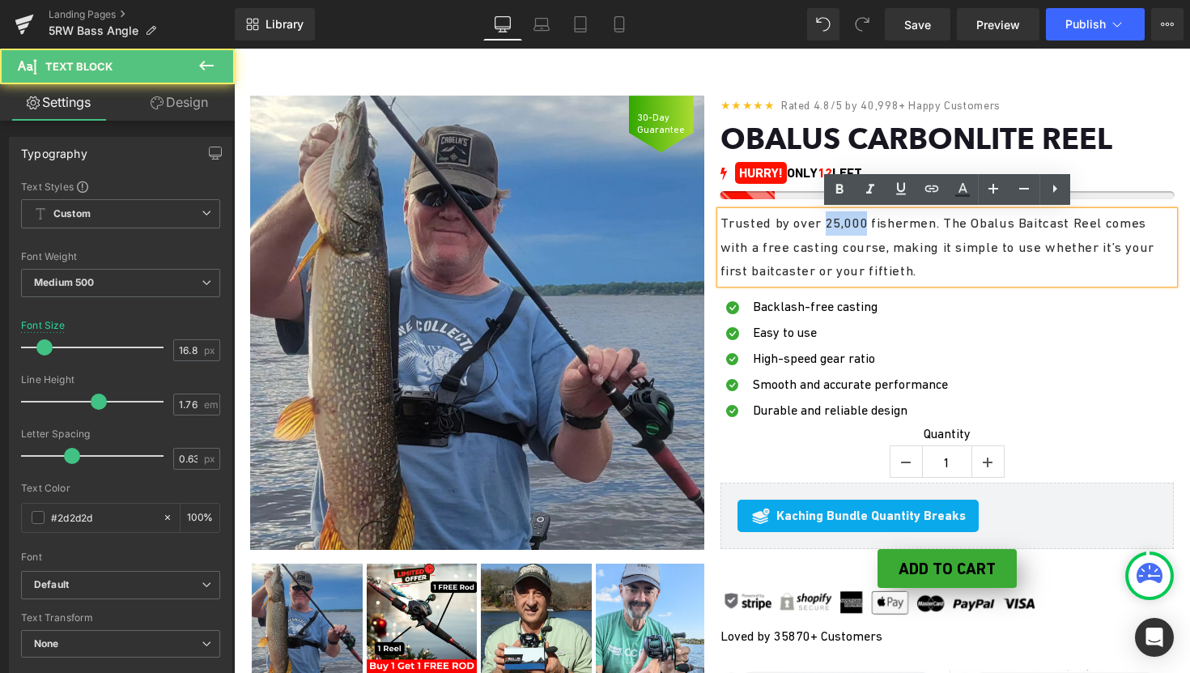
click at [835, 227] on p "Trusted by over 25,000 fishermen. The Obalus Baitcast Reel comes with a free ca…" at bounding box center [948, 247] width 454 height 72
click at [837, 223] on p "Trusted by over 25,000 fishermen. The Obalus Baitcast Reel comes with a free ca…" at bounding box center [948, 247] width 454 height 72
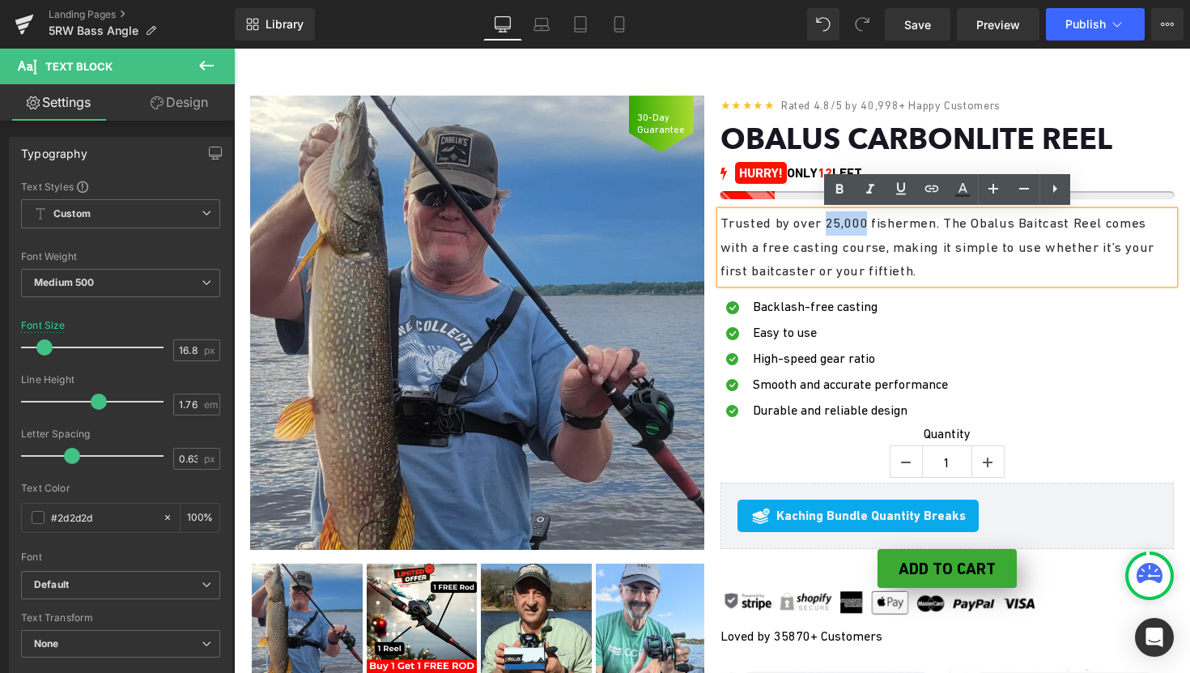
click at [838, 223] on p "Trusted by over 25,000 fishermen. The Obalus Baitcast Reel comes with a free ca…" at bounding box center [948, 247] width 454 height 72
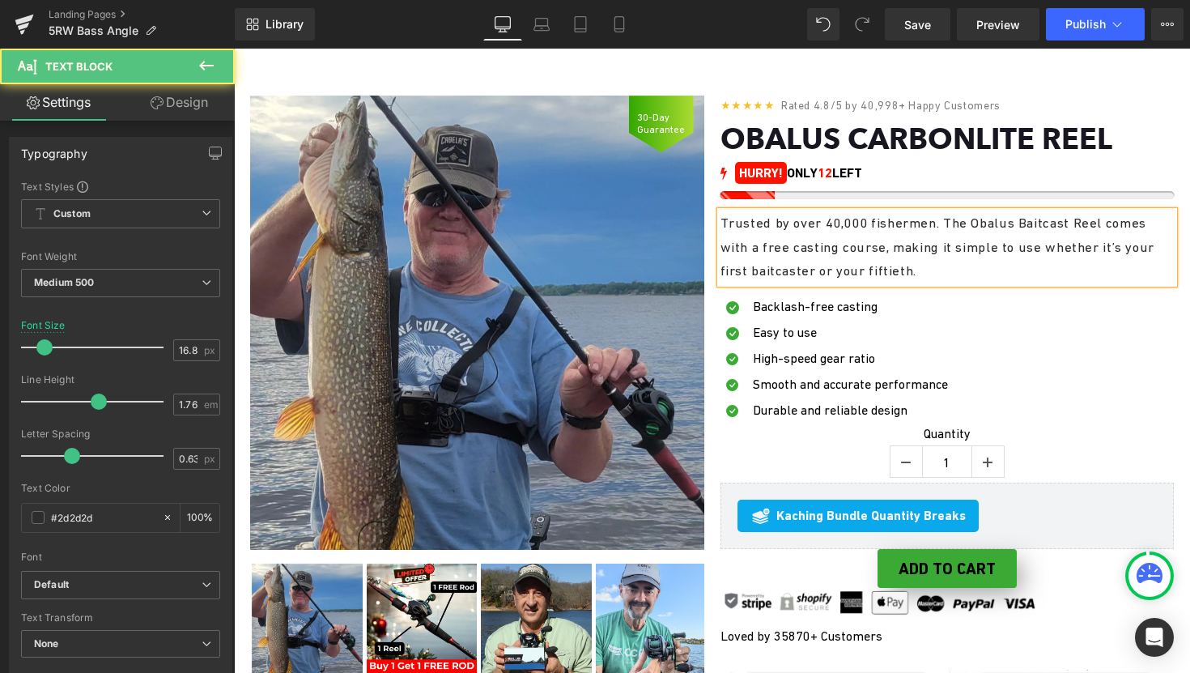
click at [847, 254] on p "Trusted by over 40,000 fishermen. The Obalus Baitcast Reel comes with a free ca…" at bounding box center [948, 247] width 454 height 72
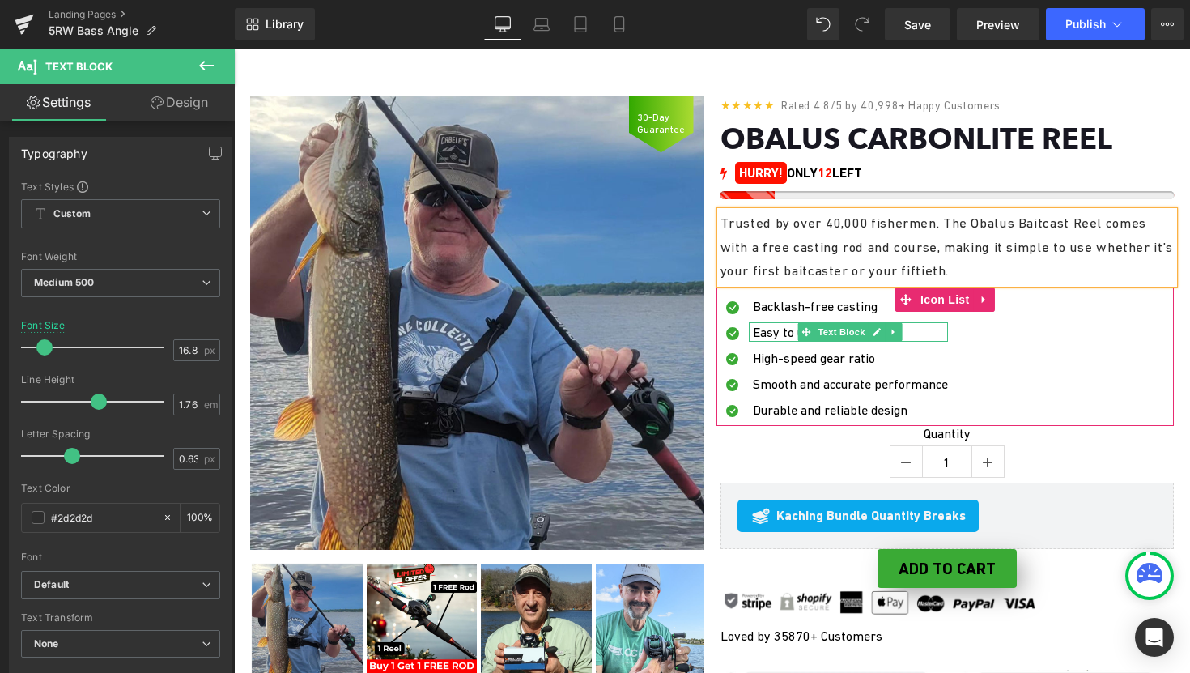
click at [783, 329] on font "Easy to use" at bounding box center [785, 332] width 64 height 15
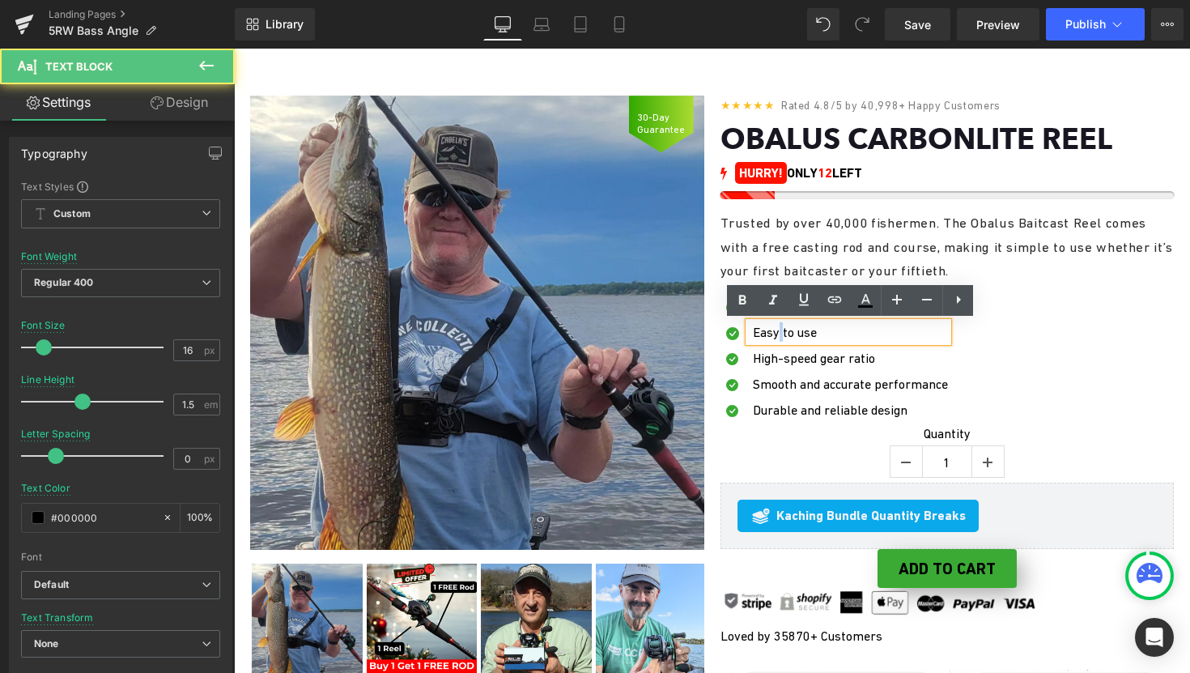
click at [783, 329] on font "Easy to use" at bounding box center [785, 332] width 64 height 15
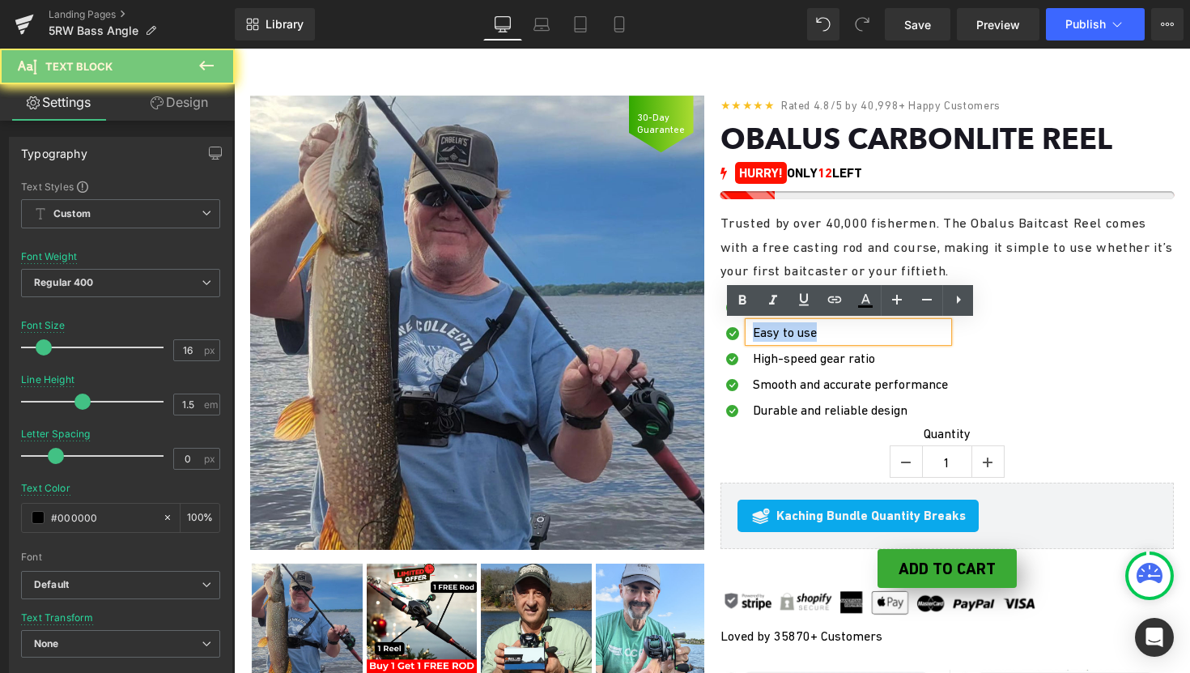
click at [783, 329] on font "Easy to use" at bounding box center [785, 332] width 64 height 15
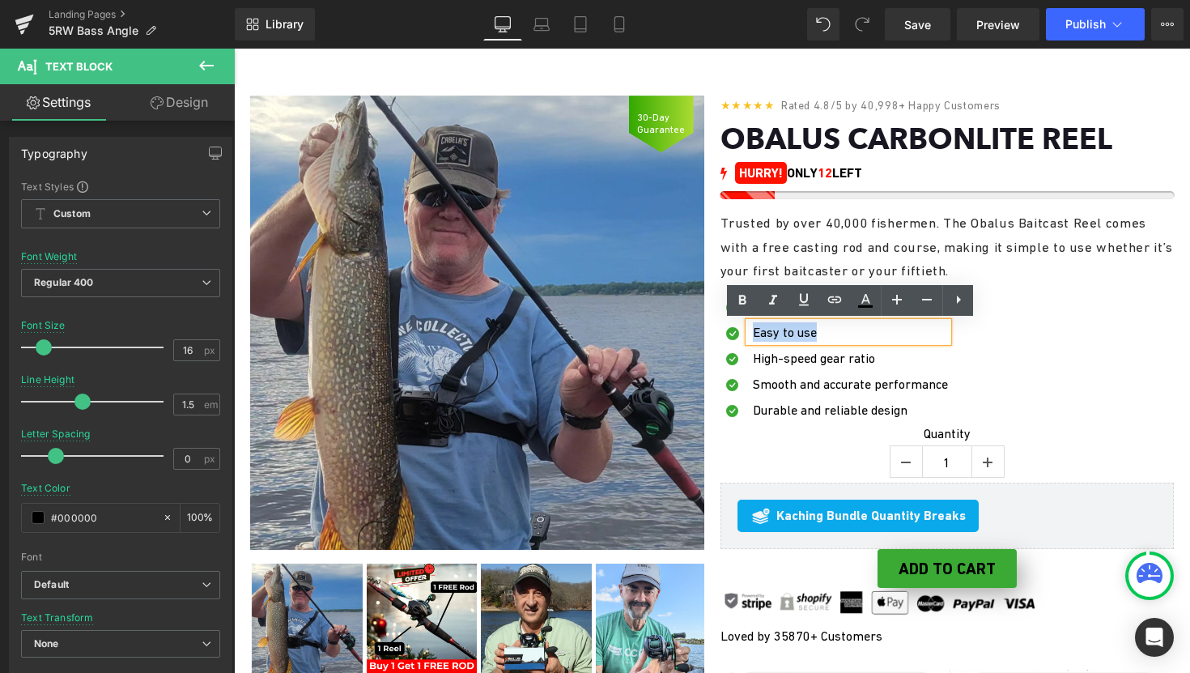
click at [779, 358] on font "High-speed gear ratio" at bounding box center [814, 358] width 122 height 15
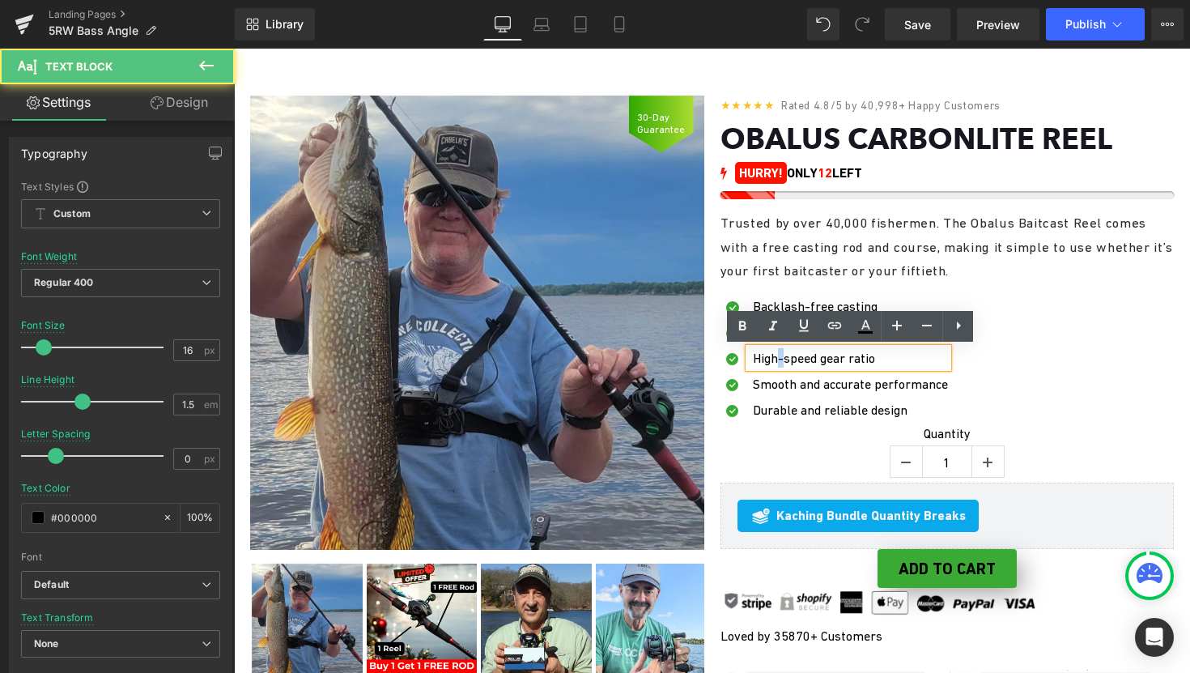
click at [779, 358] on font "High-speed gear ratio" at bounding box center [814, 358] width 122 height 15
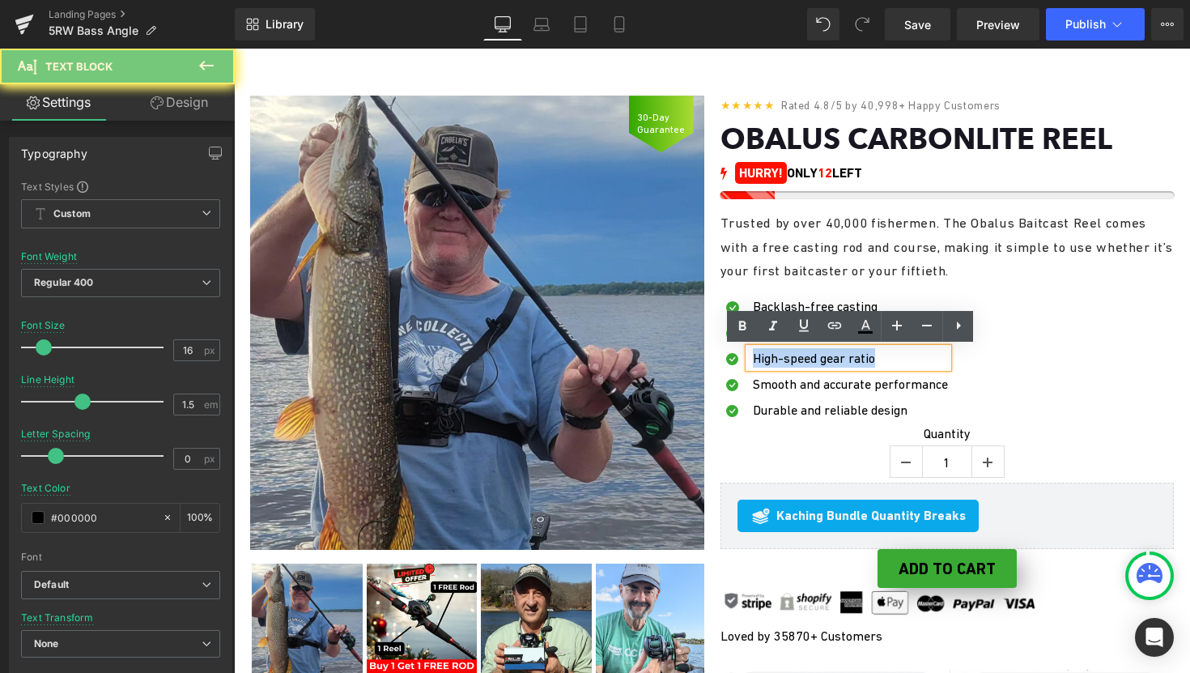
click at [779, 358] on font "High-speed gear ratio" at bounding box center [814, 358] width 122 height 15
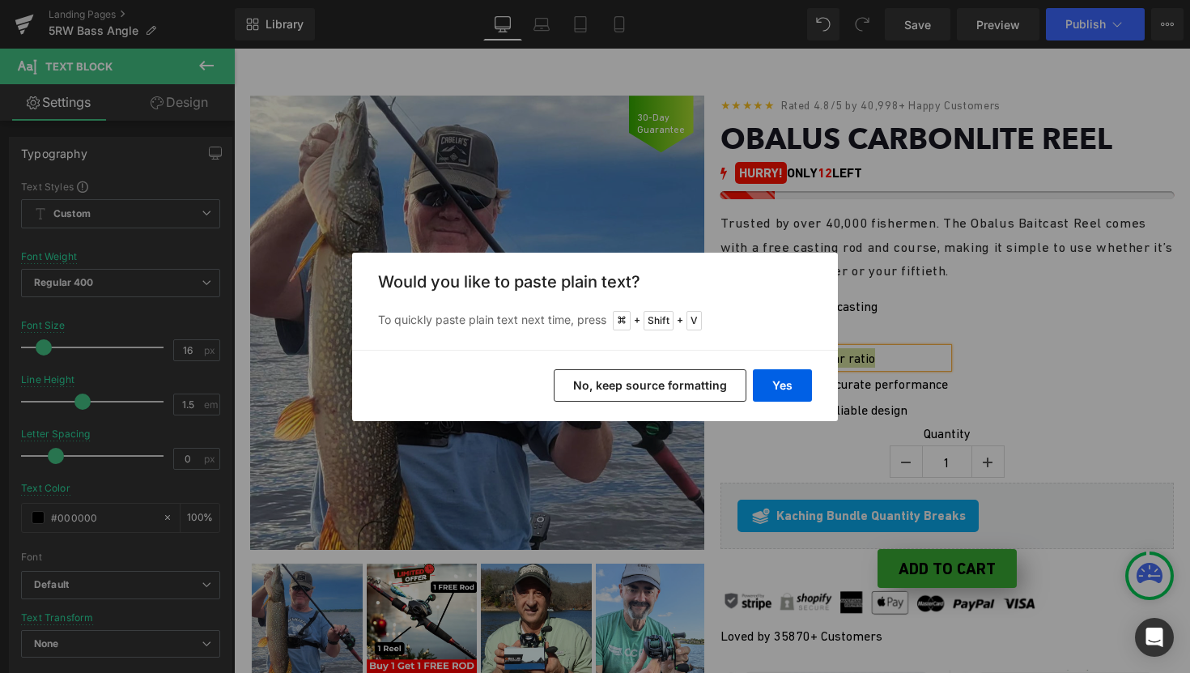
click at [675, 384] on button "No, keep source formatting" at bounding box center [650, 385] width 193 height 32
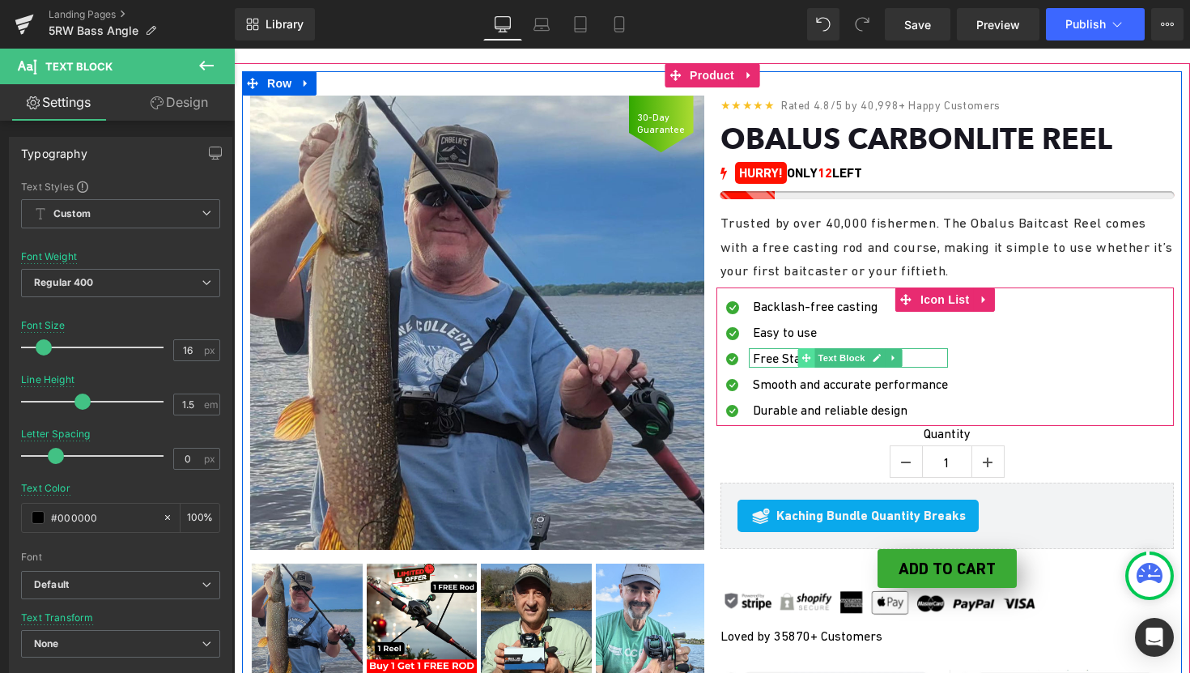
click at [803, 359] on icon at bounding box center [806, 357] width 9 height 9
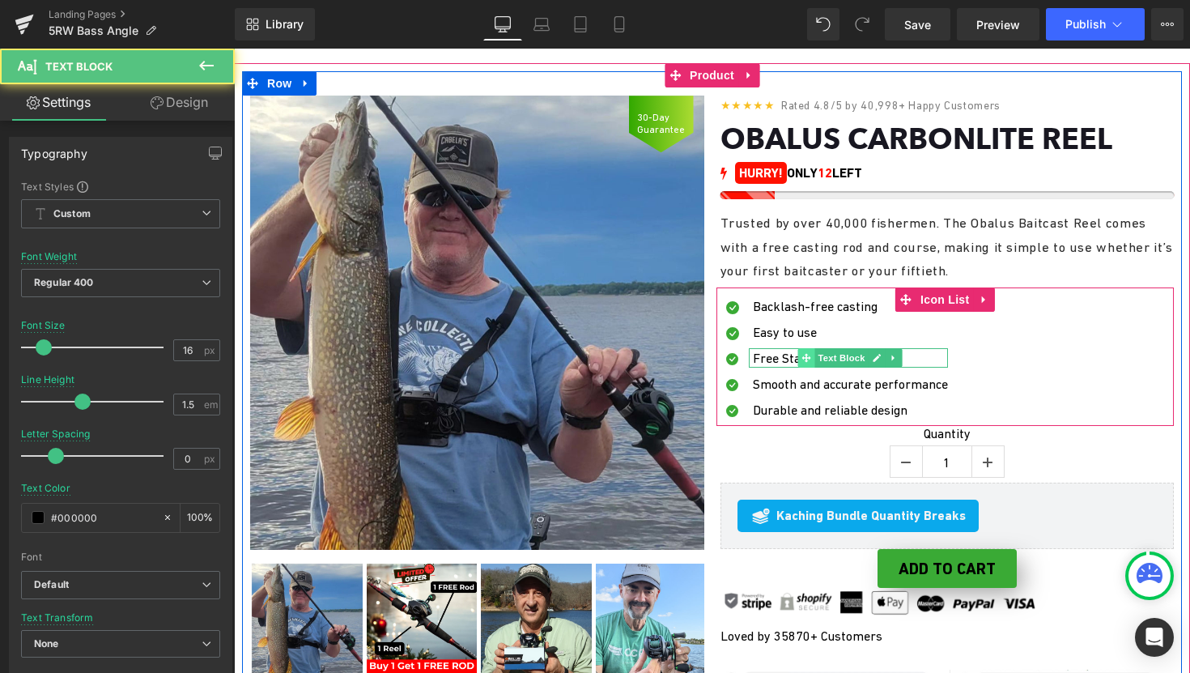
click at [803, 359] on icon at bounding box center [806, 357] width 9 height 9
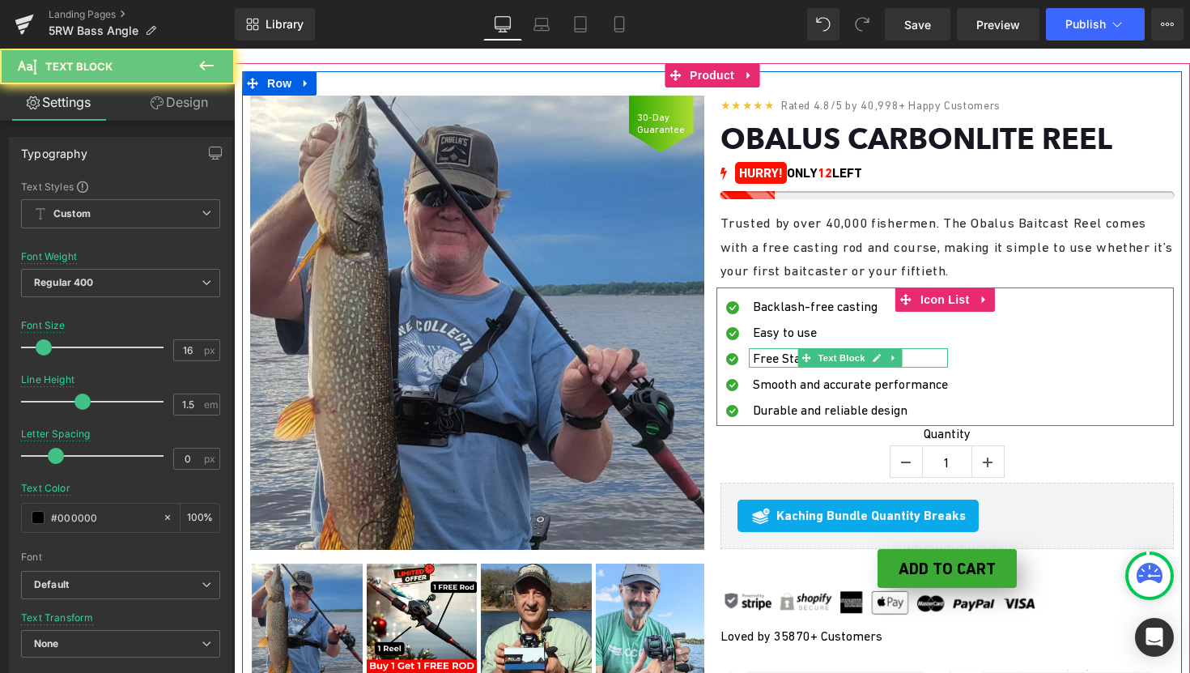
click at [790, 356] on p "Free Starter Rod Included" at bounding box center [850, 357] width 195 height 19
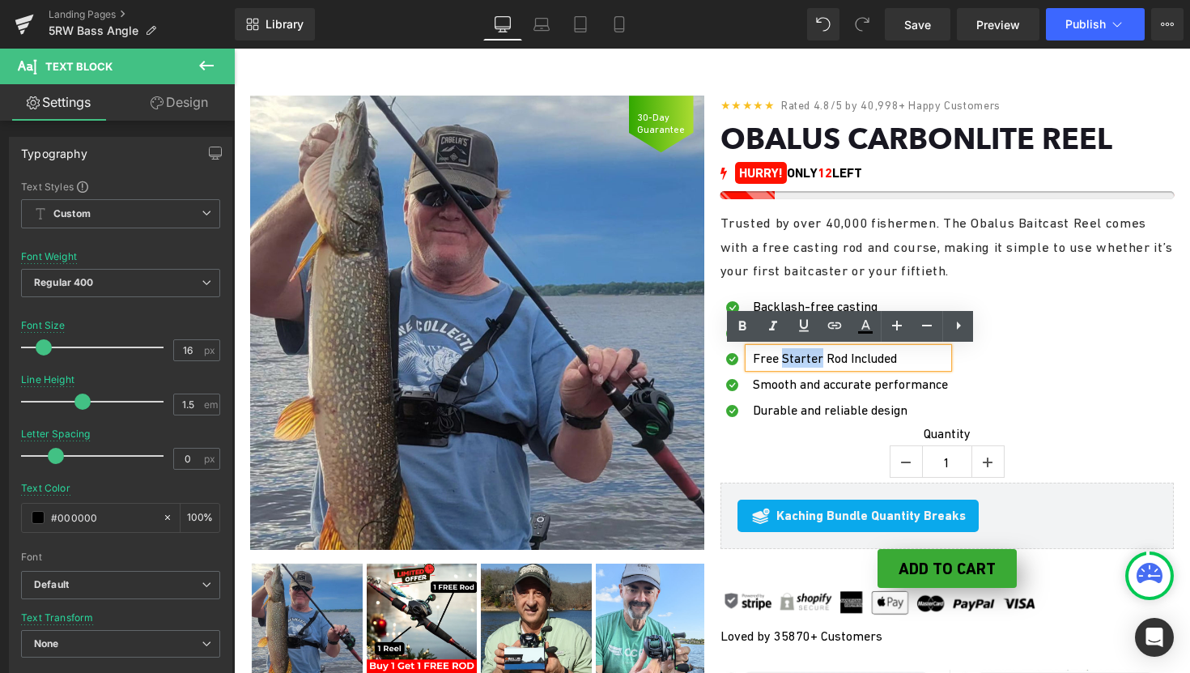
click at [790, 356] on p "Free Starter Rod Included" at bounding box center [850, 357] width 195 height 19
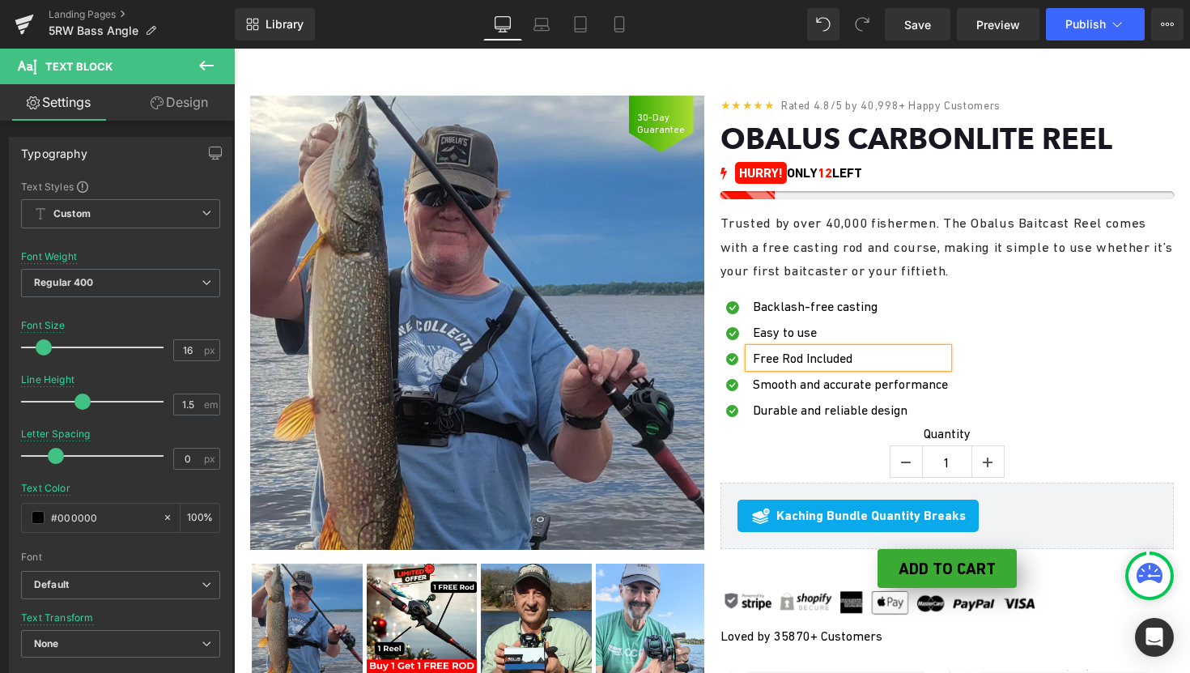
click at [234, 49] on div at bounding box center [234, 49] width 0 height 0
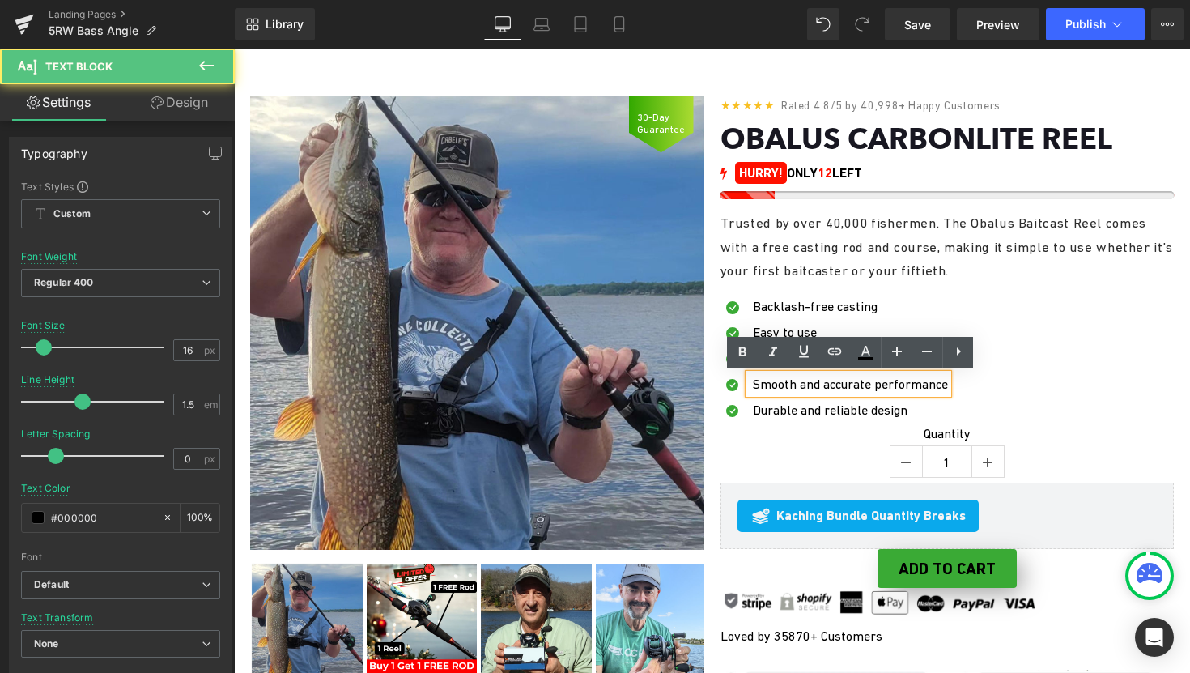
click at [767, 384] on font "Smooth and accurate performance" at bounding box center [850, 384] width 195 height 15
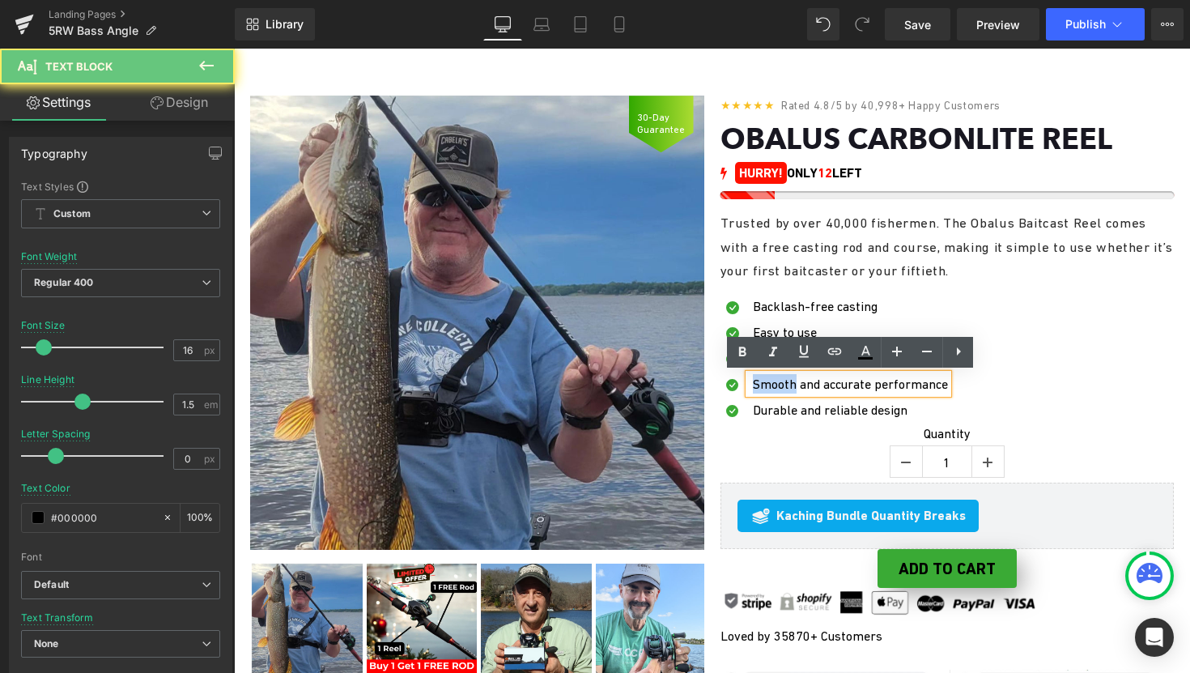
click at [767, 384] on font "Smooth and accurate performance" at bounding box center [850, 384] width 195 height 15
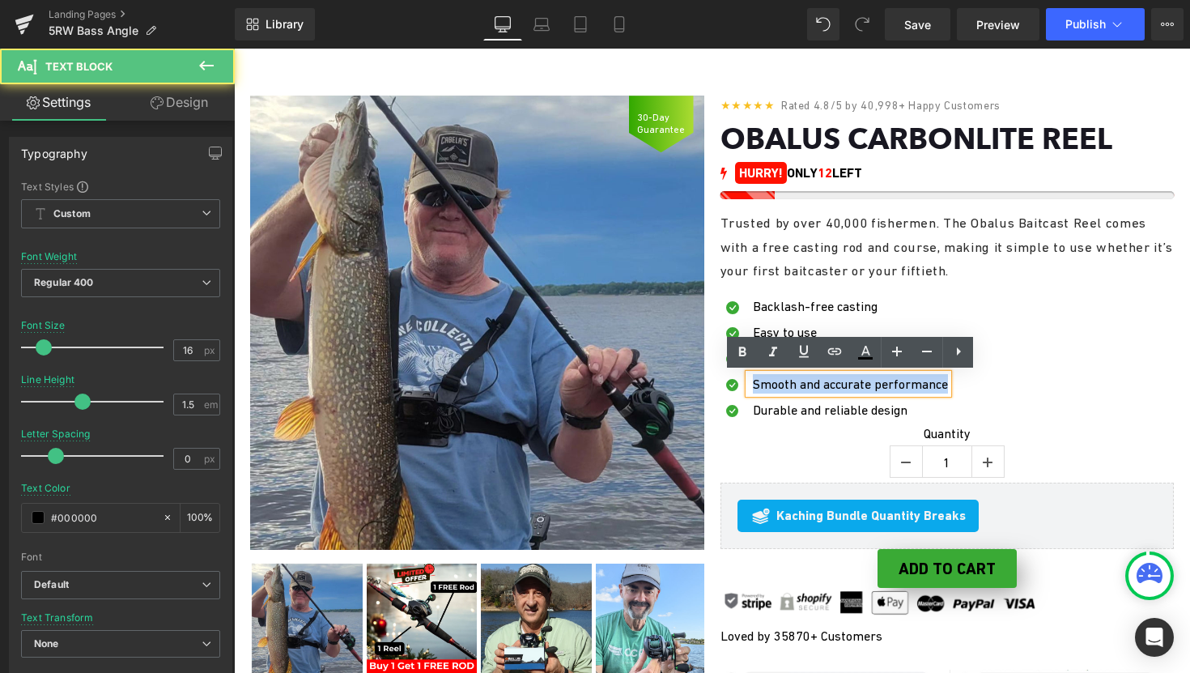
click at [767, 384] on font "Smooth and accurate performance" at bounding box center [850, 384] width 195 height 15
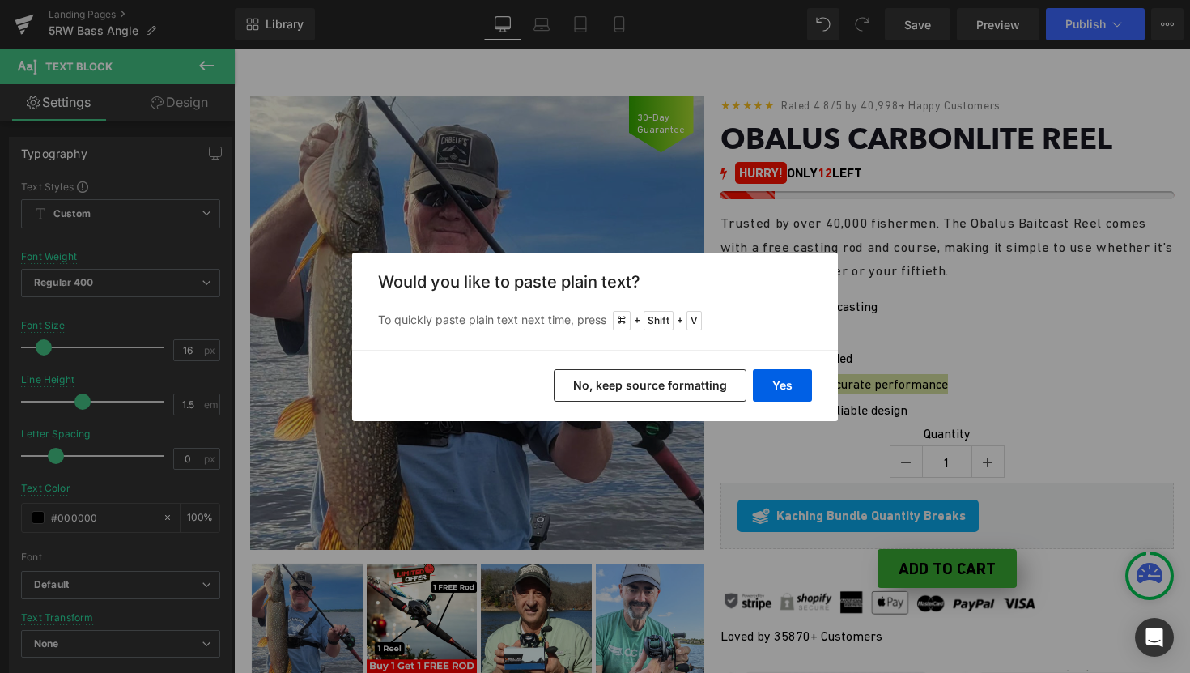
click at [658, 369] on button "No, keep source formatting" at bounding box center [650, 385] width 193 height 32
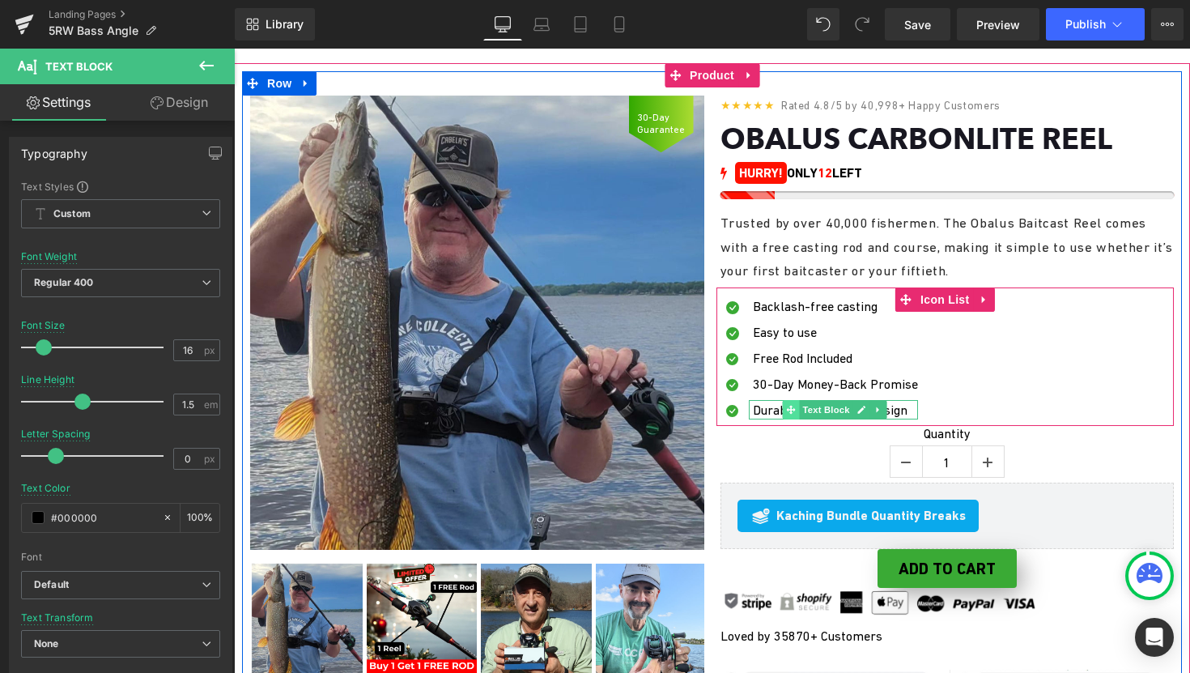
click at [785, 412] on span at bounding box center [791, 409] width 17 height 19
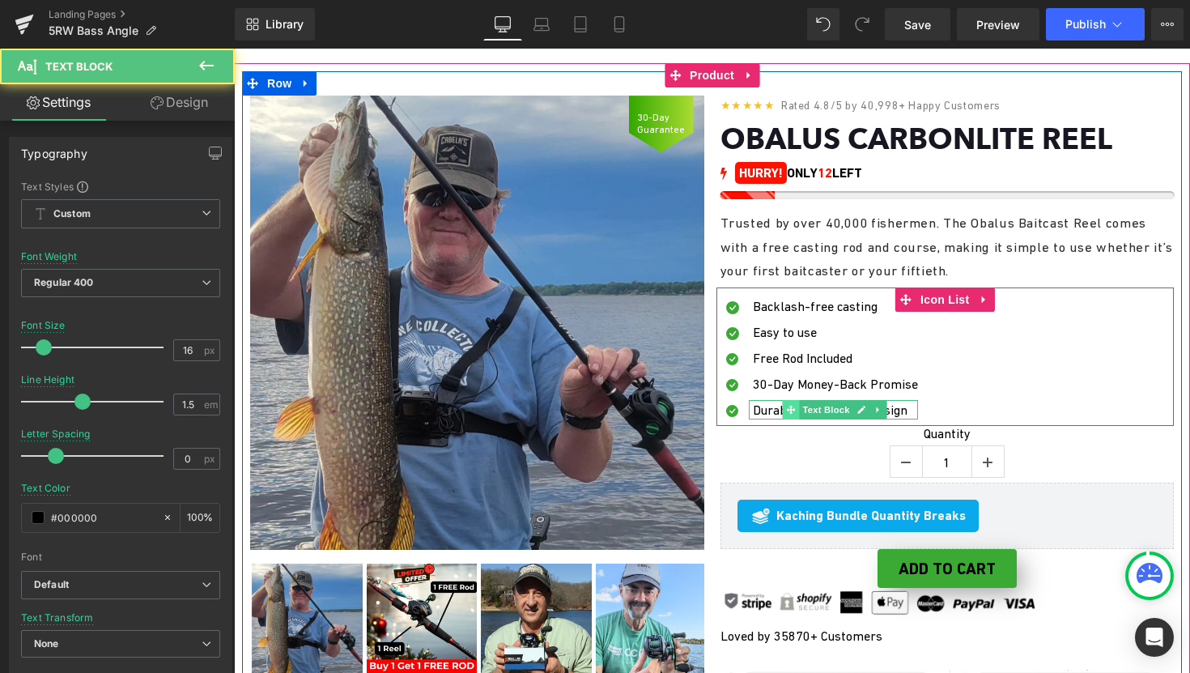
click at [785, 412] on span at bounding box center [791, 409] width 17 height 19
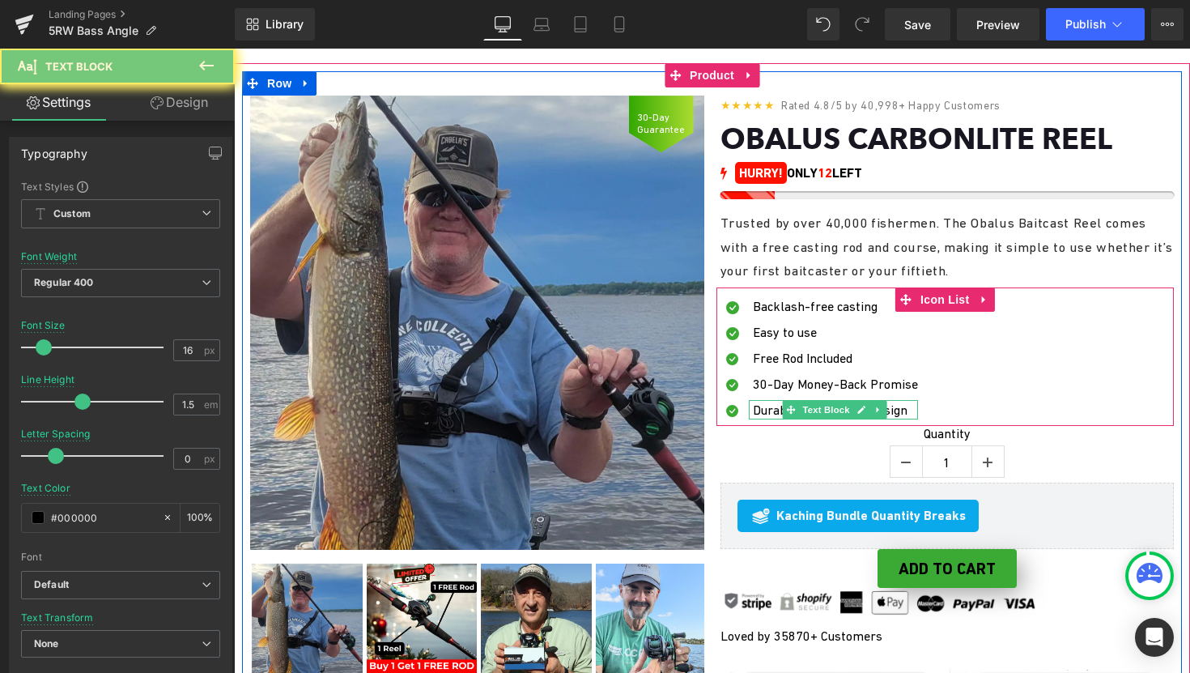
click at [778, 412] on font "Durable and reliable design" at bounding box center [830, 409] width 155 height 15
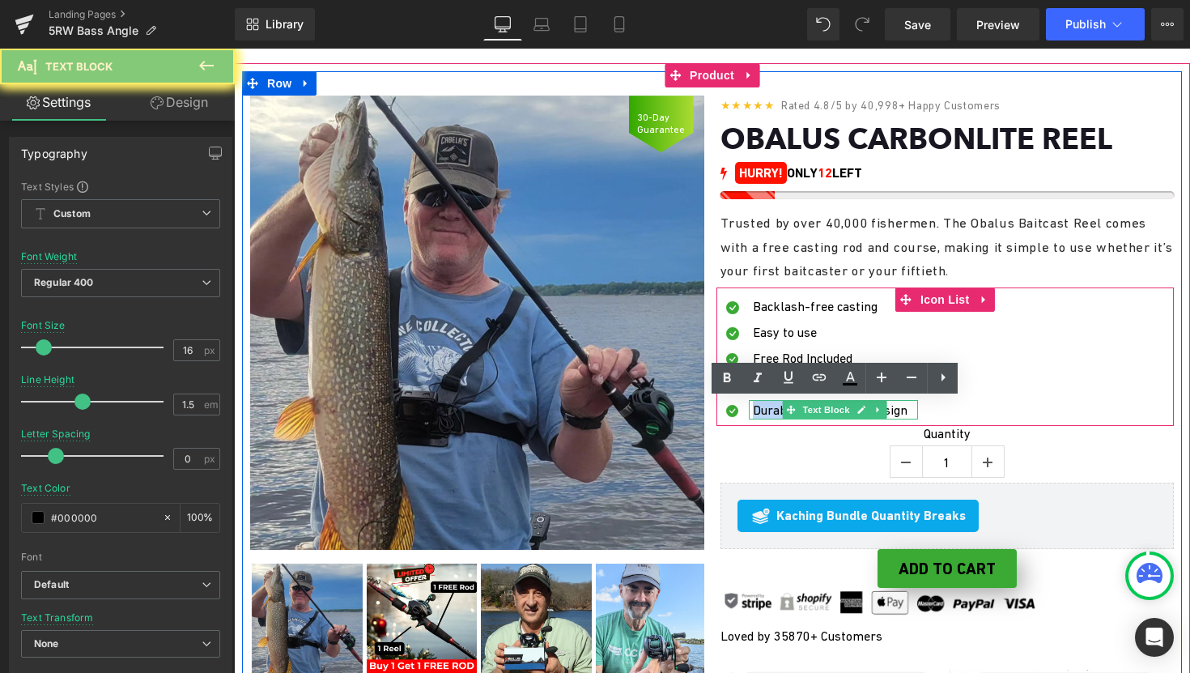
click at [778, 412] on font "Durable and reliable design" at bounding box center [830, 409] width 155 height 15
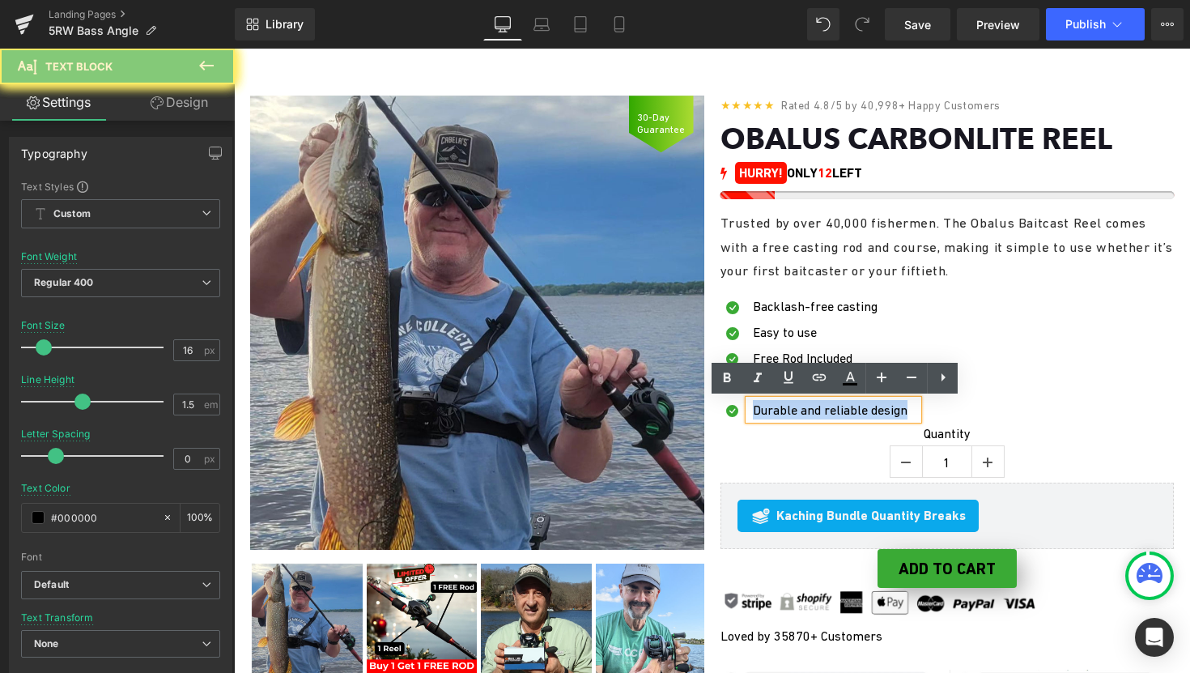
click at [778, 412] on font "Durable and reliable design" at bounding box center [830, 409] width 155 height 15
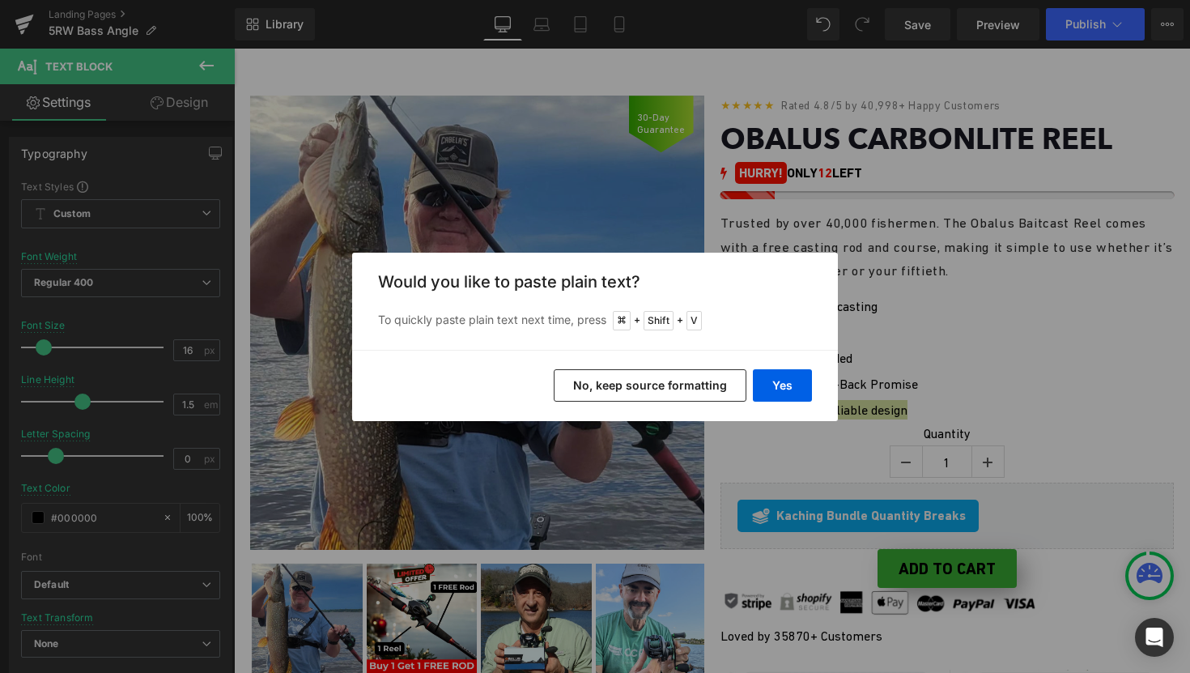
drag, startPoint x: 667, startPoint y: 379, endPoint x: 568, endPoint y: 384, distance: 98.9
click at [667, 379] on button "No, keep source formatting" at bounding box center [650, 385] width 193 height 32
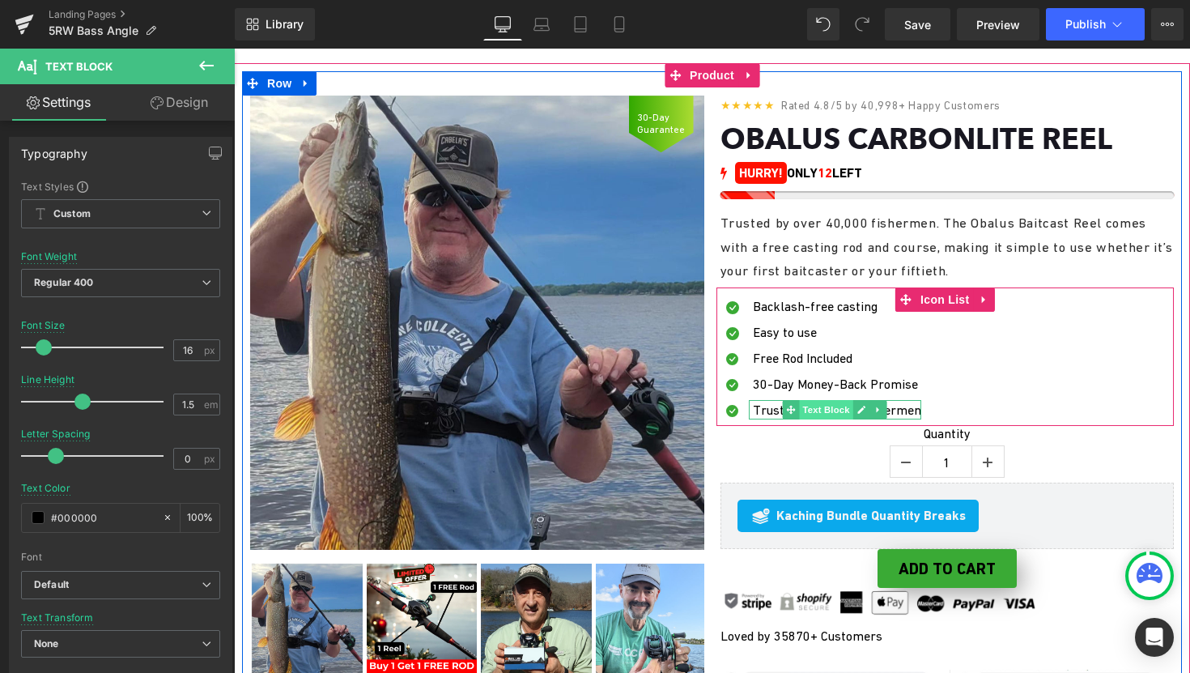
click at [823, 415] on span "Text Block" at bounding box center [826, 409] width 53 height 19
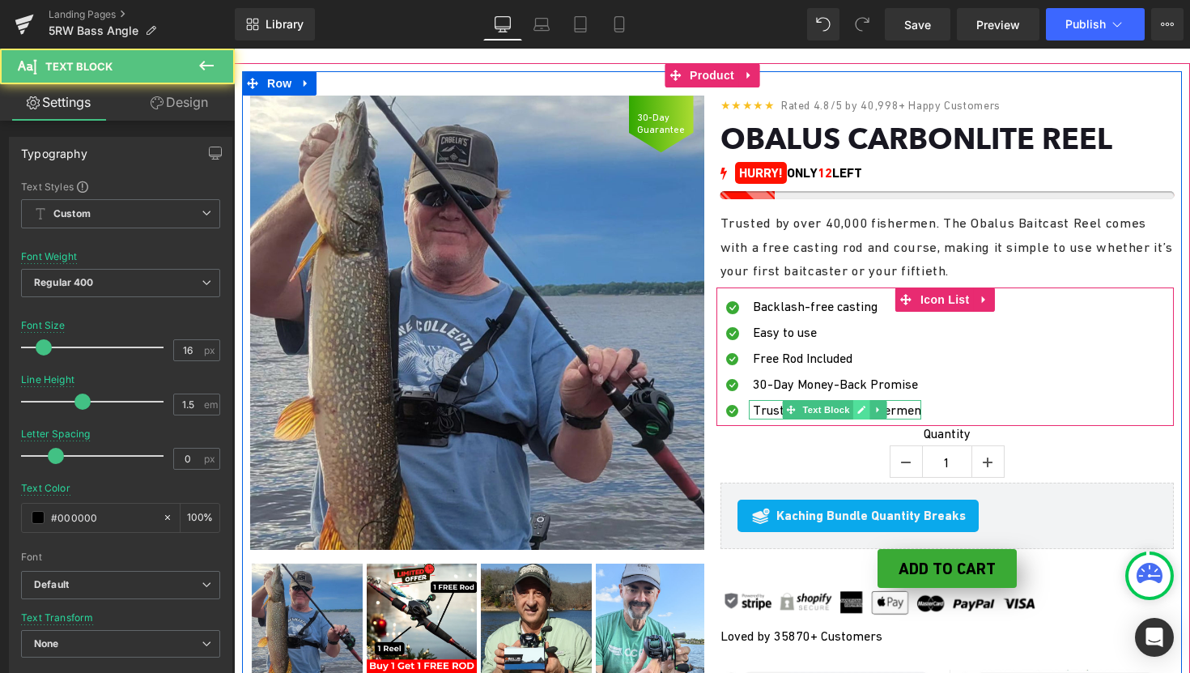
click at [858, 410] on icon at bounding box center [862, 410] width 9 height 10
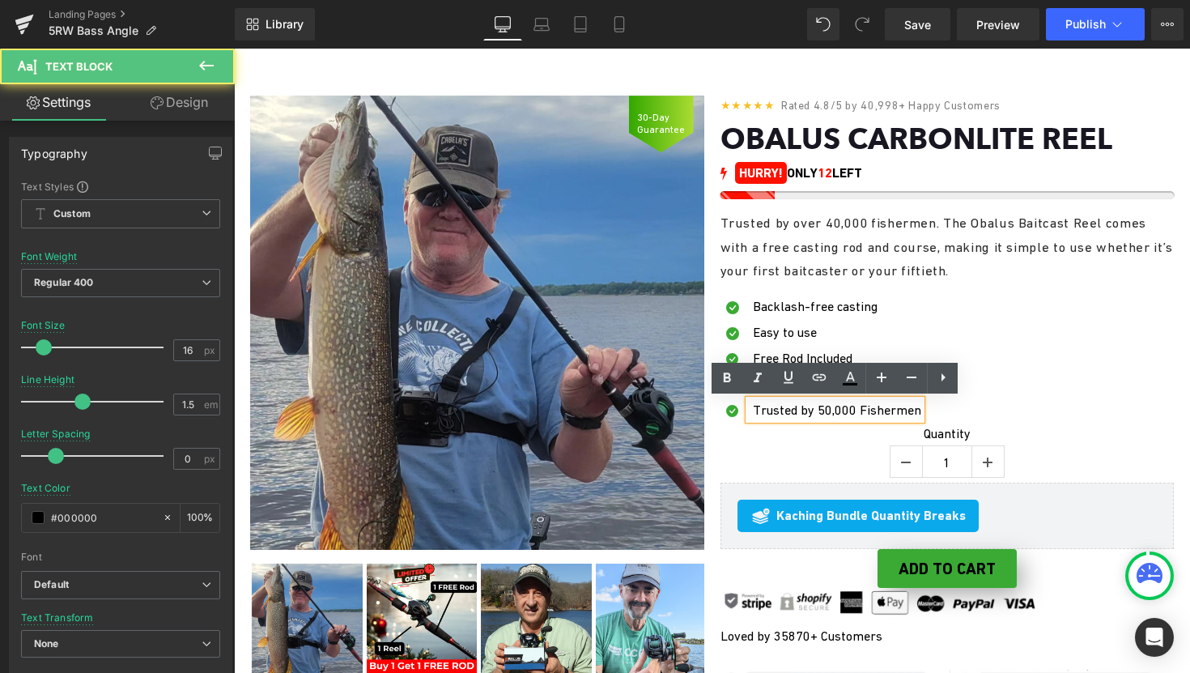
click at [829, 412] on p "Trusted by 50,000 Fishermen" at bounding box center [837, 409] width 168 height 19
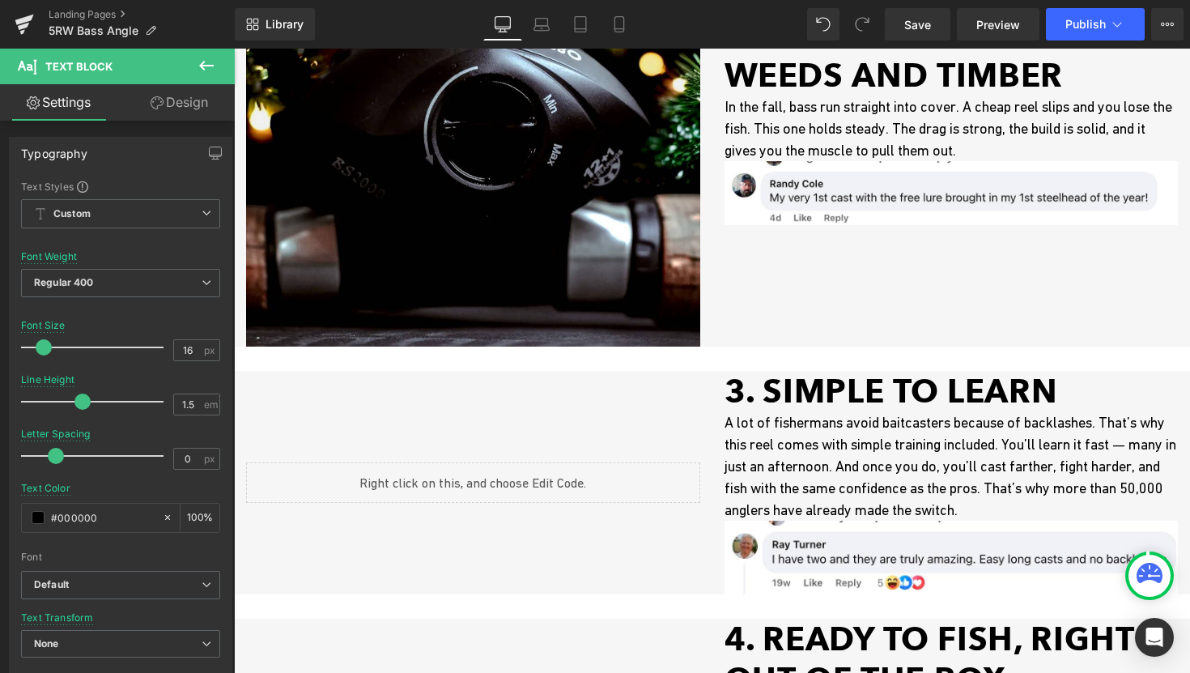
scroll to position [982, 0]
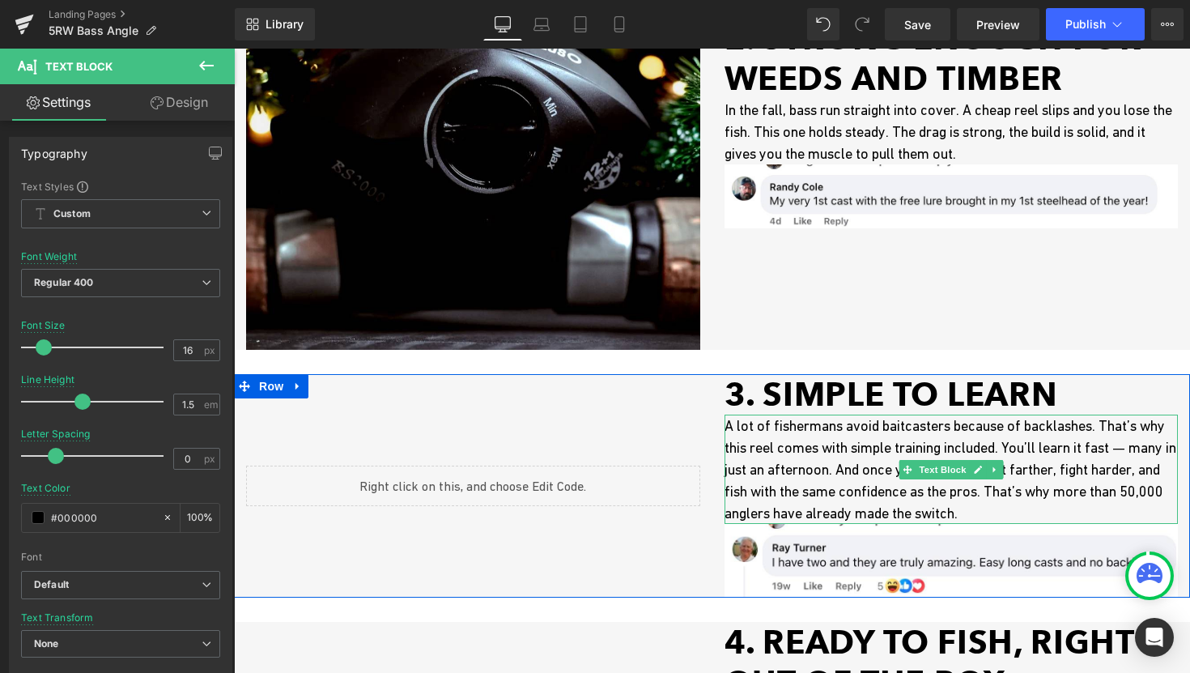
click at [828, 427] on p "A lot of fishermans avoid baitcasters because of backlashes. That’s why this re…" at bounding box center [952, 469] width 454 height 109
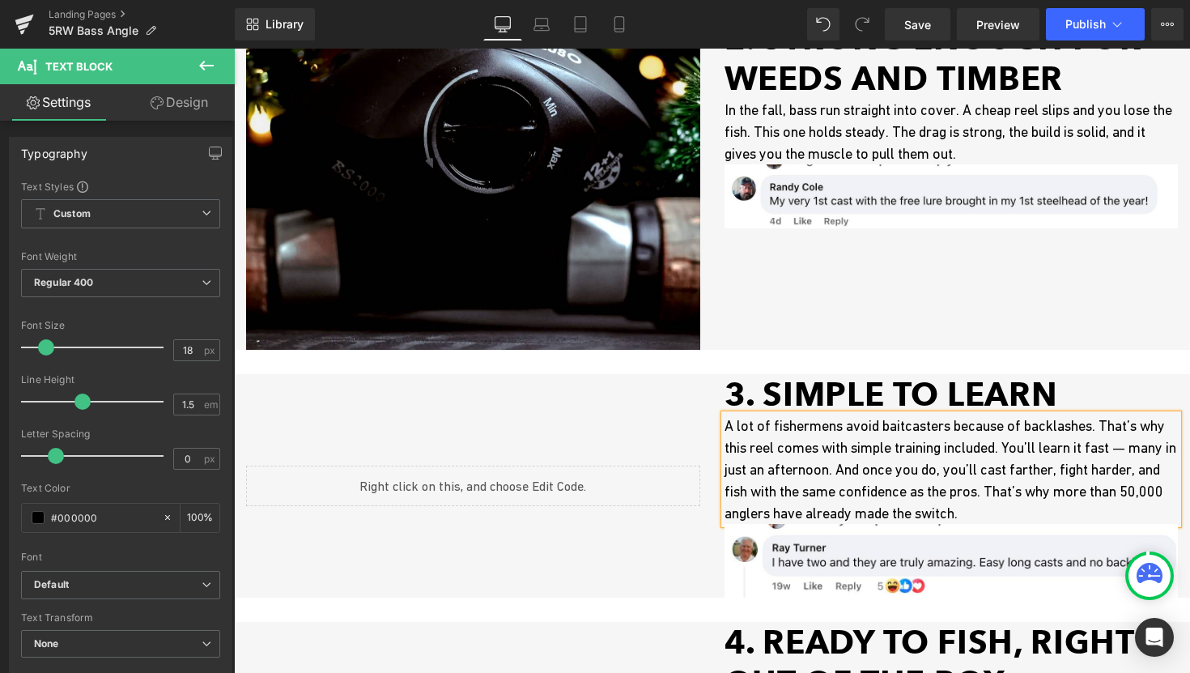
click at [910, 428] on p "A lot of fishermens avoid baitcasters because of backlashes. That’s why this re…" at bounding box center [952, 469] width 454 height 109
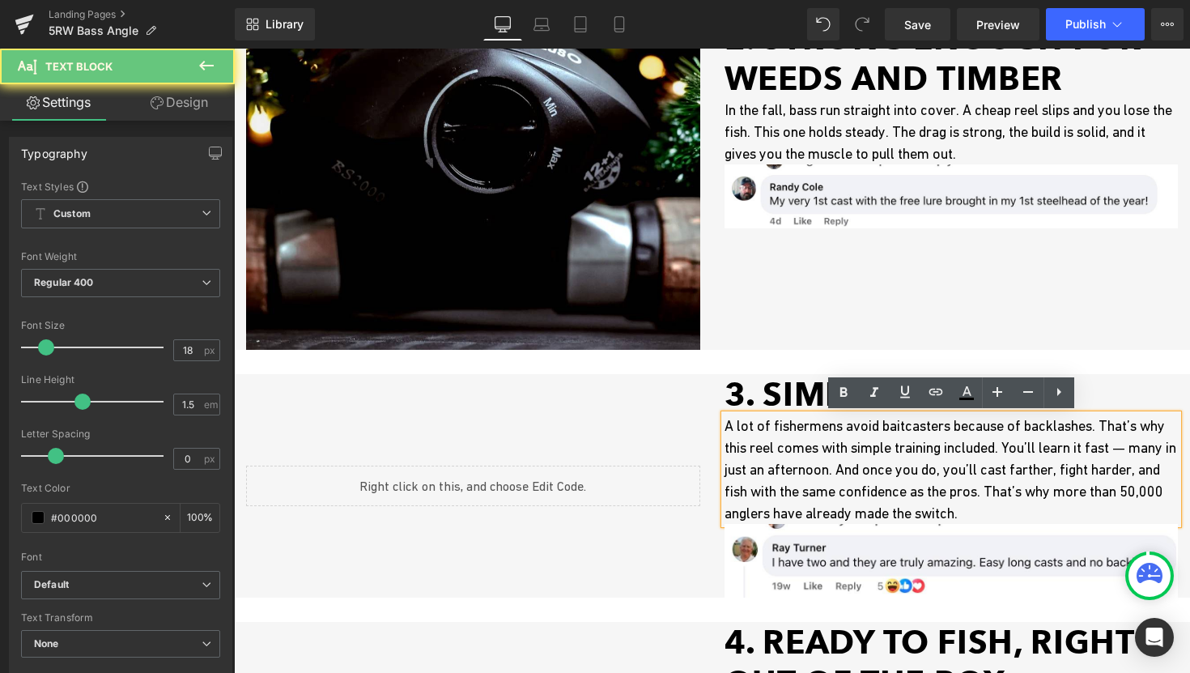
click at [930, 504] on p "A lot of fishermens avoid baitcasters because of backlashes. That’s why this re…" at bounding box center [952, 469] width 454 height 109
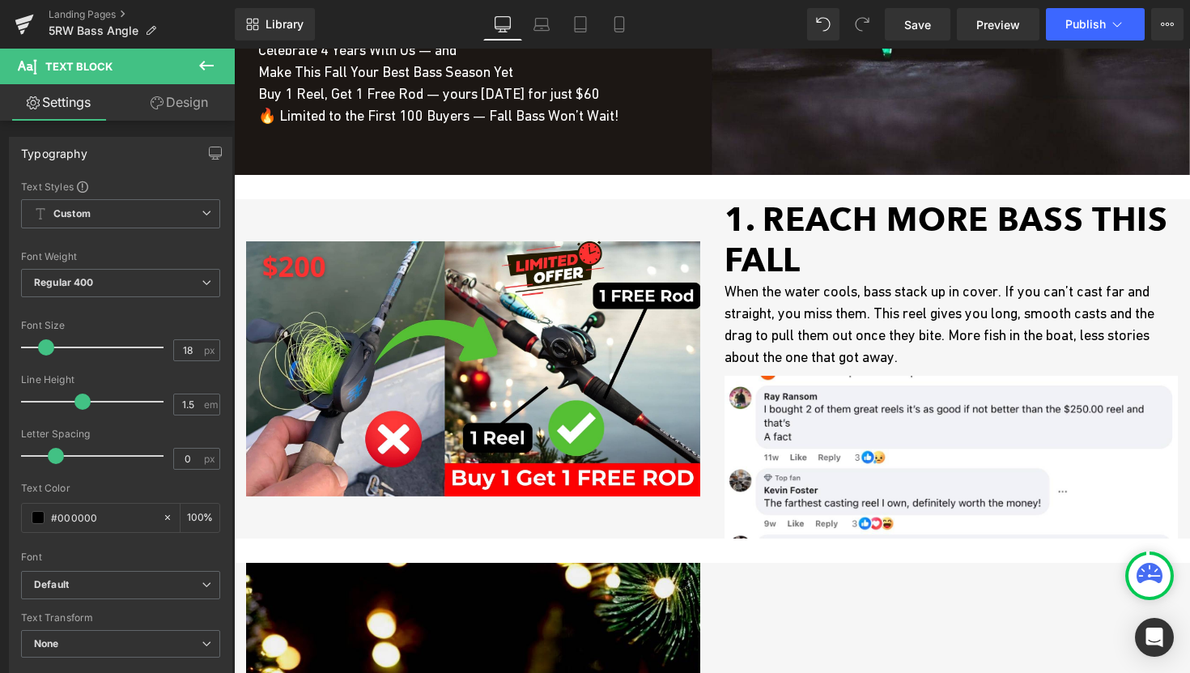
scroll to position [0, 0]
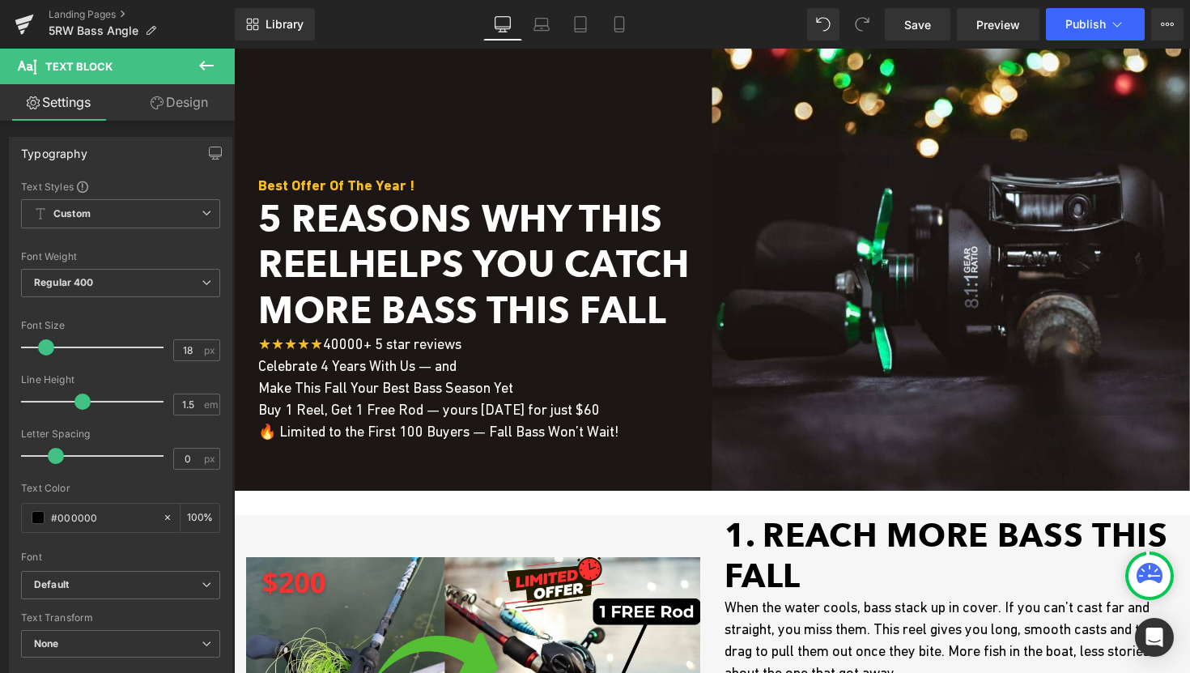
click at [1088, 41] on div "Library Desktop Desktop Laptop Tablet Mobile Save Preview Publish Scheduled Vie…" at bounding box center [713, 24] width 956 height 49
click at [1088, 22] on span "Publish" at bounding box center [1086, 24] width 40 height 13
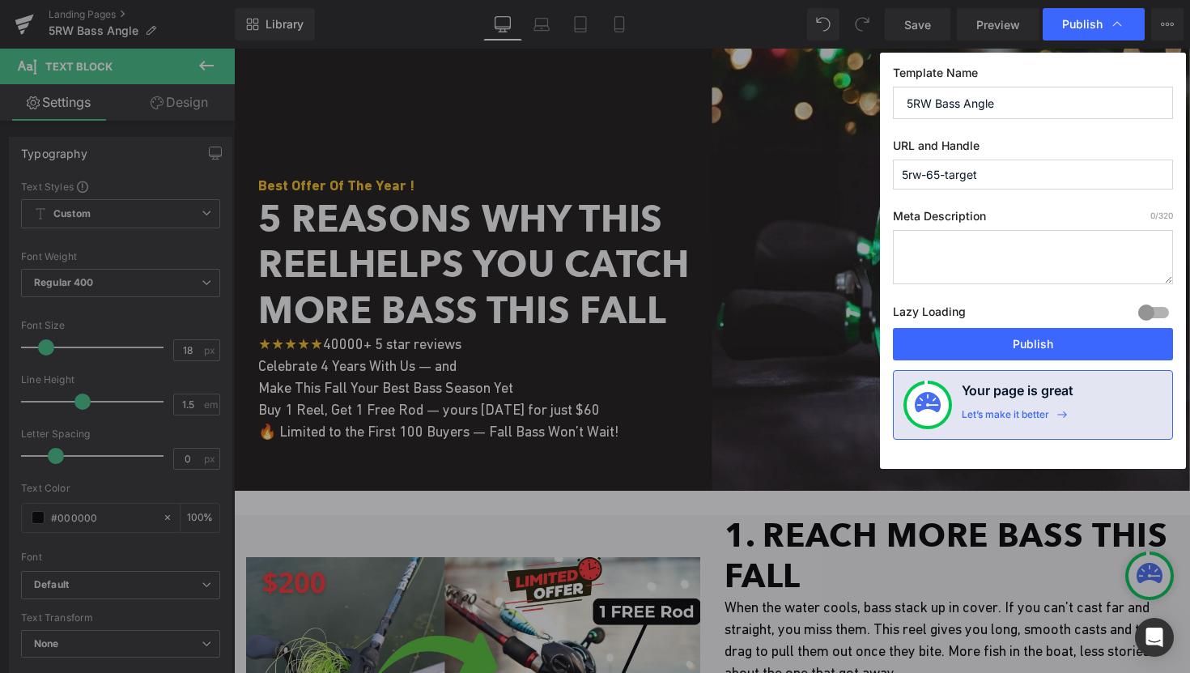
click at [930, 167] on input "5rw-65-target" at bounding box center [1033, 175] width 280 height 30
click at [930, 172] on input "5rw-65-target" at bounding box center [1033, 175] width 280 height 30
click at [968, 175] on input "5rw-bass-target" at bounding box center [1033, 175] width 280 height 30
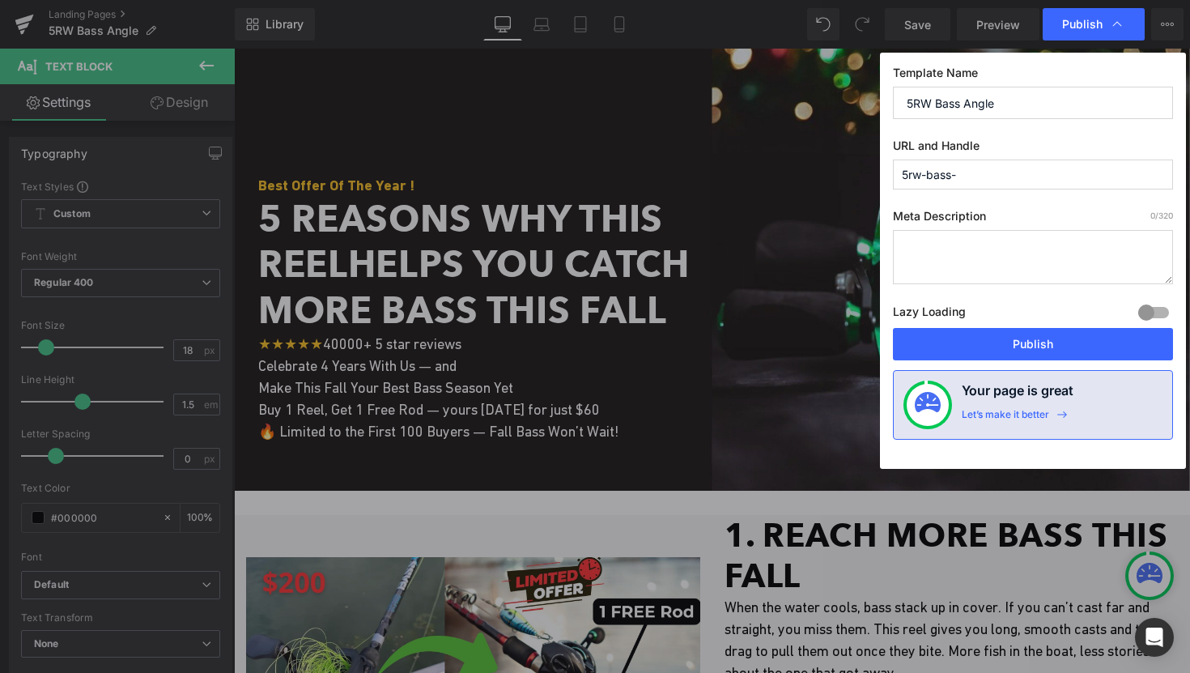
type input "5rw-bass"
click at [998, 340] on button "Publish" at bounding box center [1033, 344] width 280 height 32
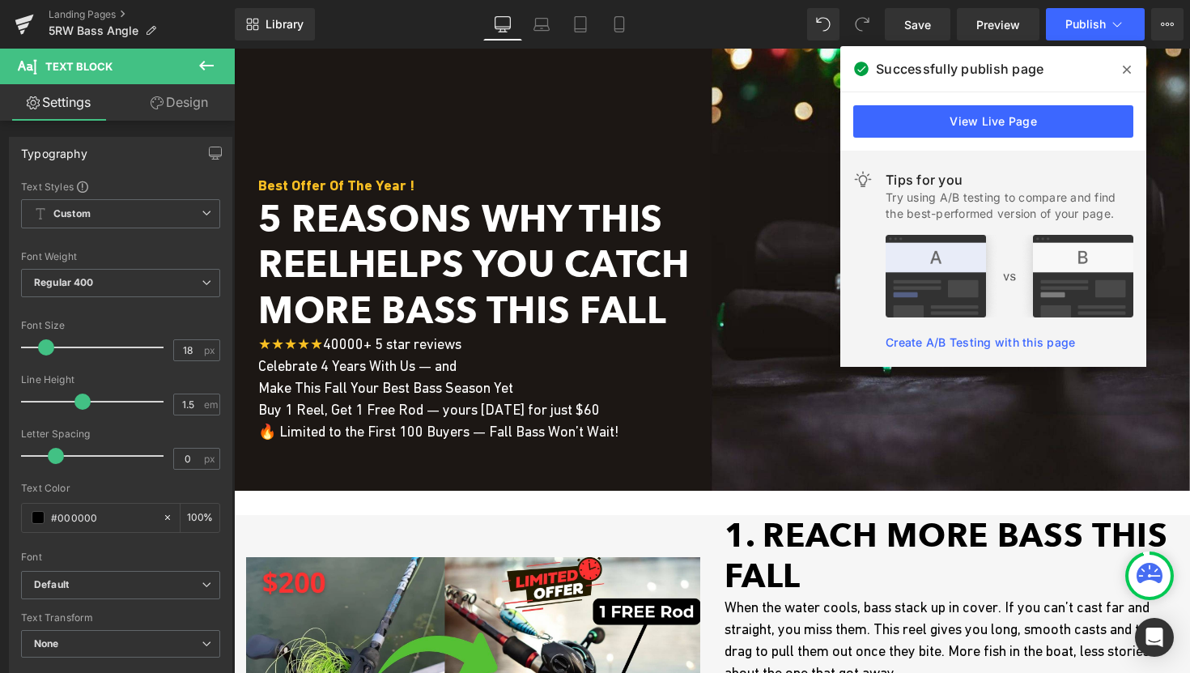
click at [1126, 71] on icon at bounding box center [1127, 70] width 8 height 8
